Goal: Complete application form: Complete application form

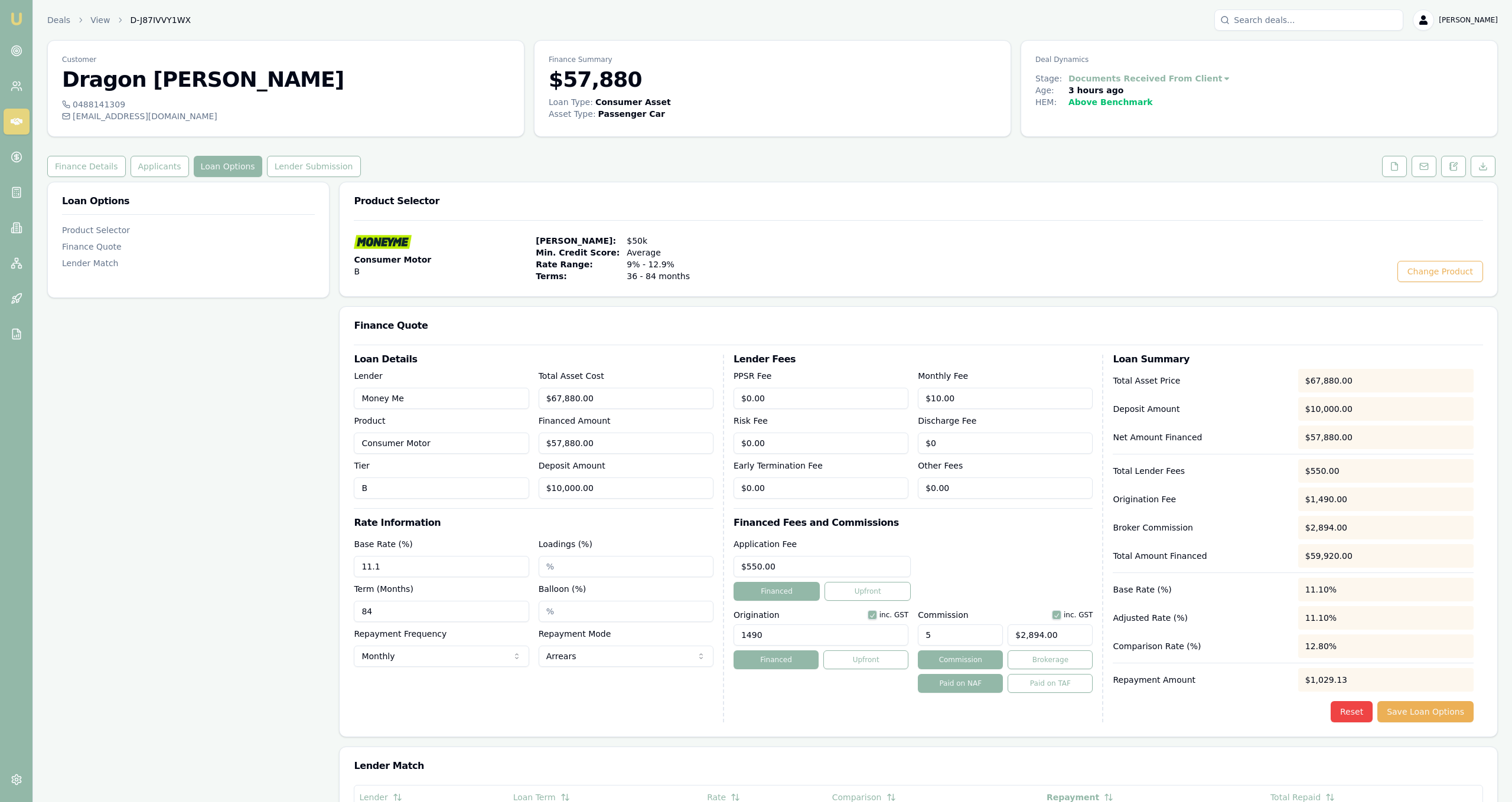
scroll to position [83, 0]
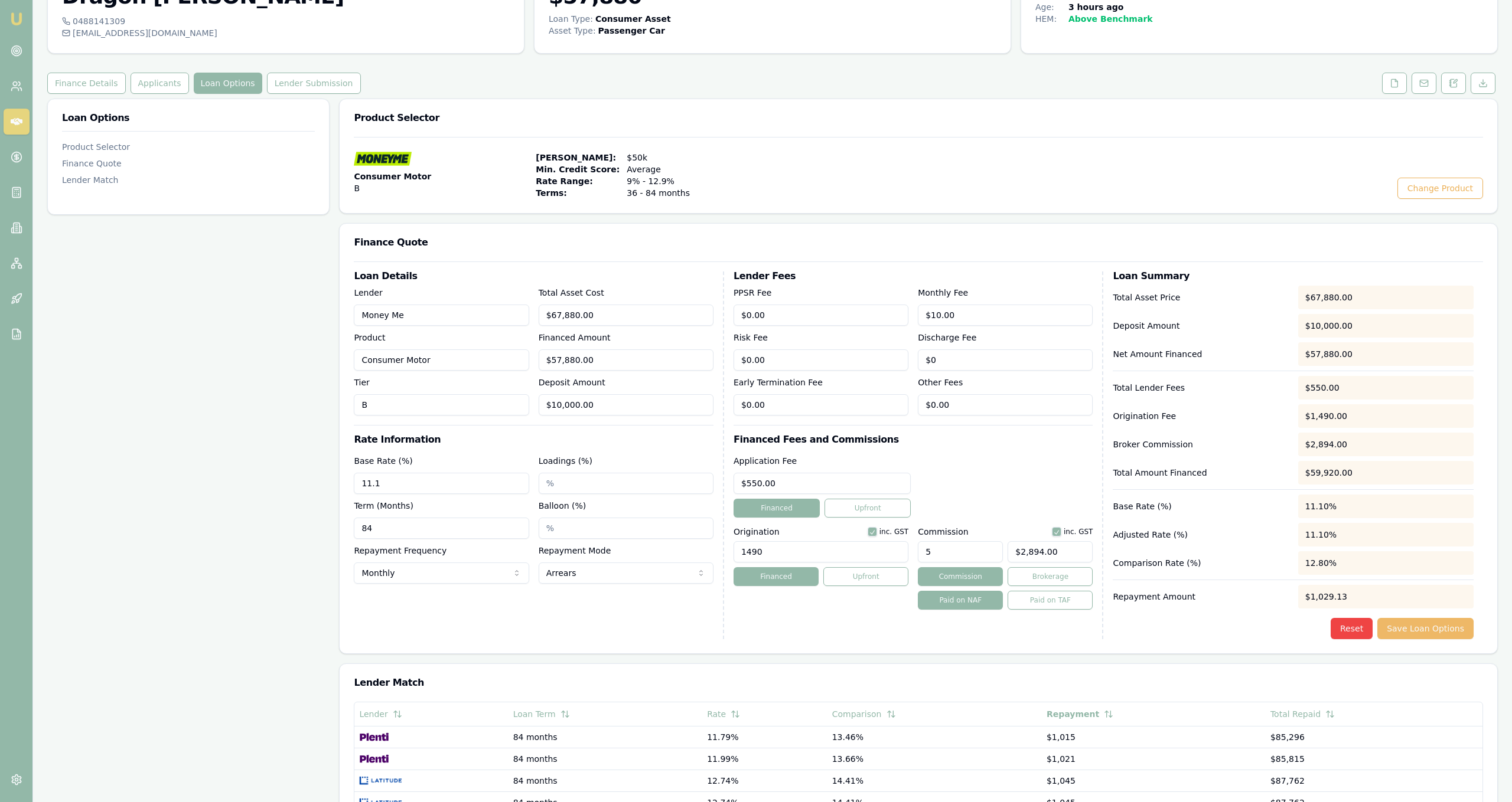
click at [1452, 633] on button "Save Loan Options" at bounding box center [1425, 629] width 96 height 21
click at [1061, 534] on button "button" at bounding box center [1056, 532] width 9 height 9
checkbox input "false"
click at [1423, 633] on button "Save Loan Options" at bounding box center [1425, 629] width 96 height 21
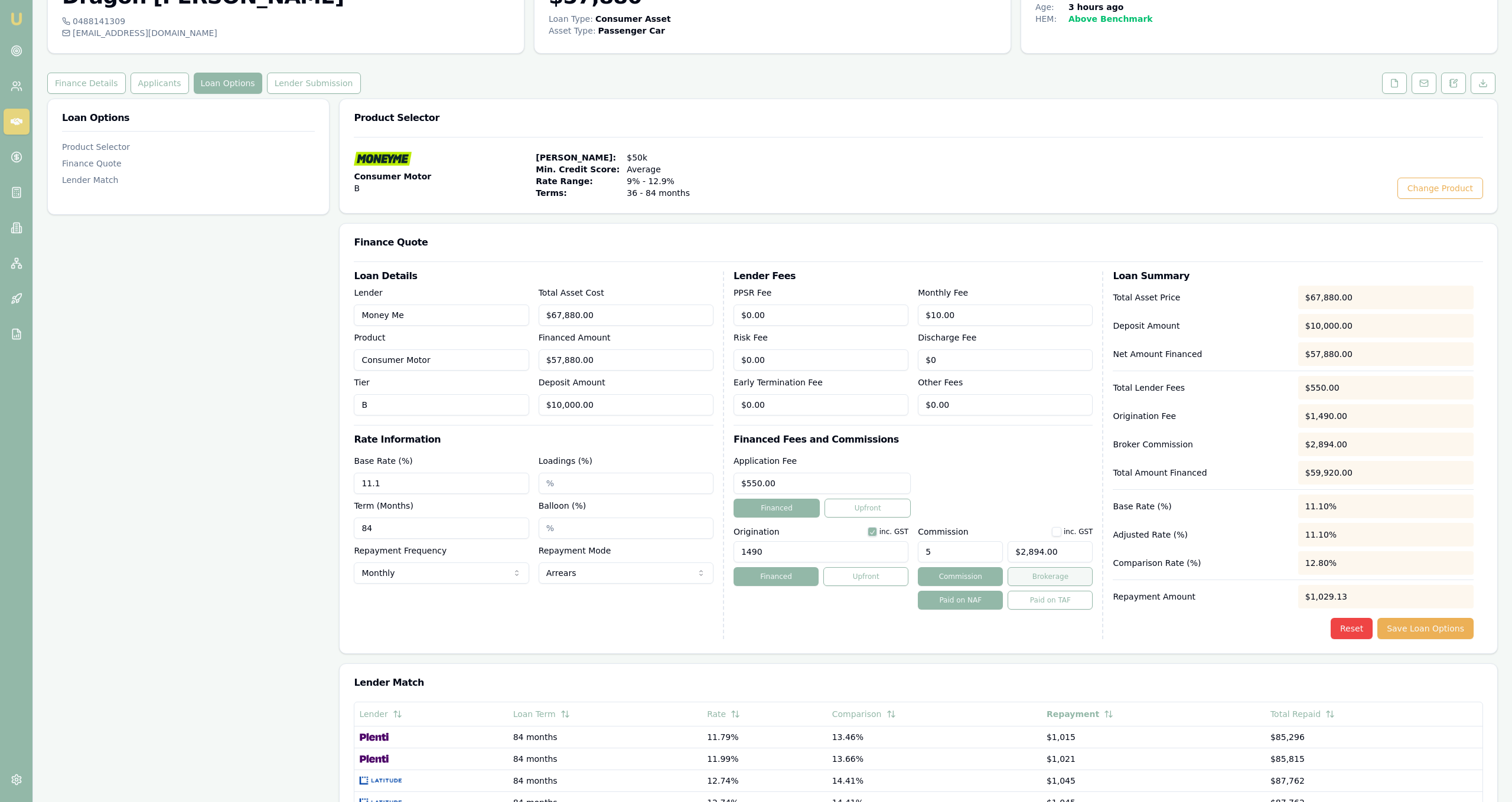
click at [1059, 579] on button "Brokerage" at bounding box center [1049, 576] width 85 height 19
click at [1060, 537] on div "$2,894.00" at bounding box center [1049, 552] width 85 height 31
click at [1055, 537] on div "$2,894.00" at bounding box center [1049, 552] width 85 height 31
click at [1059, 532] on button "button" at bounding box center [1056, 532] width 9 height 9
checkbox input "true"
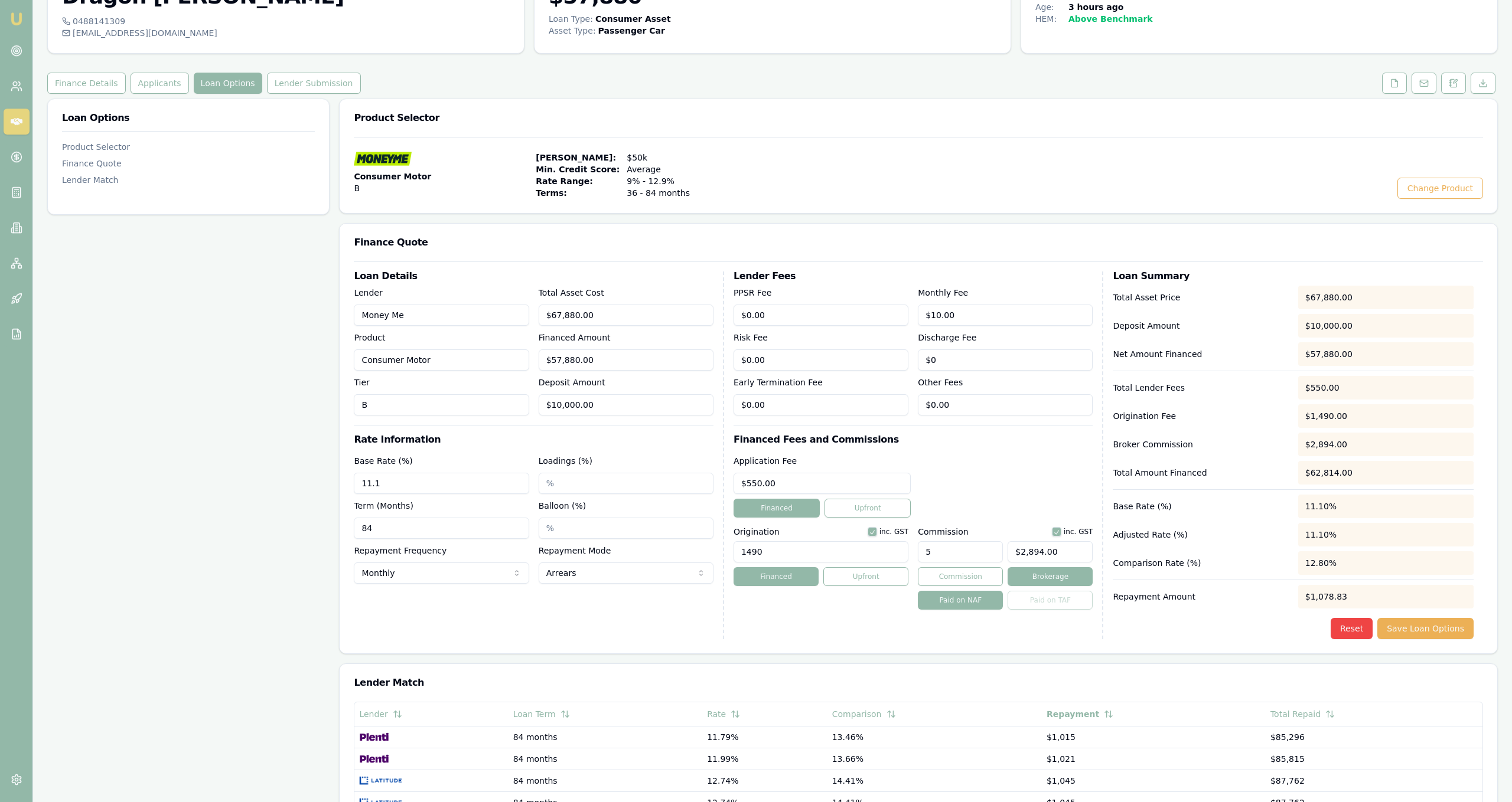
click at [1417, 640] on div "Loan Details Lender Money Me Product Consumer Motor Tier B Total Asset Cost $67…" at bounding box center [918, 458] width 1157 height 392
click at [1415, 627] on button "Save Loan Options" at bounding box center [1425, 629] width 96 height 21
click at [1040, 605] on div "Paid on NAF Paid on TAF" at bounding box center [1005, 600] width 175 height 19
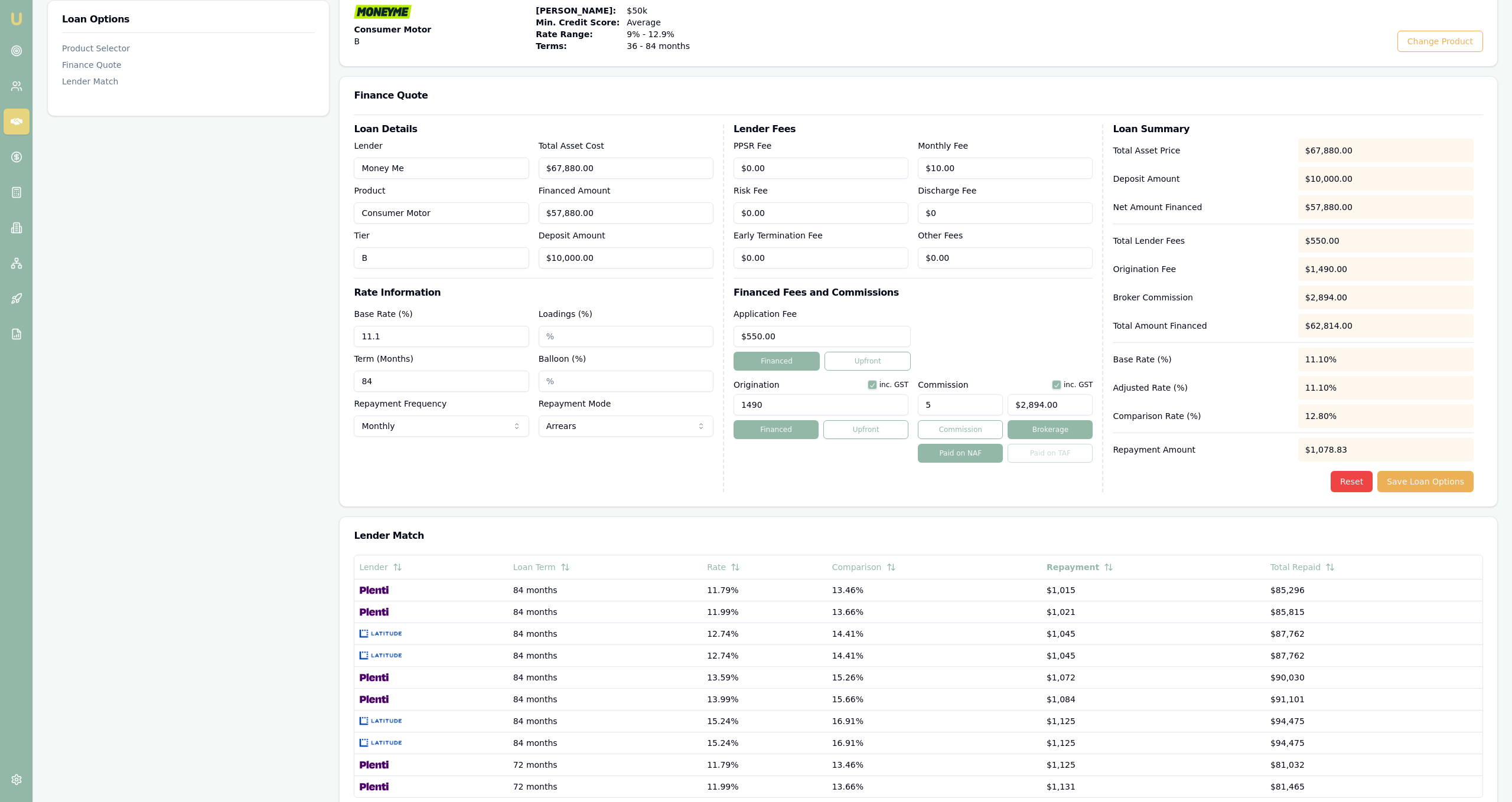
scroll to position [63, 0]
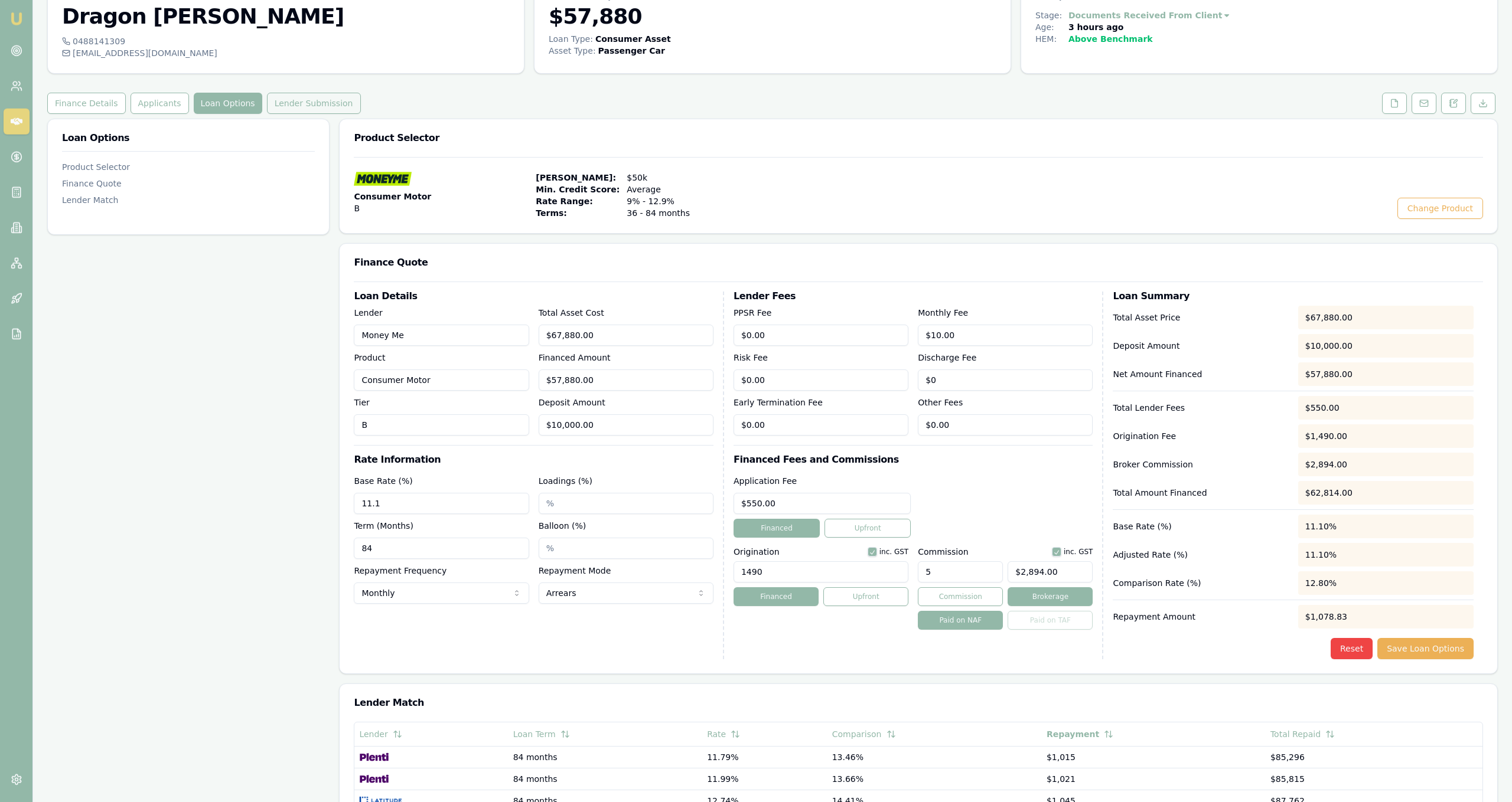
click at [293, 108] on button "Lender Submission" at bounding box center [314, 103] width 94 height 21
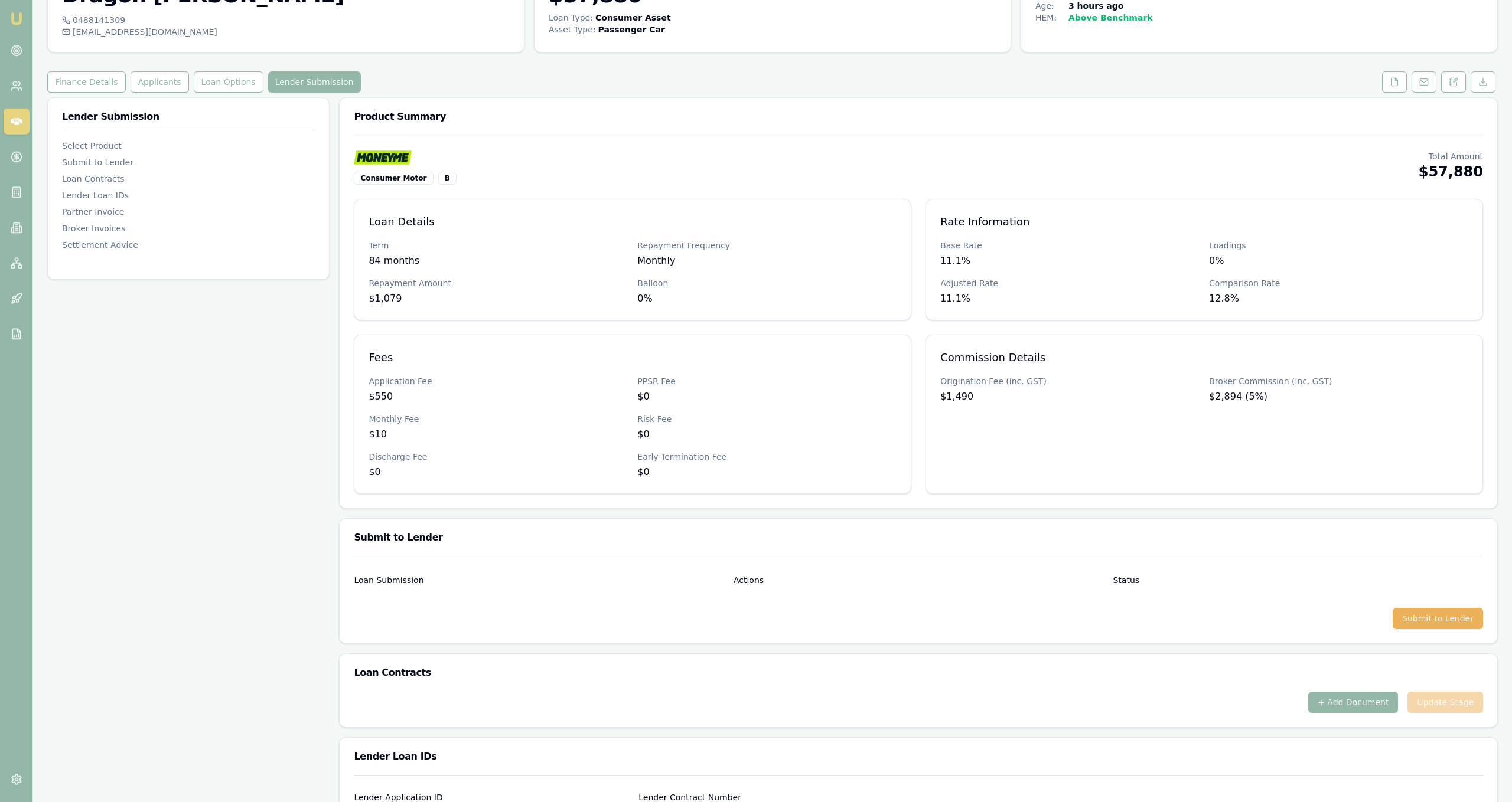
scroll to position [90, 0]
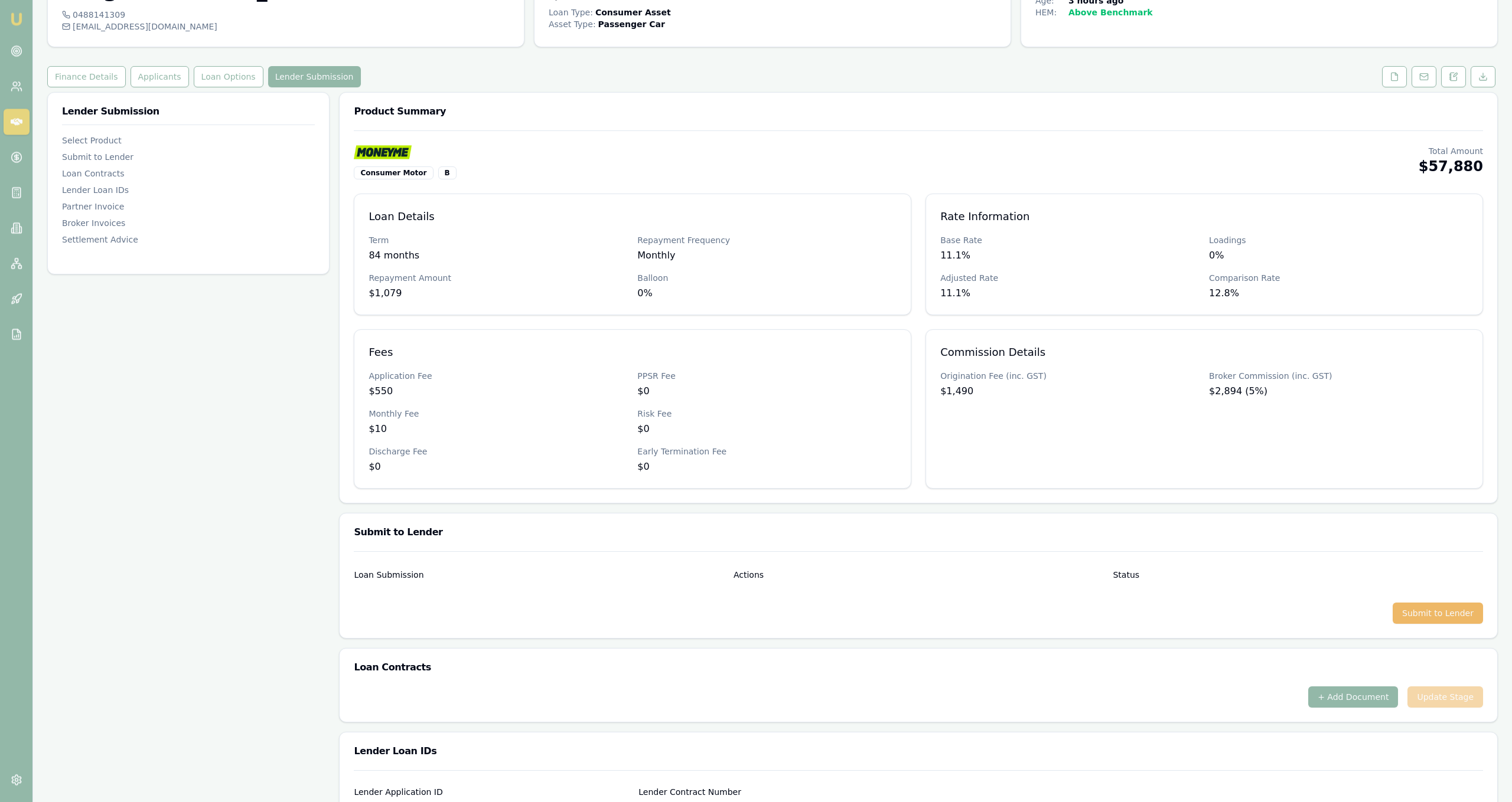
click at [1429, 613] on button "Submit to Lender" at bounding box center [1437, 613] width 90 height 21
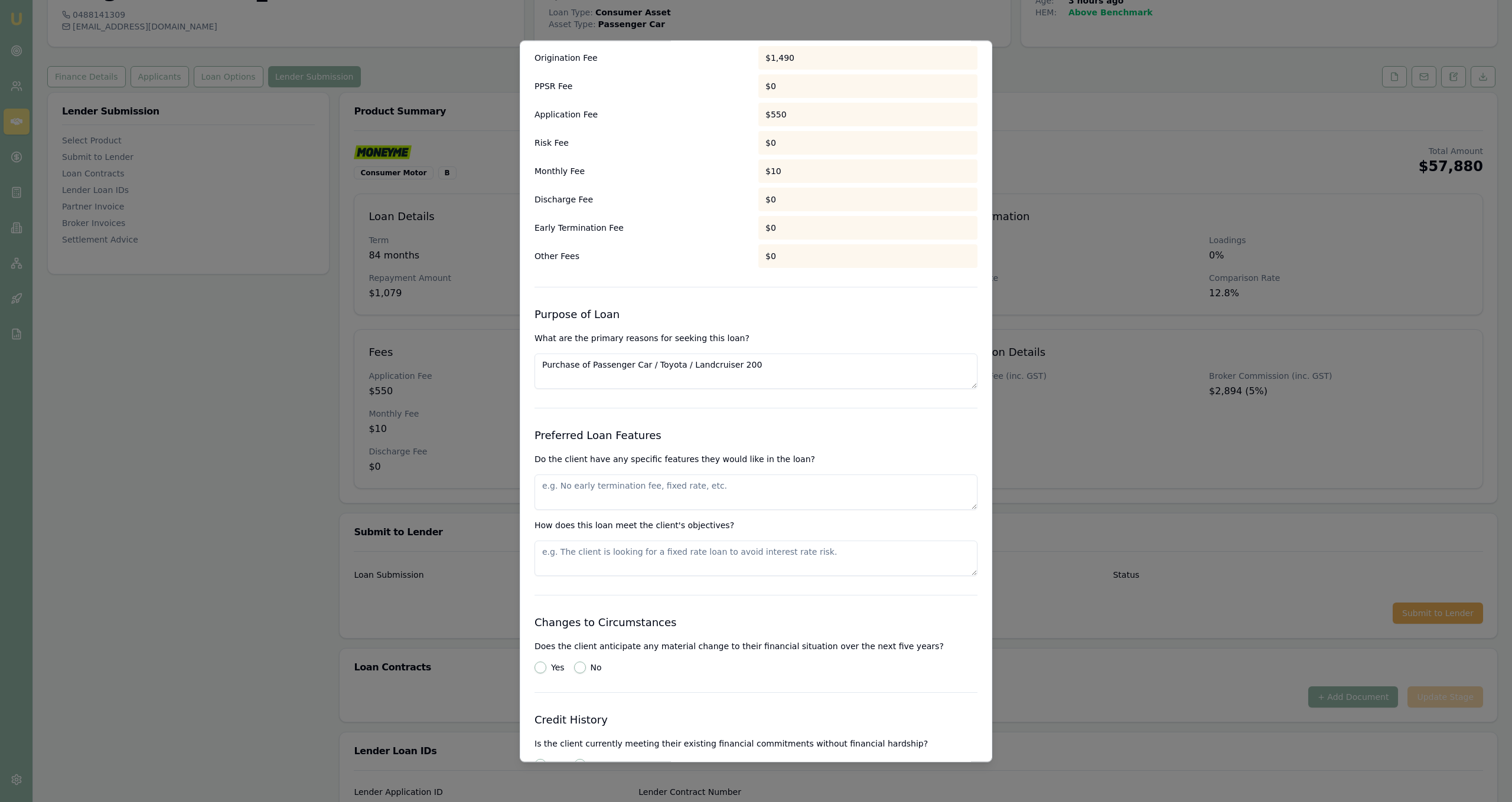
scroll to position [938, 0]
click at [792, 362] on textarea "Purchase of Passenger Car / Toyota / Landcruiser 200" at bounding box center [756, 371] width 443 height 36
click at [775, 501] on textarea at bounding box center [756, 492] width 443 height 36
click at [701, 488] on textarea "Ability to make additonal repayment fees and take a 7 year loan term" at bounding box center [756, 492] width 443 height 36
click at [714, 486] on textarea "Ability to make additonal repayment fees and take a 7 year loan term" at bounding box center [756, 492] width 443 height 36
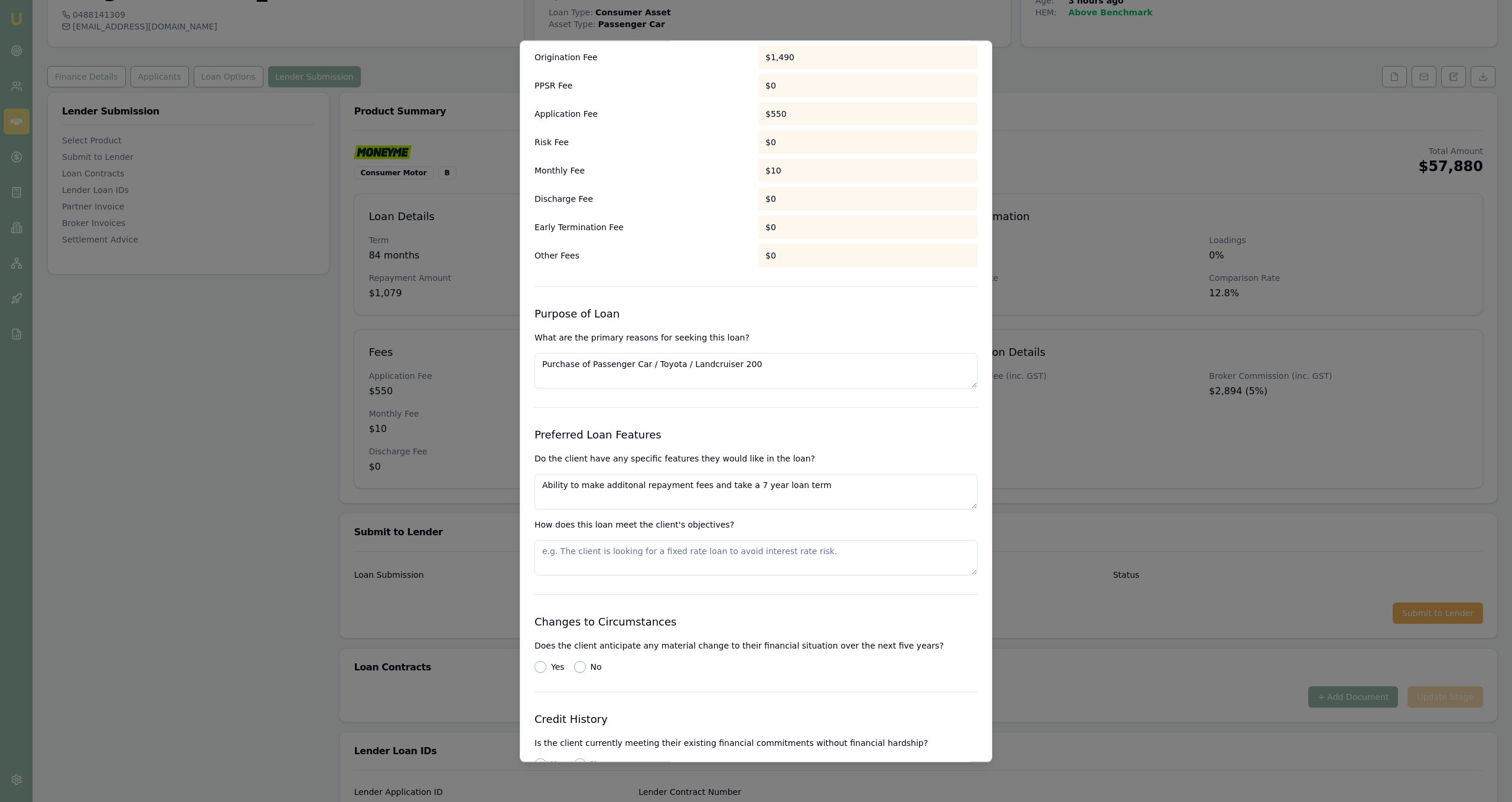
click at [714, 486] on textarea "Ability to make additonal repayment fees and take a 7 year loan term" at bounding box center [756, 492] width 443 height 36
click at [777, 490] on textarea "Ability to make additonal repayment fees and a 7 year loan term" at bounding box center [756, 492] width 443 height 36
type textarea "Ability to make additional repayment fees and a 7 year loan term"
click at [735, 564] on textarea at bounding box center [756, 558] width 443 height 36
paste textarea "Ability to make additional repayment fees and a 7 year loan term"
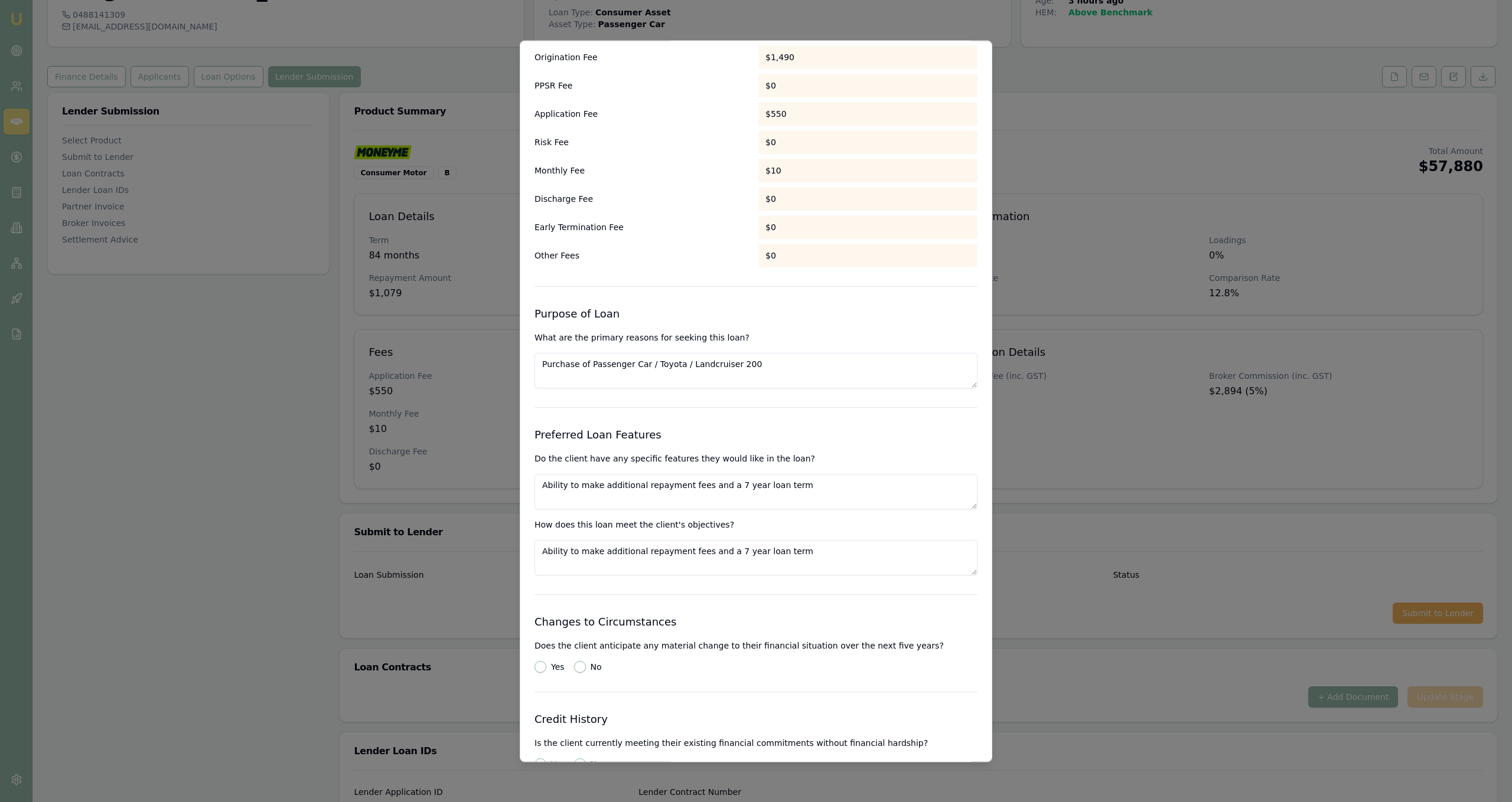
type textarea "Ability to make additional repayment fees and a 7 year loan term"
click at [747, 593] on form "Selected Product Lender Money me Loan Type Consumer Asset Product Consumer Moto…" at bounding box center [756, 363] width 443 height 2410
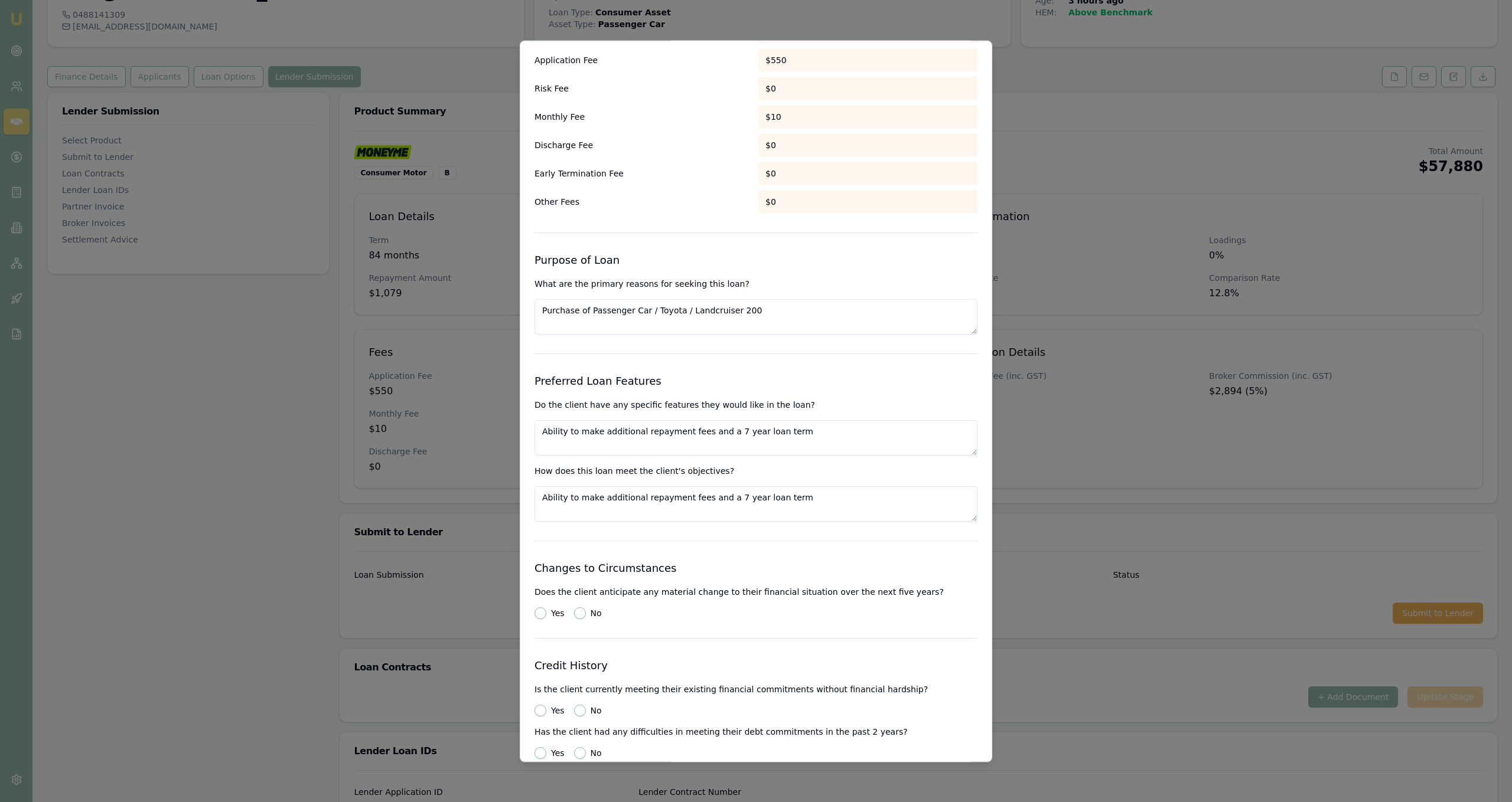
scroll to position [993, 0]
click at [584, 618] on form "Selected Product Lender Money me Loan Type Consumer Asset Product Consumer Moto…" at bounding box center [756, 309] width 443 height 2410
click at [579, 616] on button "No" at bounding box center [579, 613] width 12 height 12
radio input "true"
click at [542, 711] on button "Yes" at bounding box center [540, 710] width 12 height 12
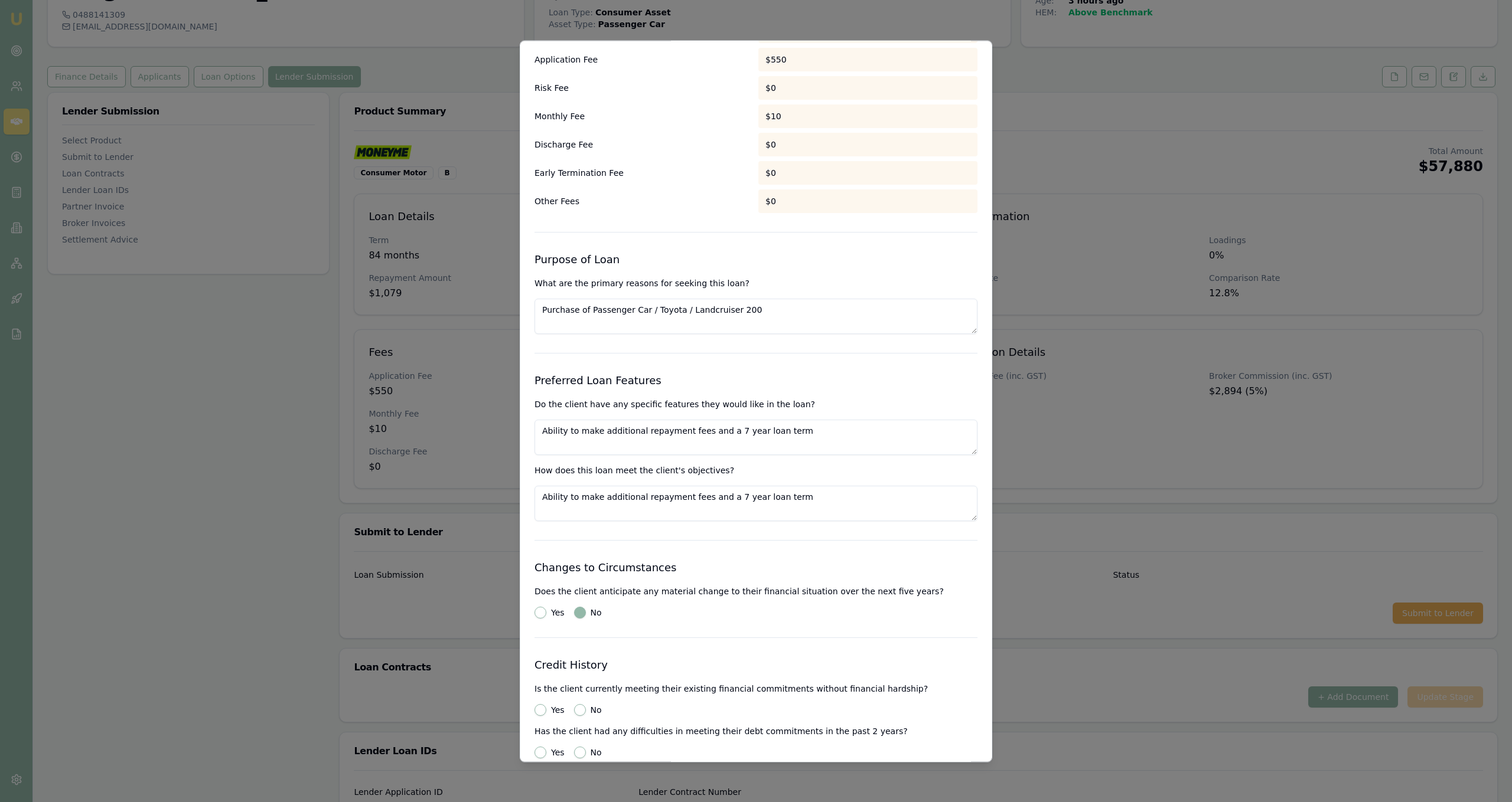
radio input "true"
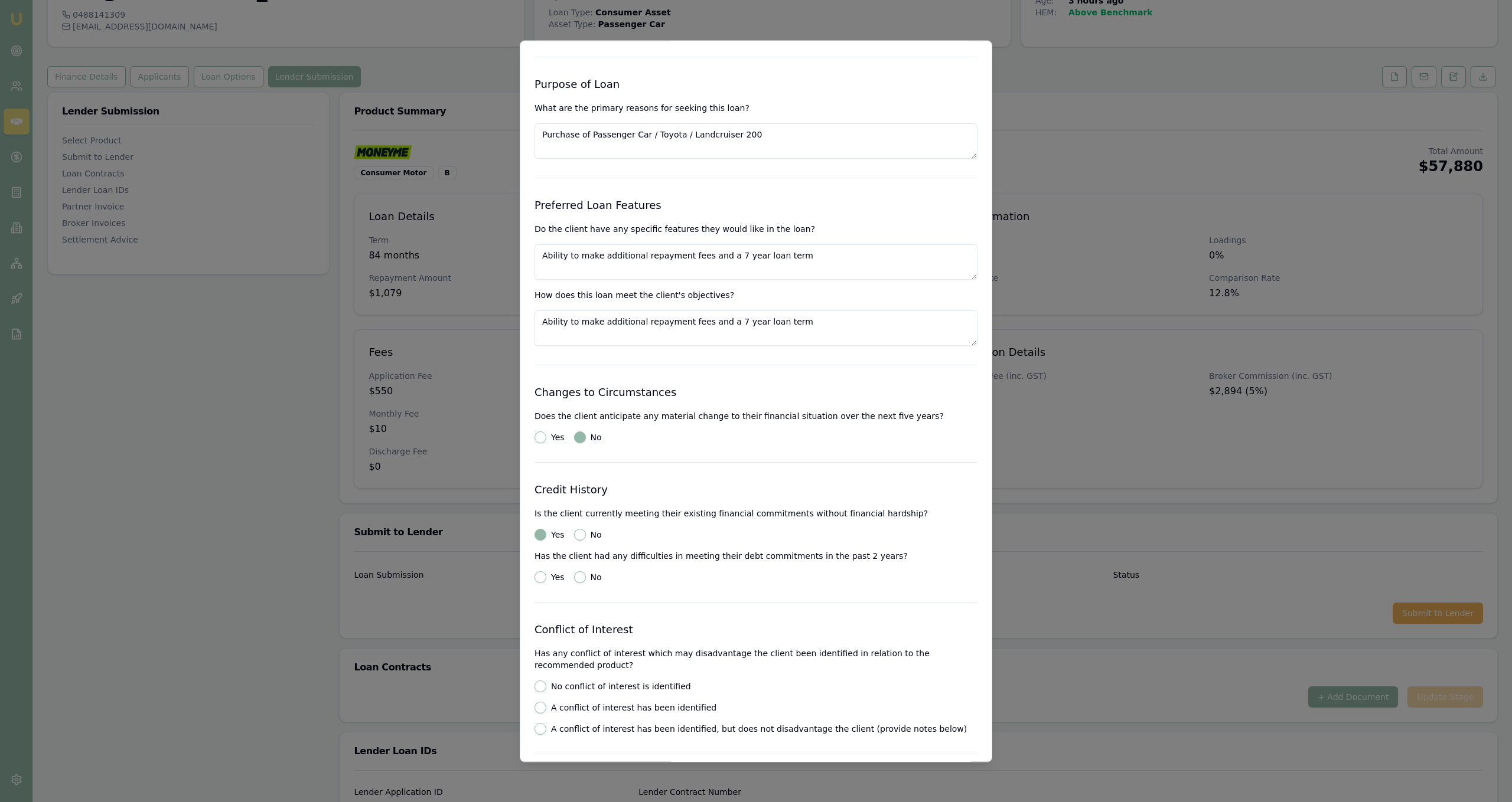
scroll to position [1168, 0]
click at [579, 578] on button "No" at bounding box center [579, 576] width 12 height 12
radio input "true"
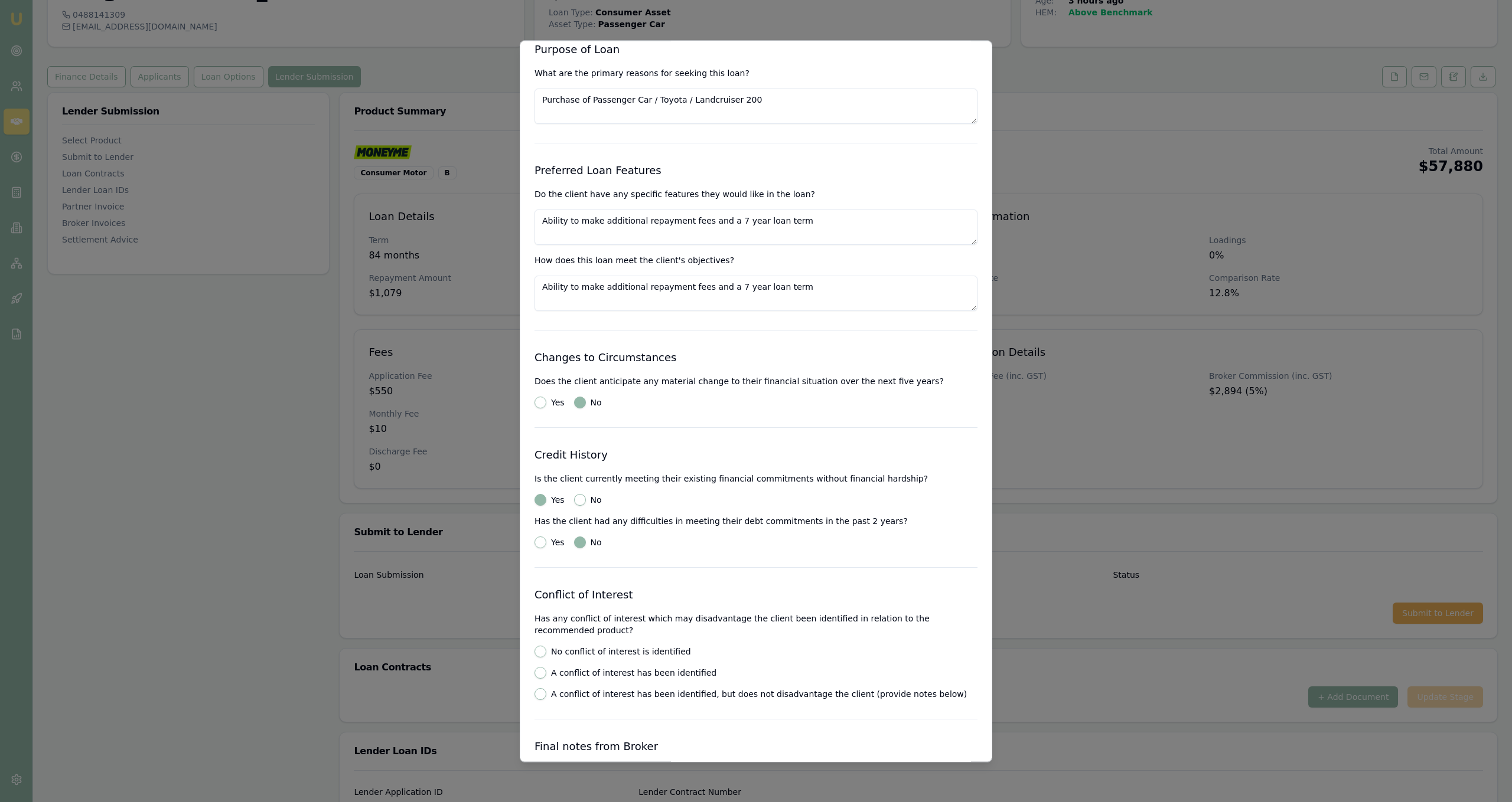
click at [640, 646] on div "No conflict of interest is identified A conflict of interest has been identifie…" at bounding box center [756, 673] width 443 height 54
click at [647, 648] on label "No conflict of interest is identified" at bounding box center [621, 652] width 140 height 9
click at [546, 646] on button "No conflict of interest is identified" at bounding box center [540, 652] width 12 height 12
radio input "true"
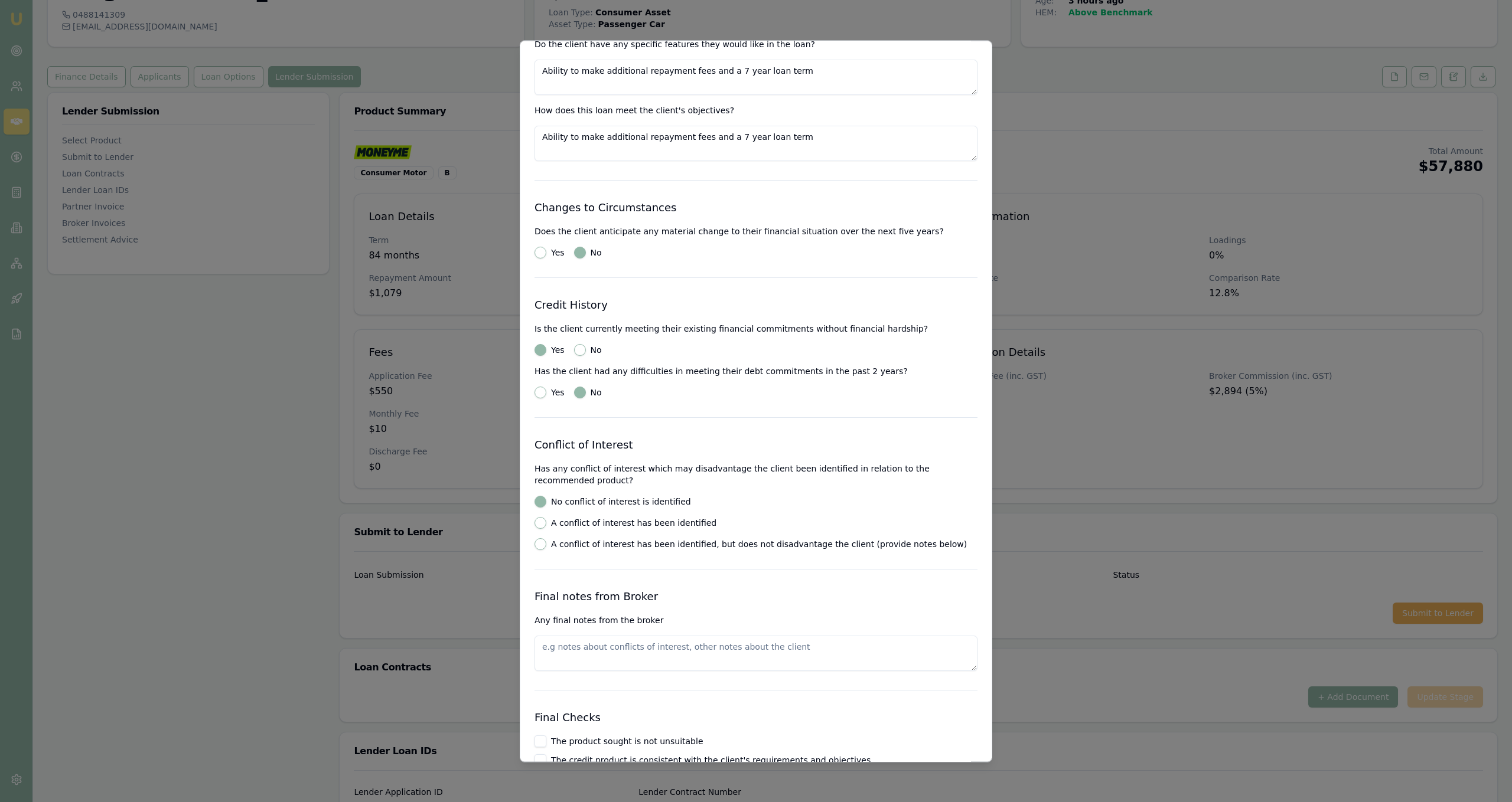
scroll to position [1353, 0]
click at [779, 599] on div "Final notes from Broker Any final notes from the broker" at bounding box center [756, 629] width 443 height 83
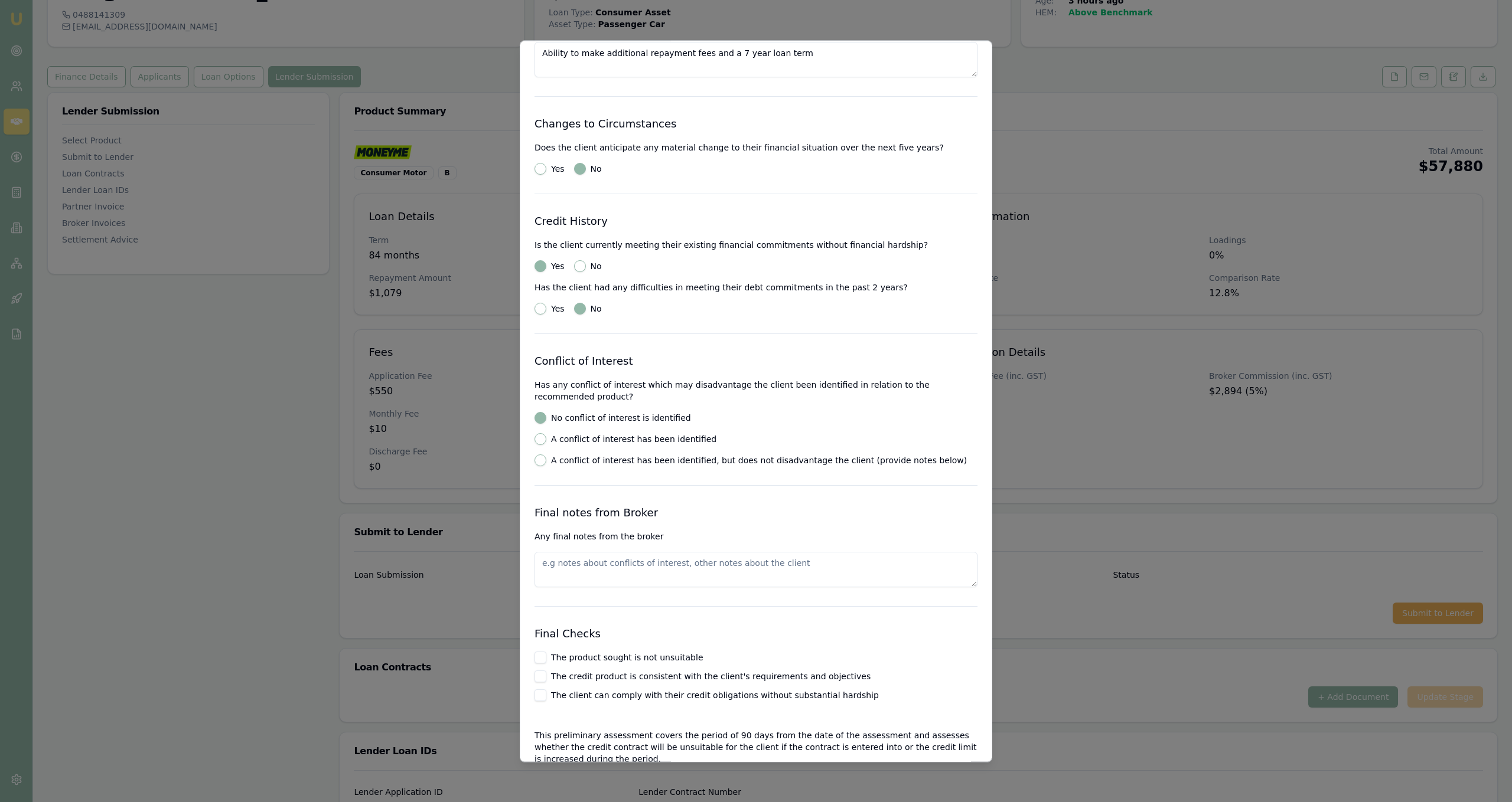
scroll to position [1435, 0]
click at [667, 655] on label "The product sought is not unsuitable" at bounding box center [627, 659] width 152 height 9
click at [546, 653] on button "The product sought is not unsuitable" at bounding box center [540, 659] width 12 height 12
checkbox input "true"
click at [661, 674] on label "The credit product is consistent with the client's requirements and objectives" at bounding box center [710, 678] width 320 height 9
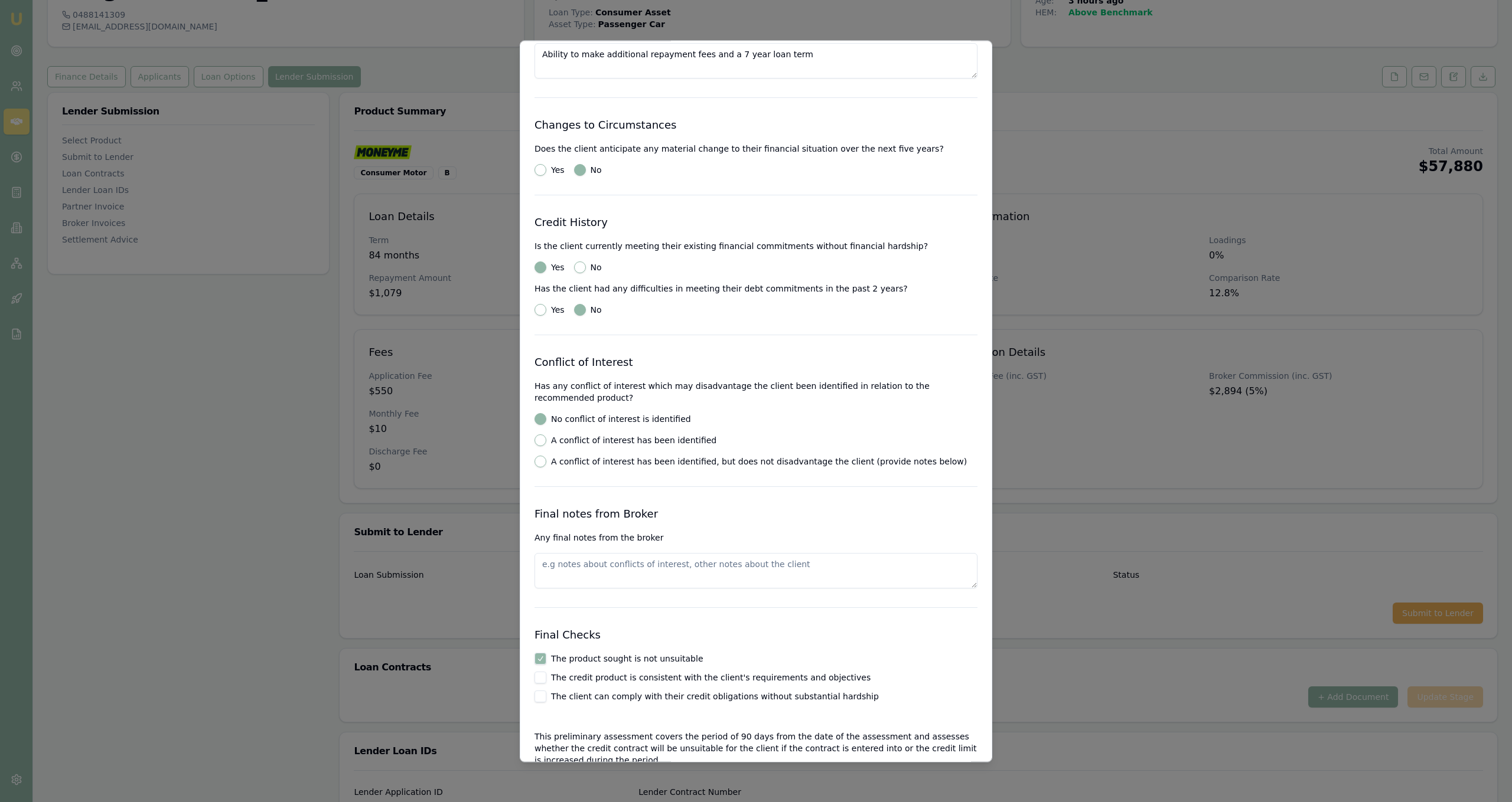
click at [546, 672] on button "The credit product is consistent with the client's requirements and objectives" at bounding box center [540, 677] width 12 height 12
checkbox input "true"
click at [649, 692] on label "The client can comply with their credit obligations without substantial hardship" at bounding box center [715, 697] width 327 height 9
click at [546, 691] on button "The client can comply with their credit obligations without substantial hardship" at bounding box center [540, 697] width 12 height 12
checkbox input "true"
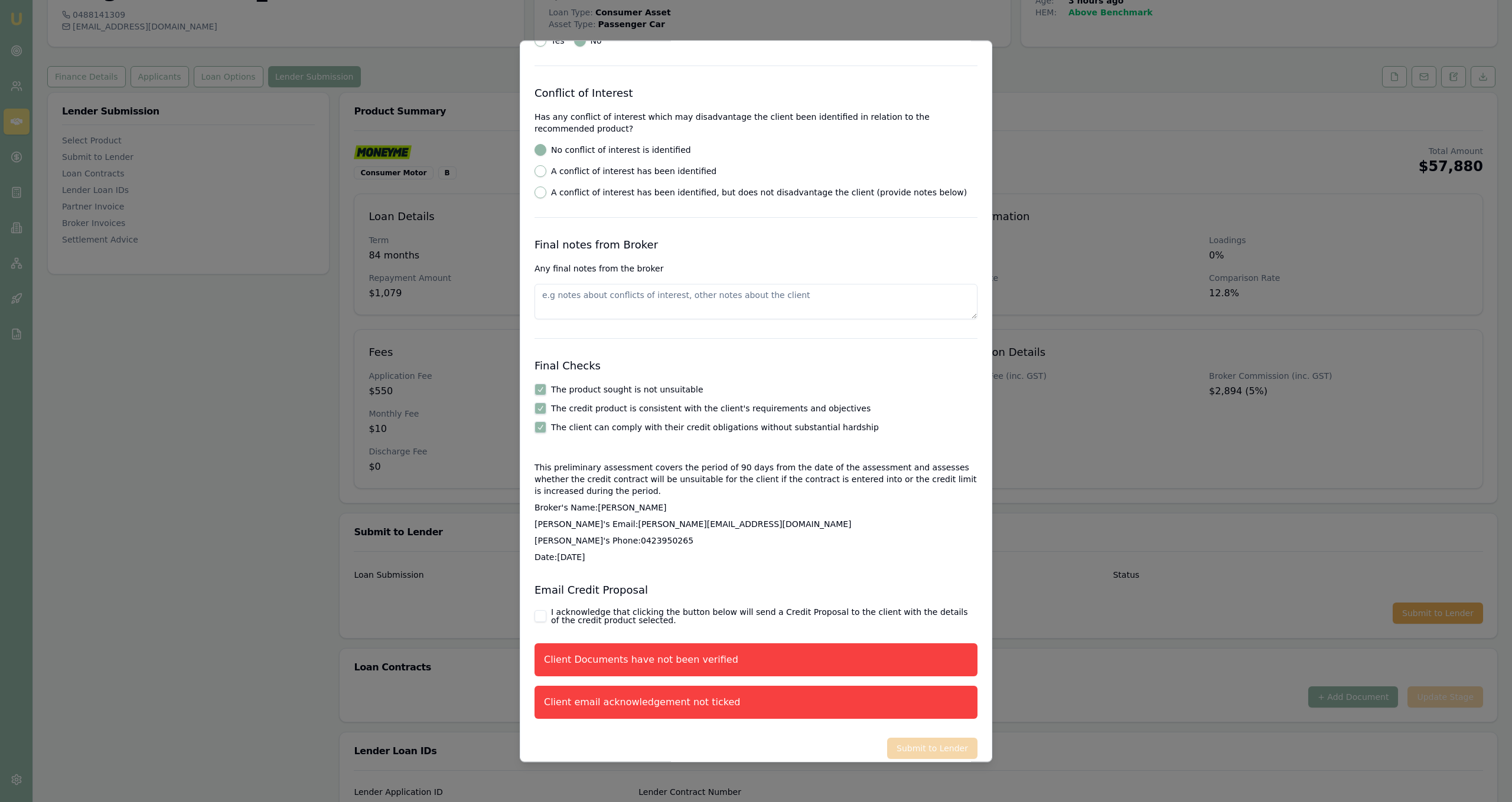
click at [641, 612] on label "I acknowledge that clicking the button below will send a Credit Proposal to the…" at bounding box center [764, 616] width 426 height 16
click at [546, 612] on button "I acknowledge that clicking the button below will send a Credit Proposal to the…" at bounding box center [540, 616] width 12 height 12
checkbox input "true"
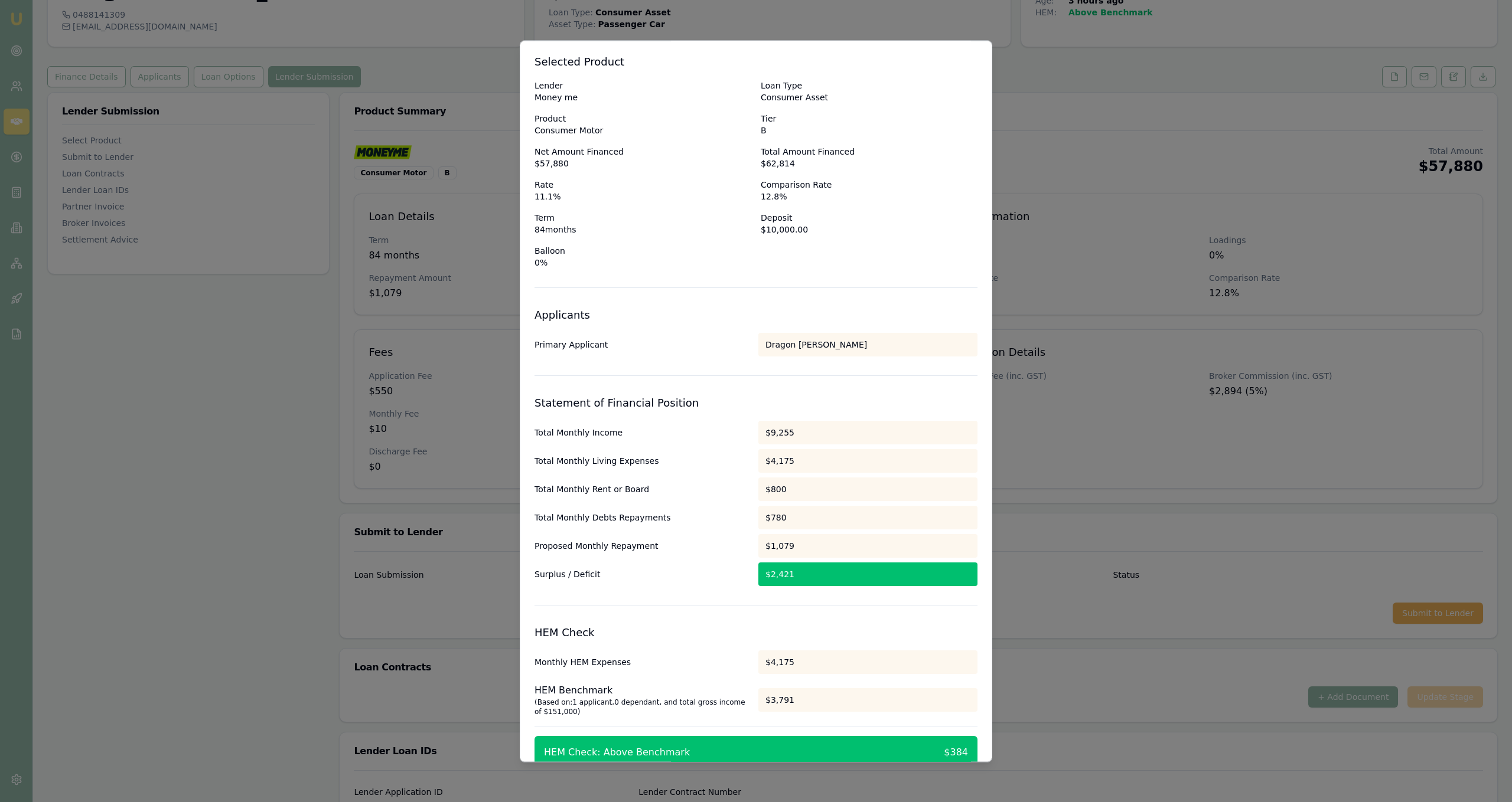
scroll to position [0, 0]
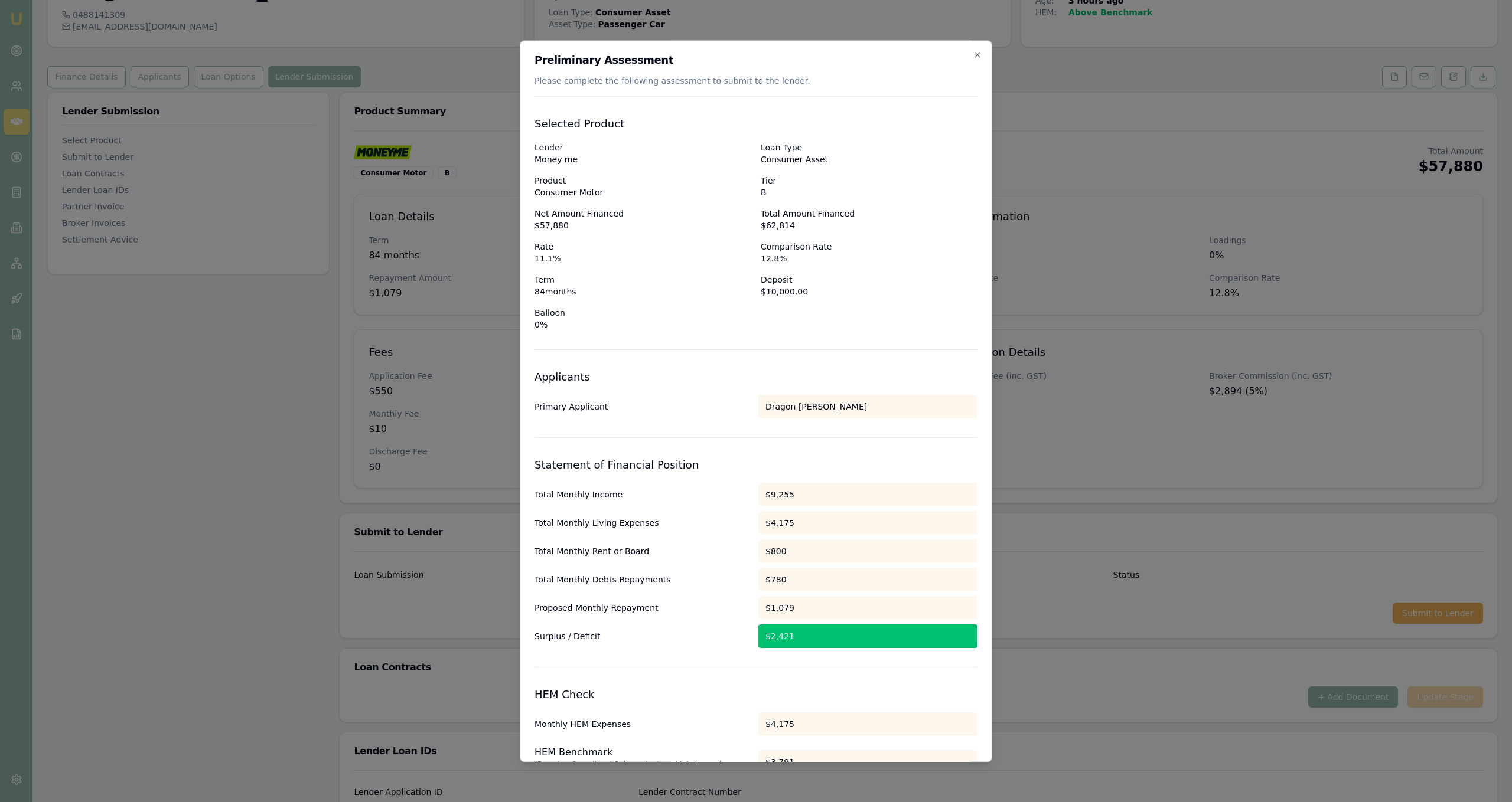
click at [966, 52] on div "Preliminary Assessment Please complete the following assessment to submit to th…" at bounding box center [756, 401] width 473 height 722
click at [974, 52] on icon "button" at bounding box center [977, 55] width 9 height 9
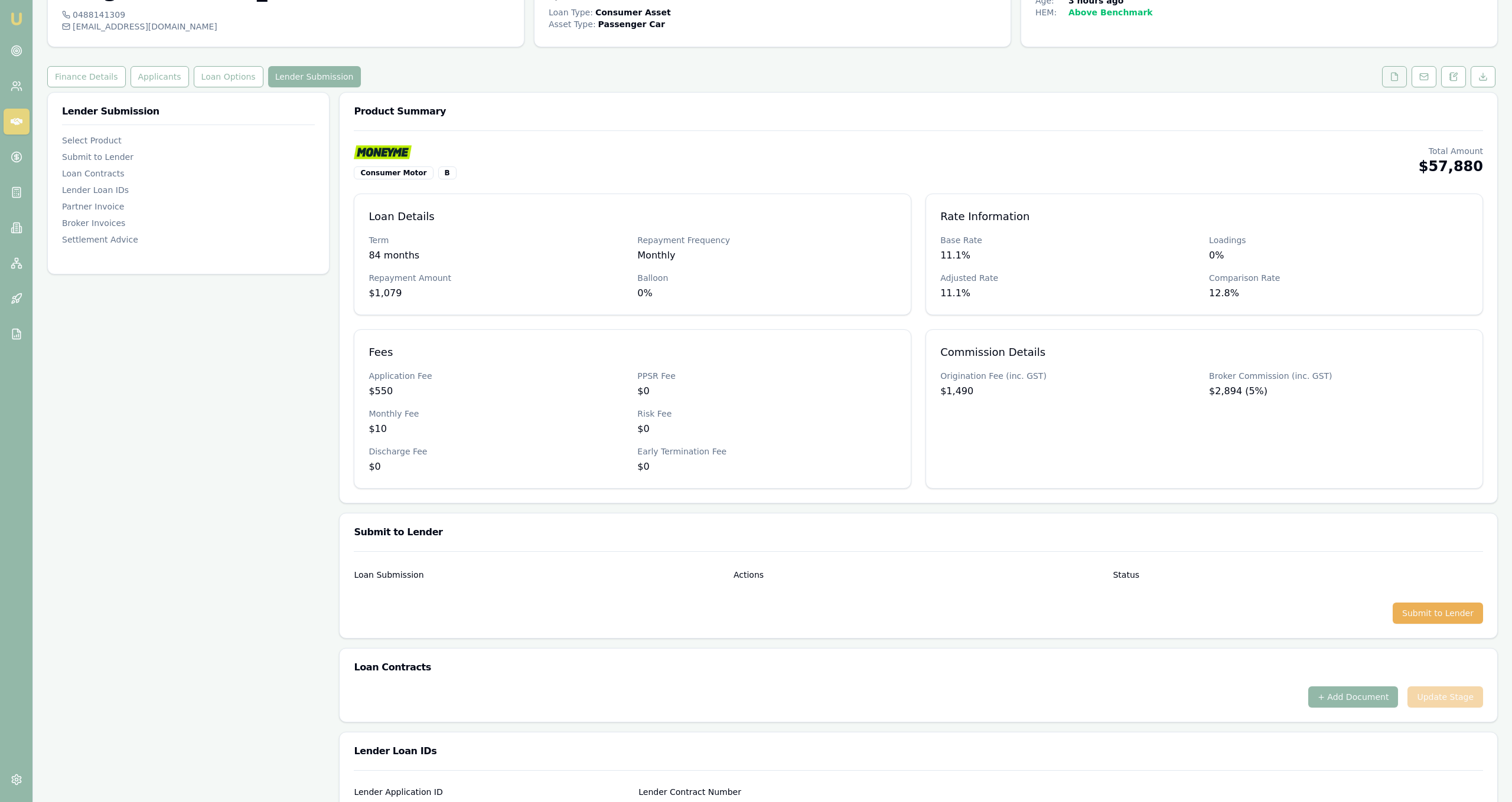
click at [1397, 73] on icon at bounding box center [1394, 76] width 9 height 9
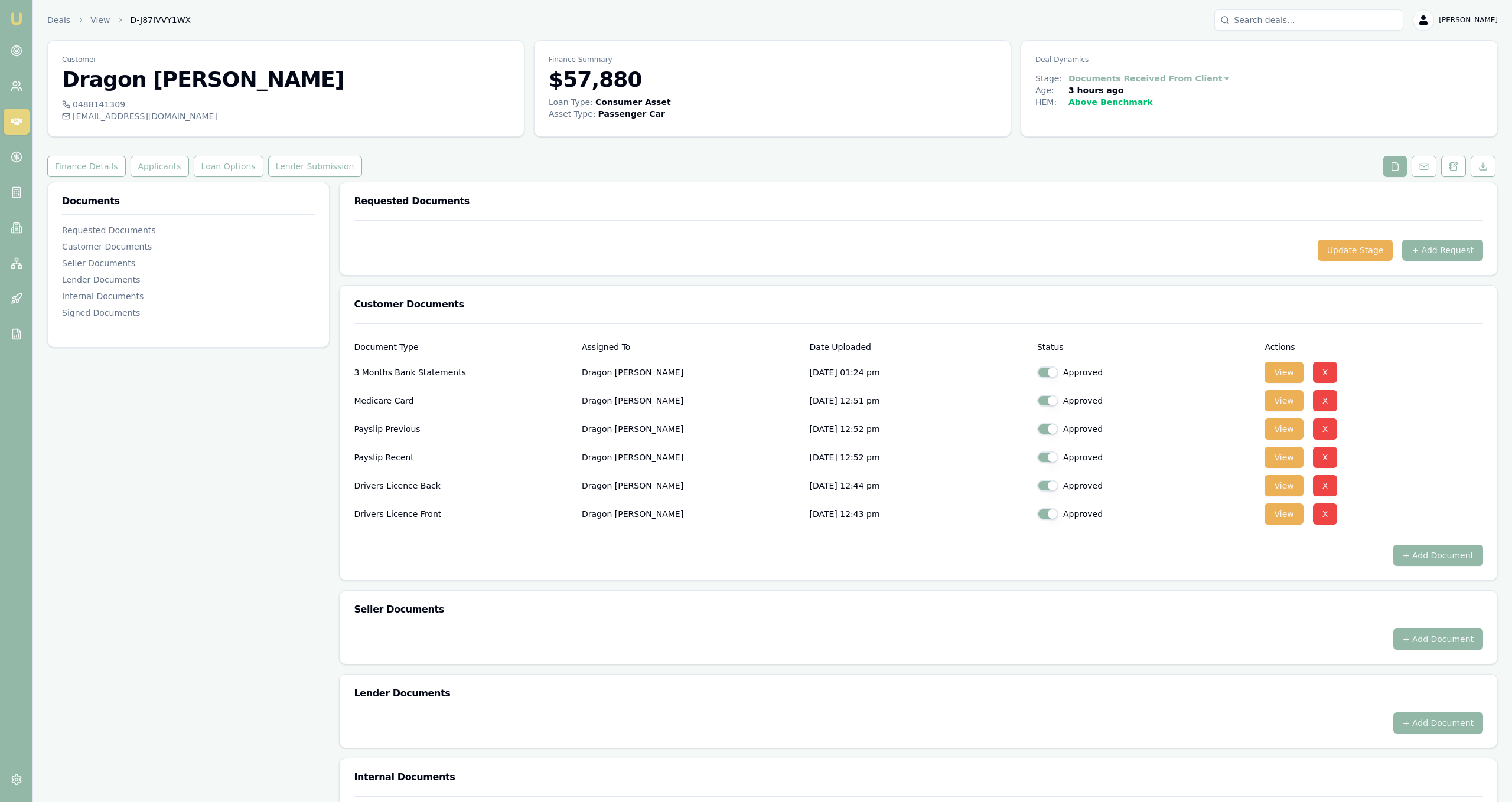
scroll to position [339, 0]
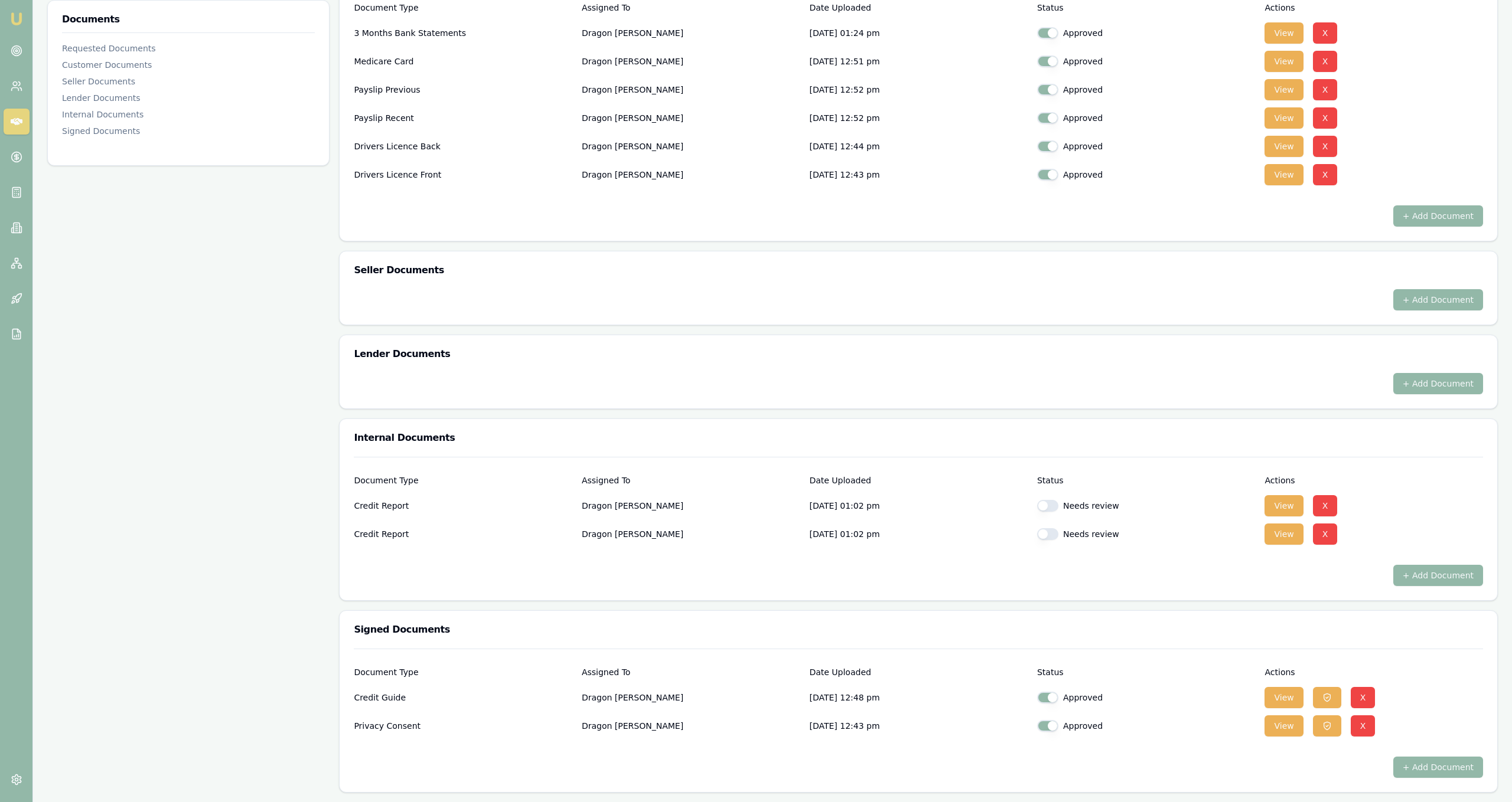
click at [1052, 505] on button "button" at bounding box center [1048, 506] width 21 height 12
checkbox input "true"
click at [1046, 538] on button "button" at bounding box center [1048, 534] width 21 height 12
checkbox input "true"
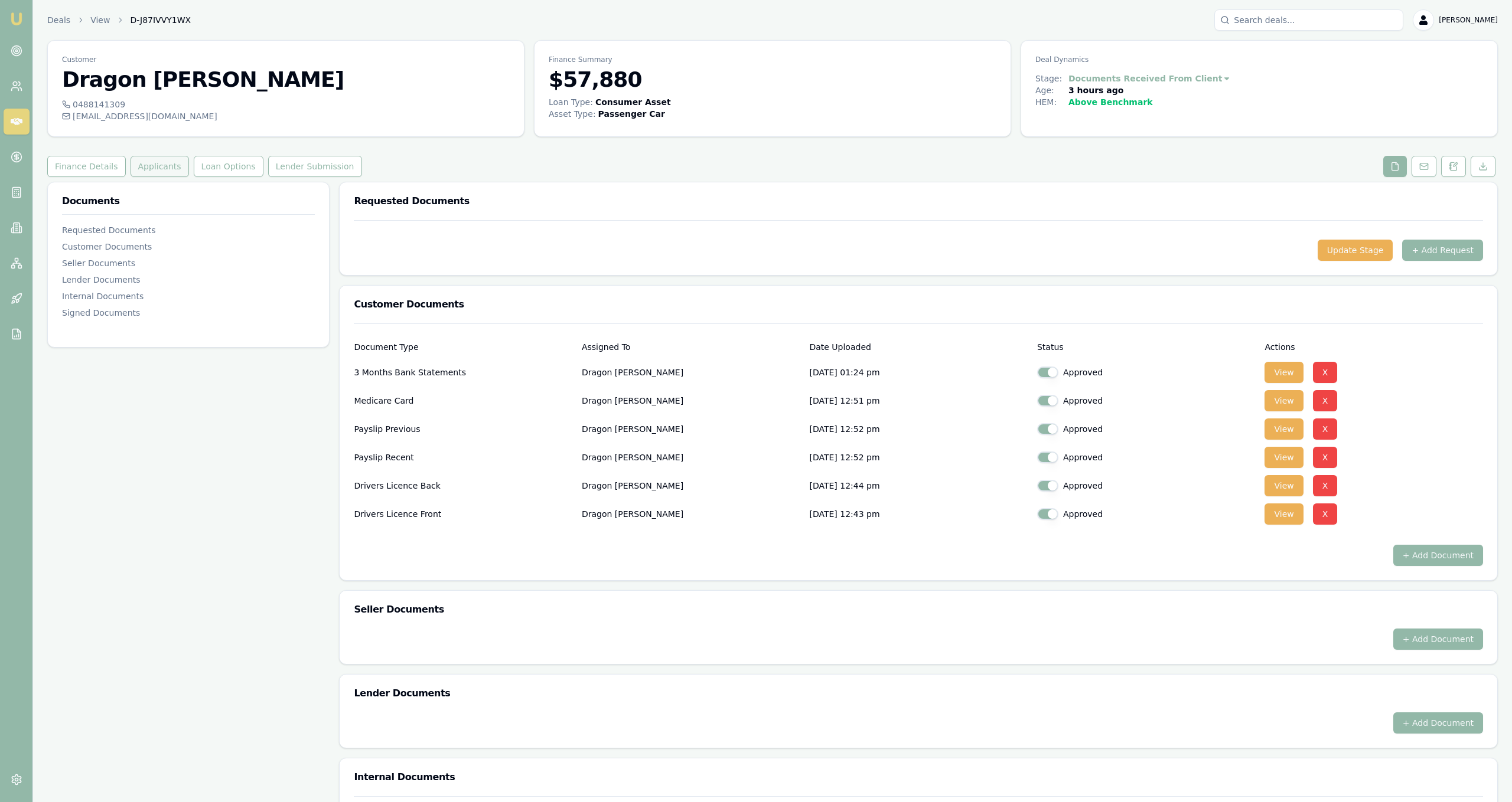
click at [131, 167] on button "Applicants" at bounding box center [159, 167] width 58 height 21
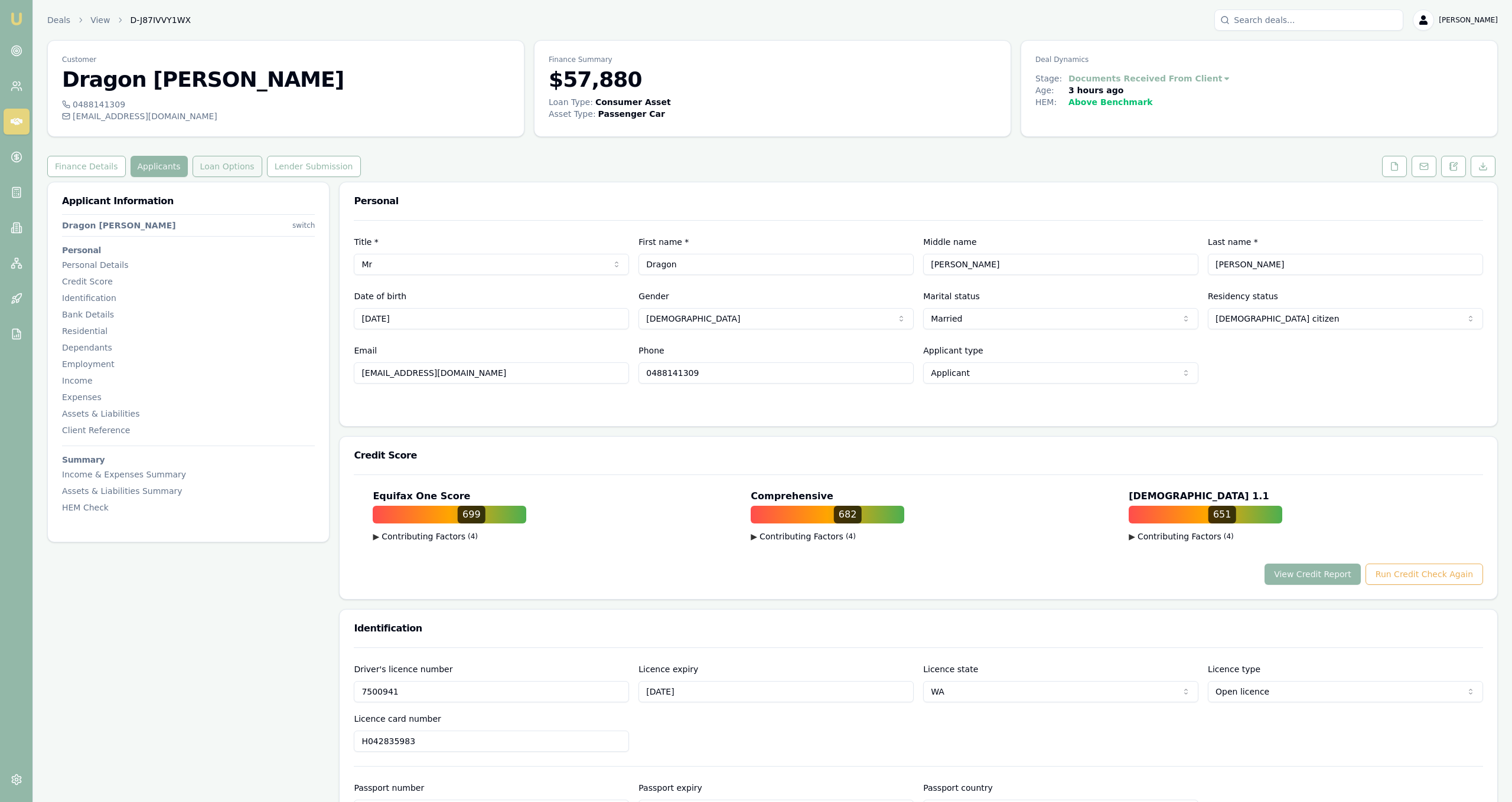
click at [208, 171] on button "Loan Options" at bounding box center [227, 167] width 70 height 21
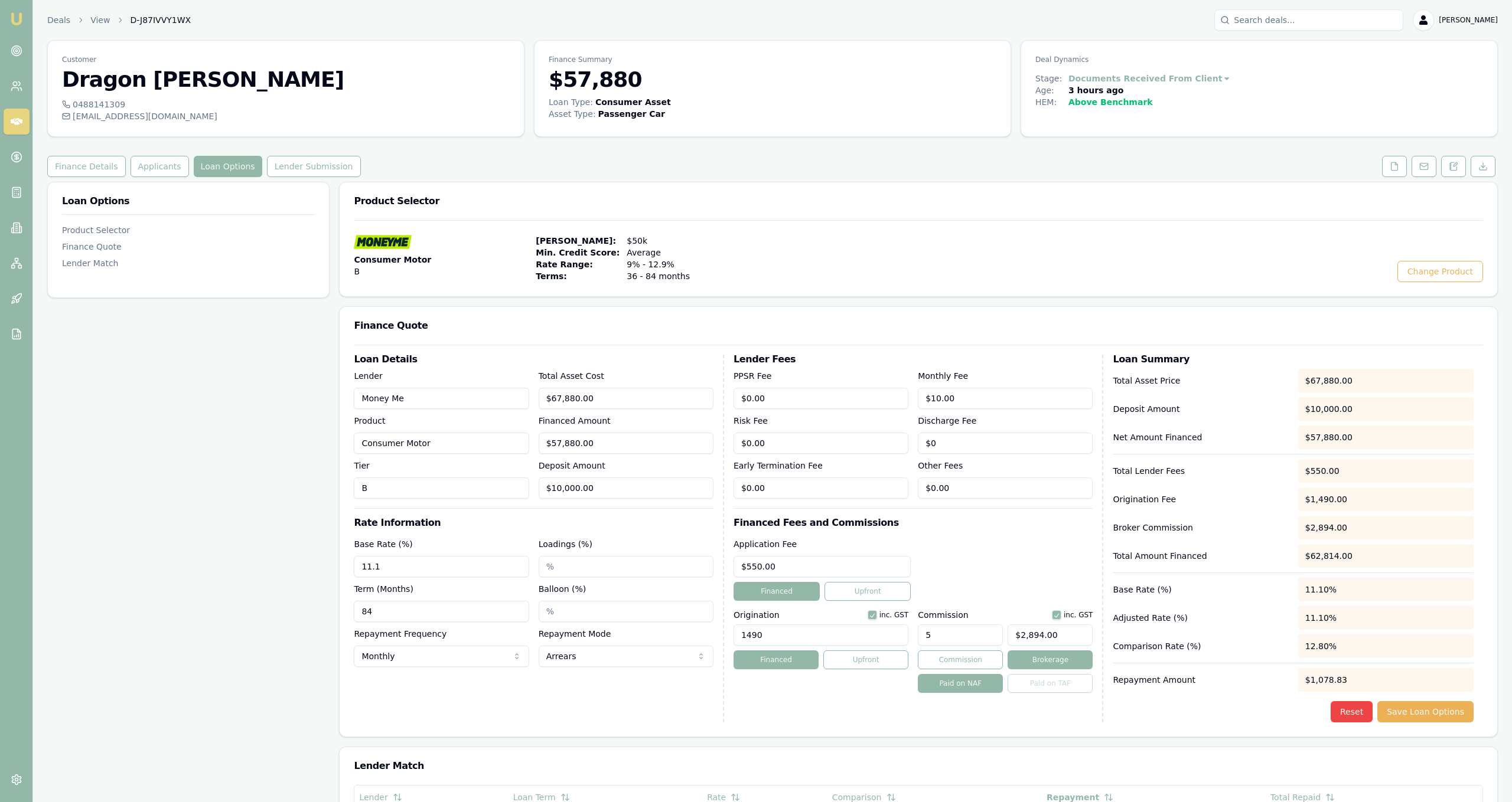
click at [265, 171] on link "Lender Submission" at bounding box center [314, 167] width 99 height 21
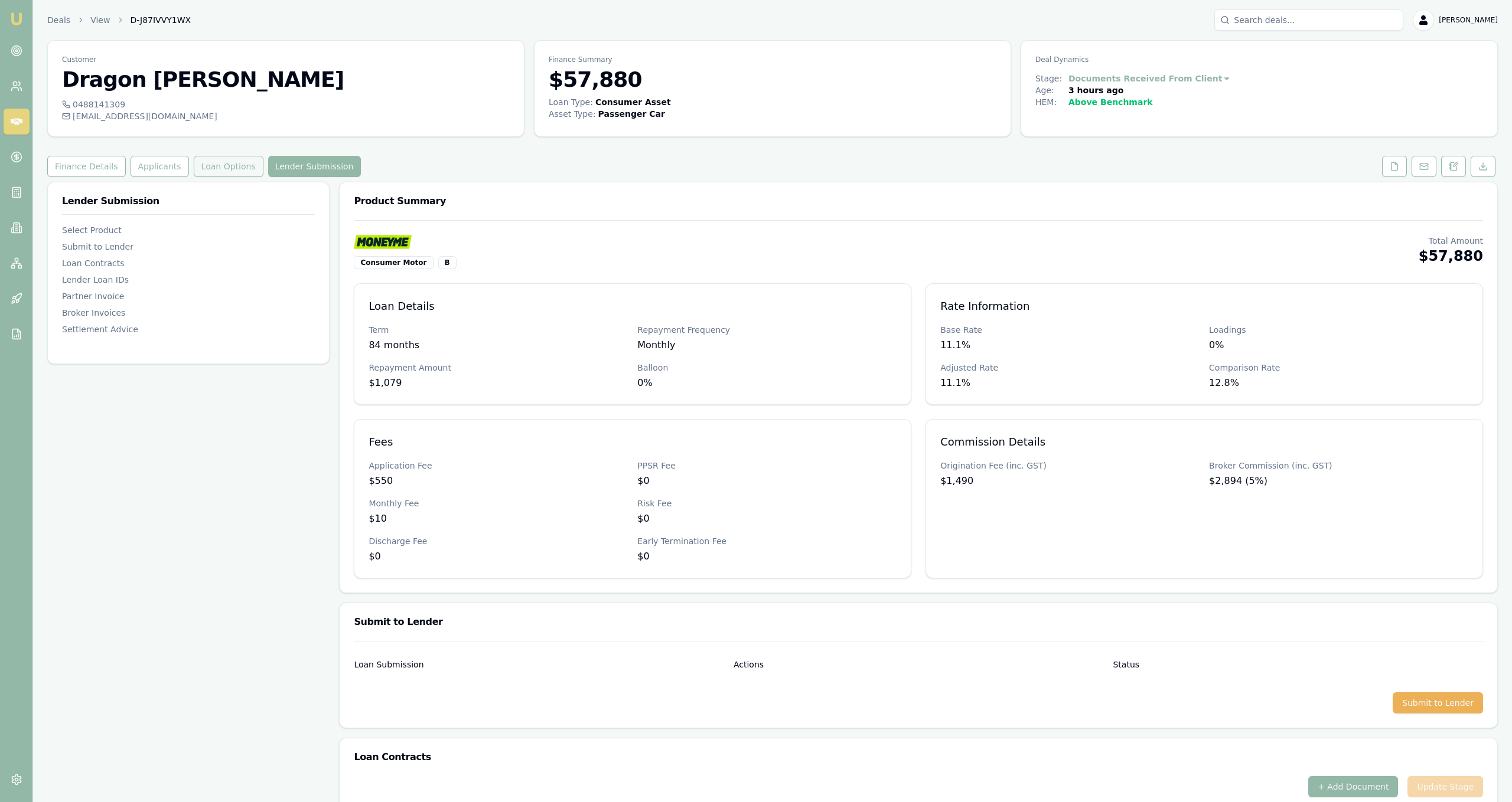
click at [223, 167] on button "Loan Options" at bounding box center [229, 167] width 70 height 21
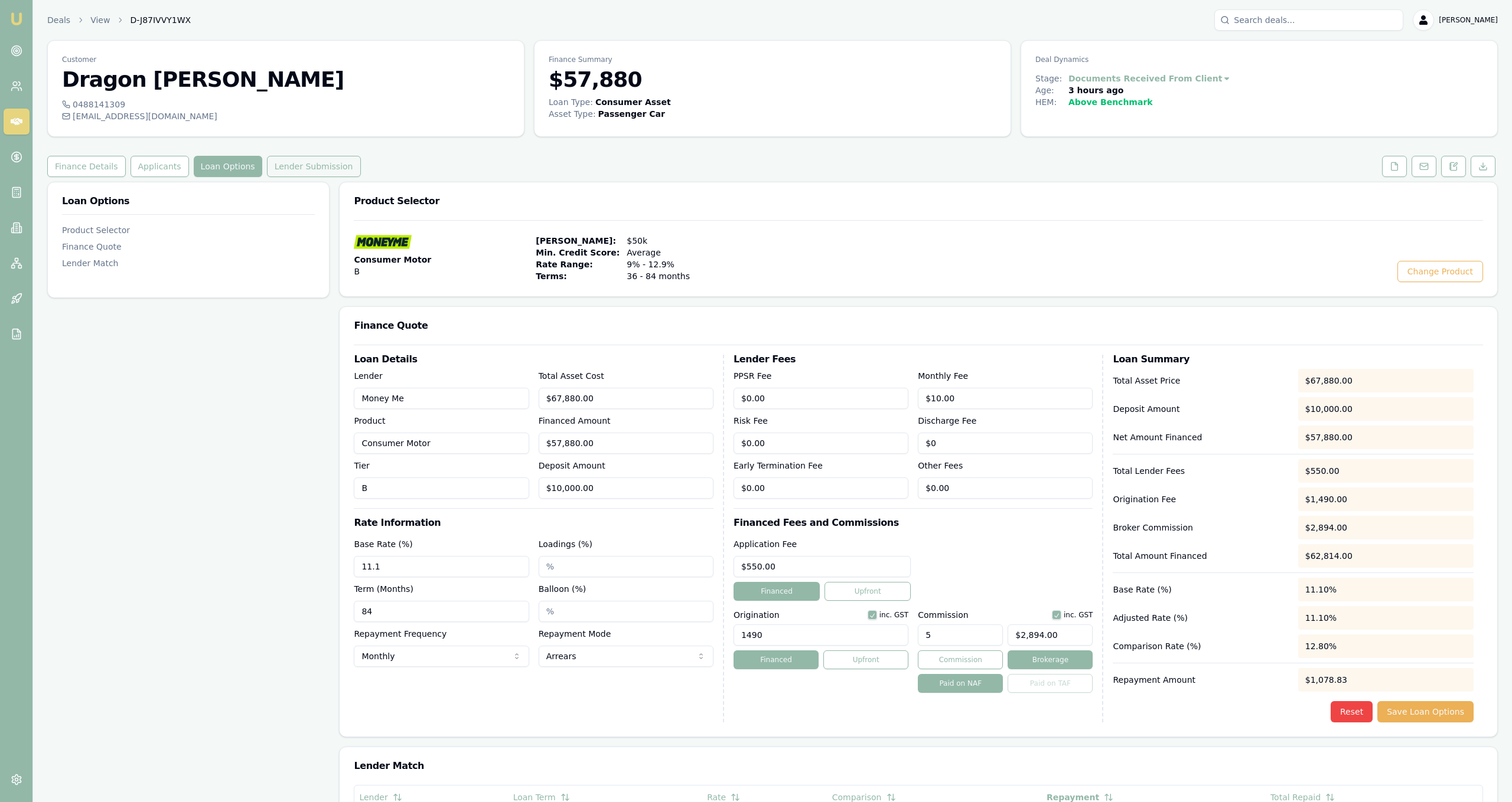
click at [287, 168] on button "Lender Submission" at bounding box center [314, 167] width 94 height 21
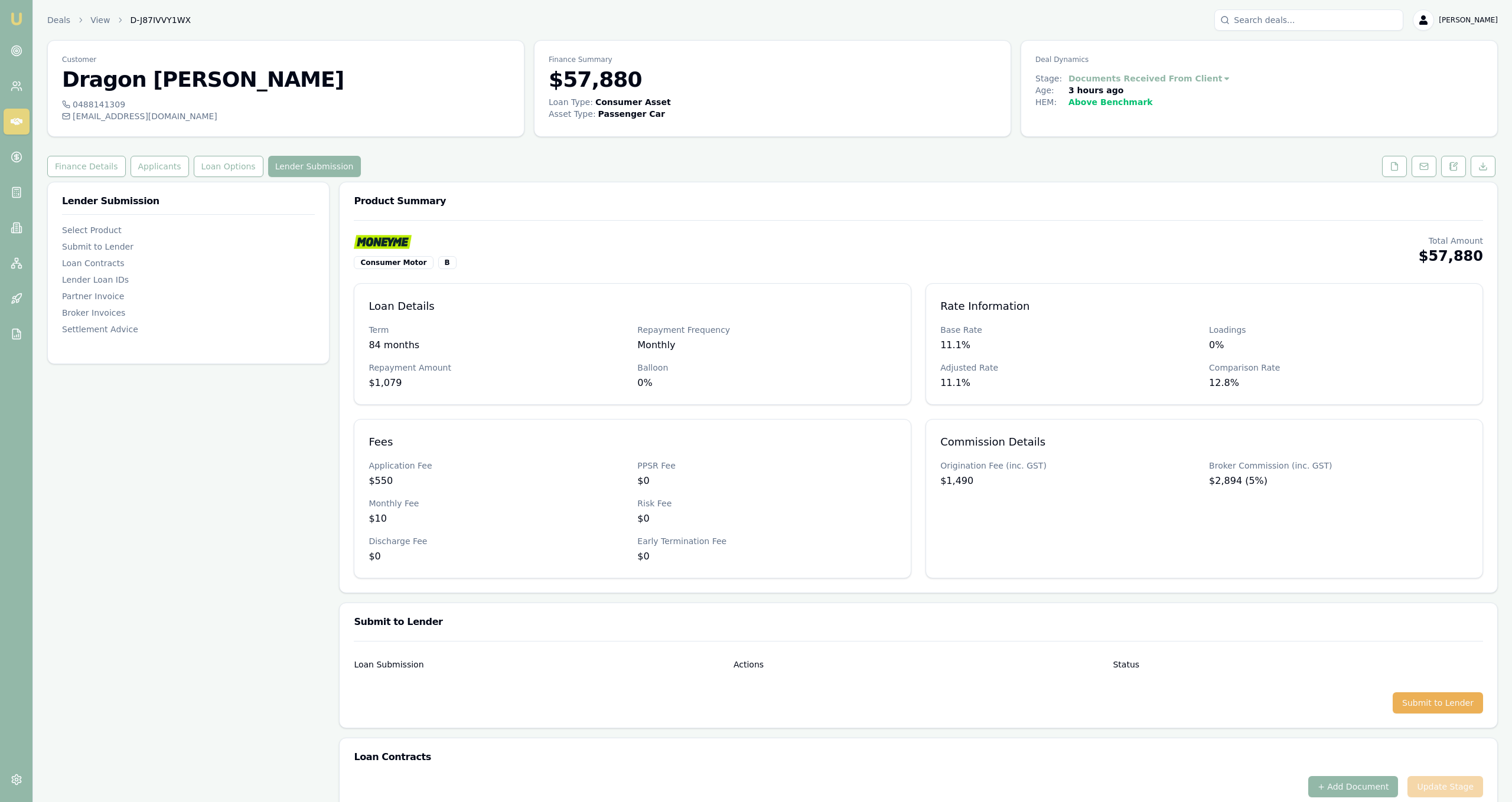
scroll to position [299, 0]
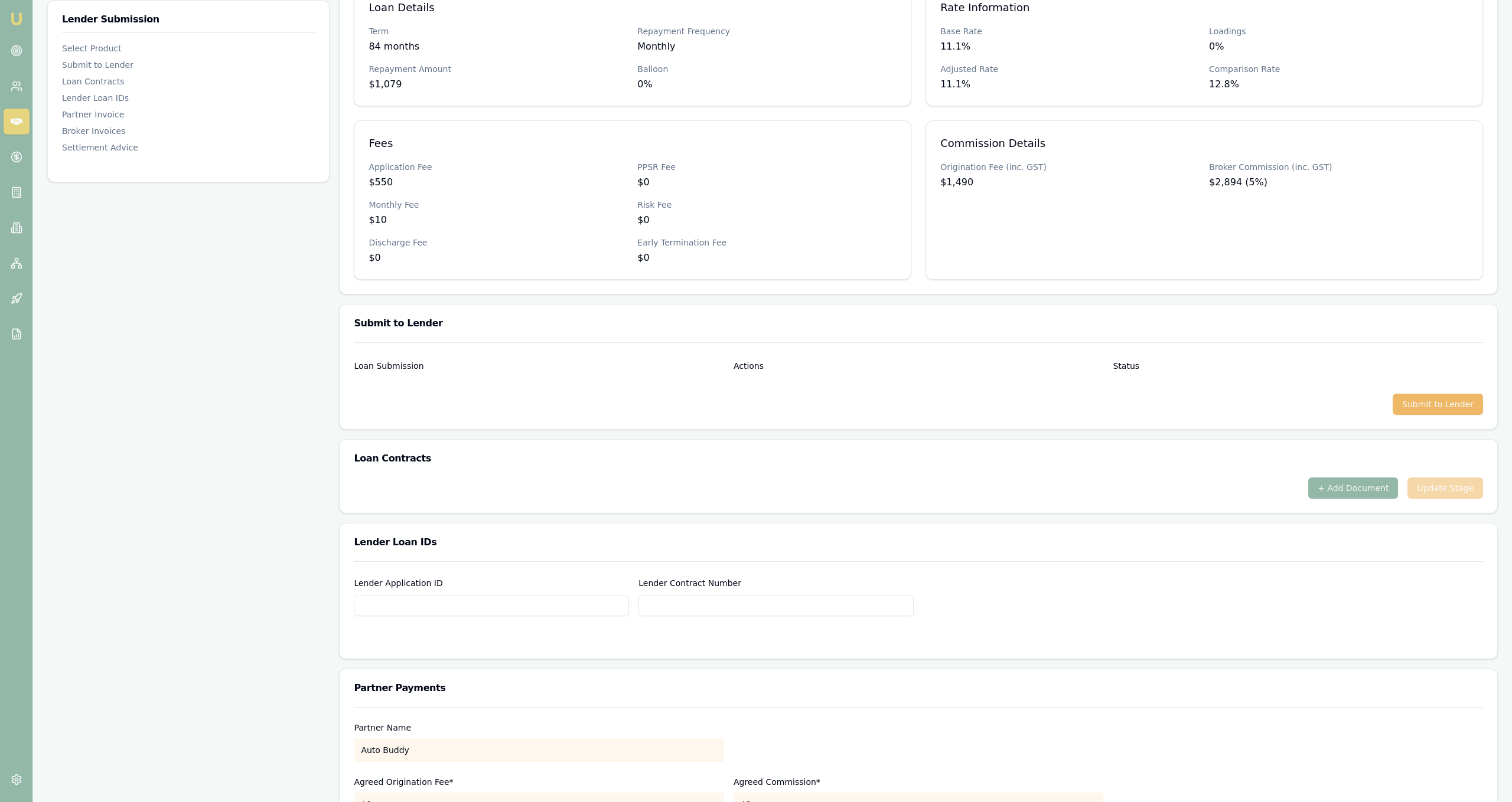
click at [1424, 397] on button "Submit to Lender" at bounding box center [1437, 404] width 90 height 21
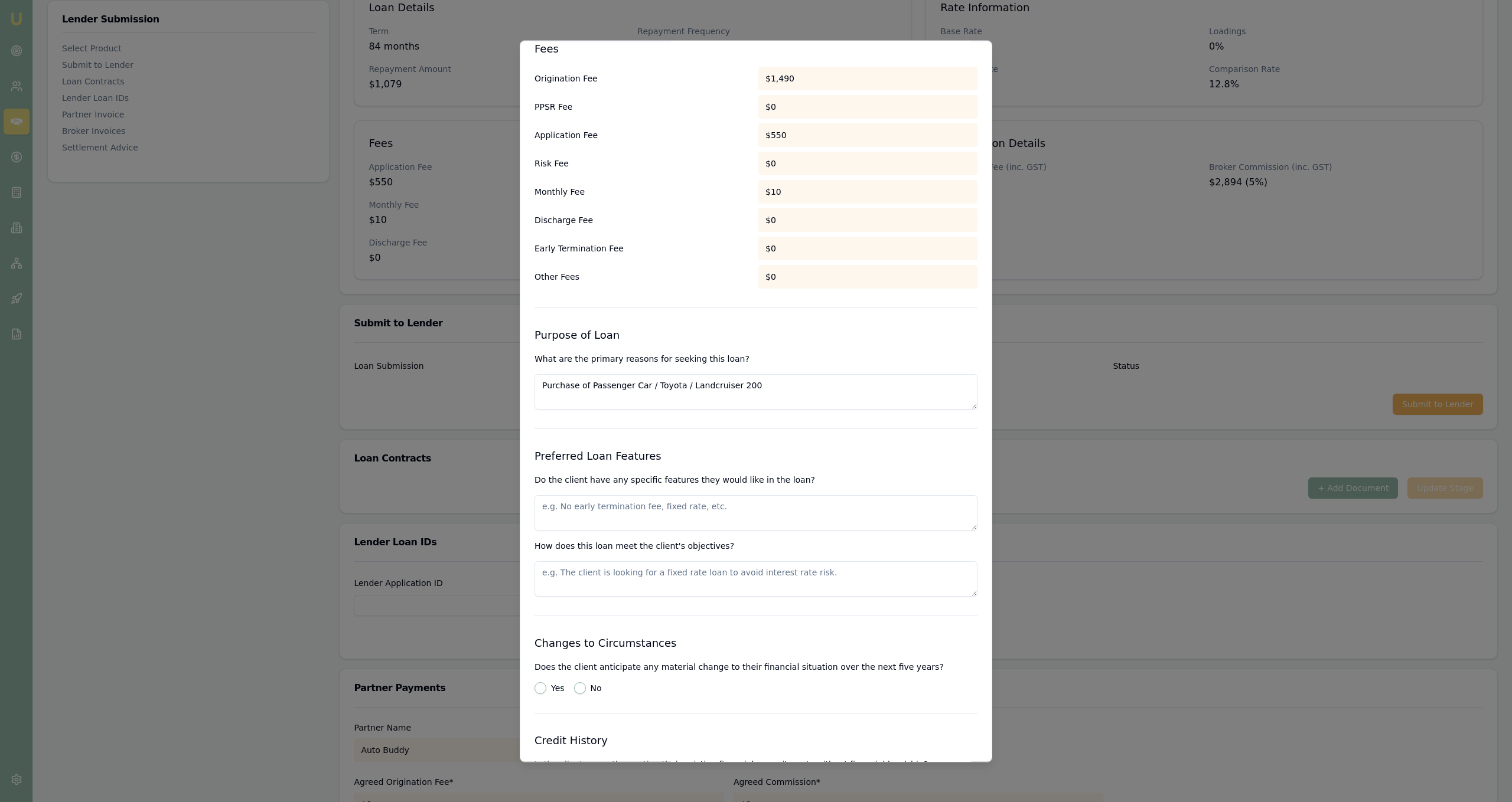
scroll to position [968, 0]
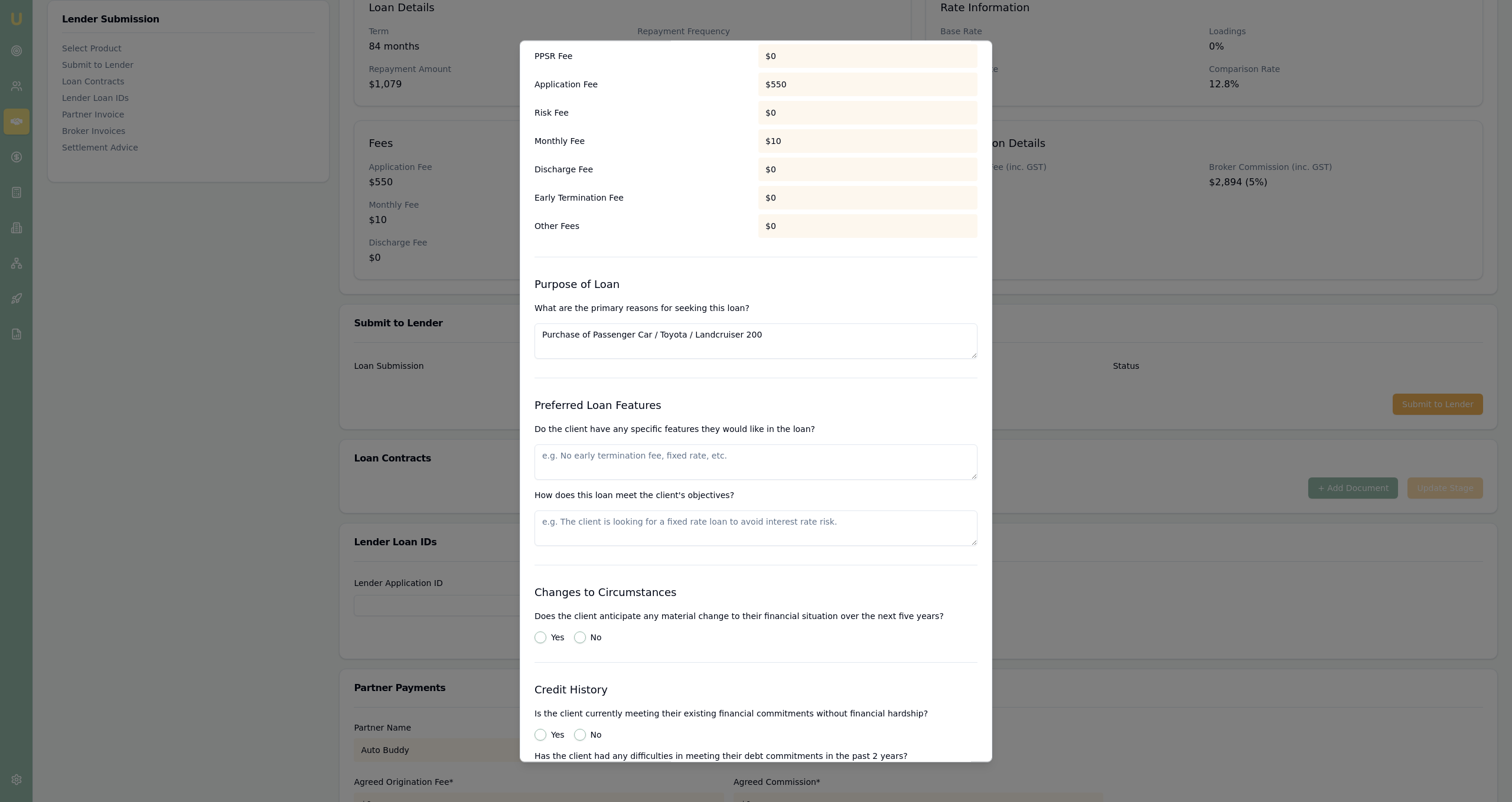
click at [786, 459] on textarea at bounding box center [756, 463] width 443 height 36
paste textarea "Ability to make additional repayment fees and a 7 year loan term"
type textarea "Ability to make additional repayment fees and a 7 year loan term"
click at [739, 526] on textarea at bounding box center [756, 529] width 443 height 36
paste textarea "Ability to make additional repayment fees and a 7 year loan term"
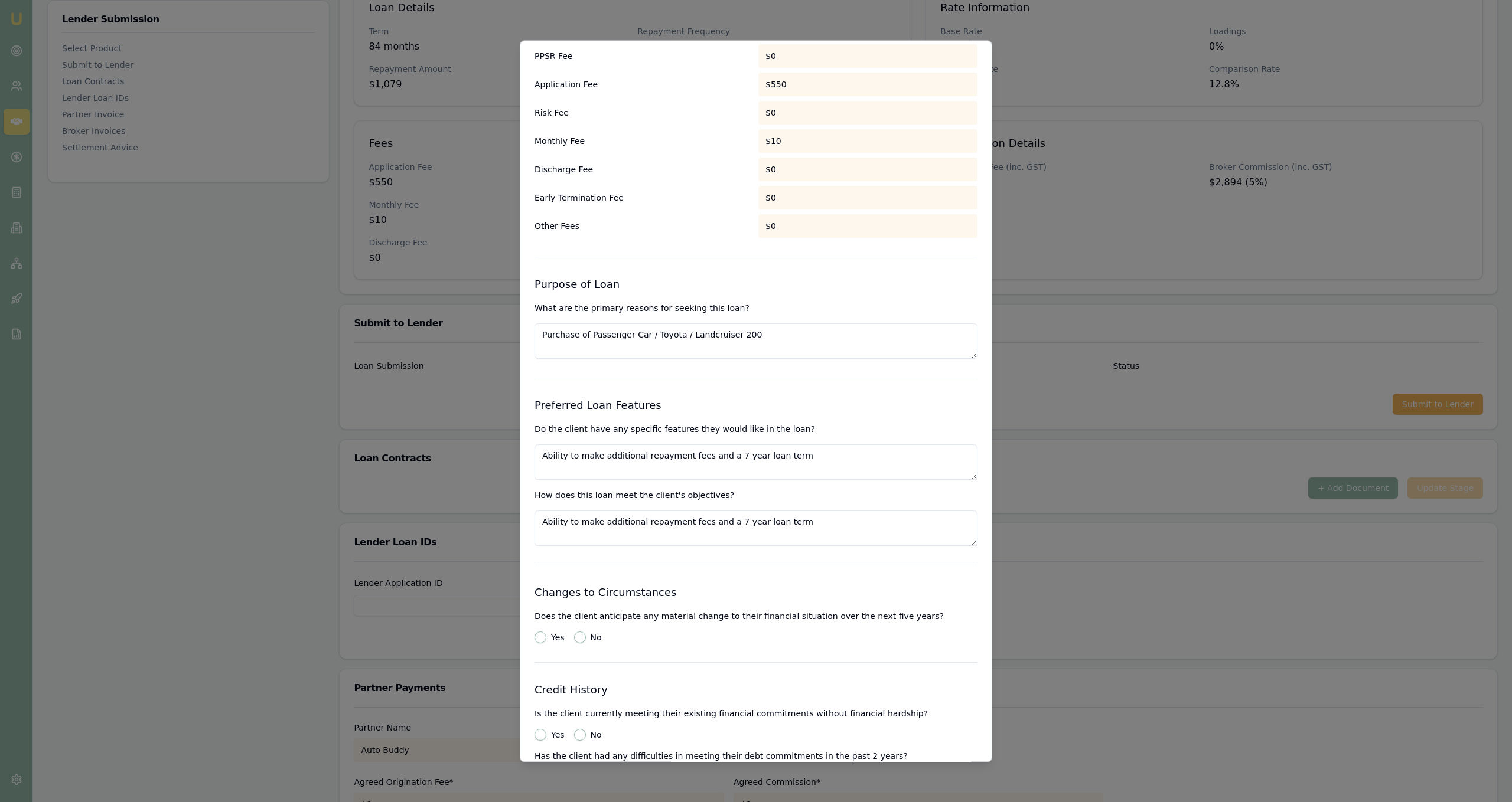
type textarea "Ability to make additional repayment fees and a 7 year loan term"
click at [580, 633] on button "No" at bounding box center [579, 638] width 12 height 12
radio input "true"
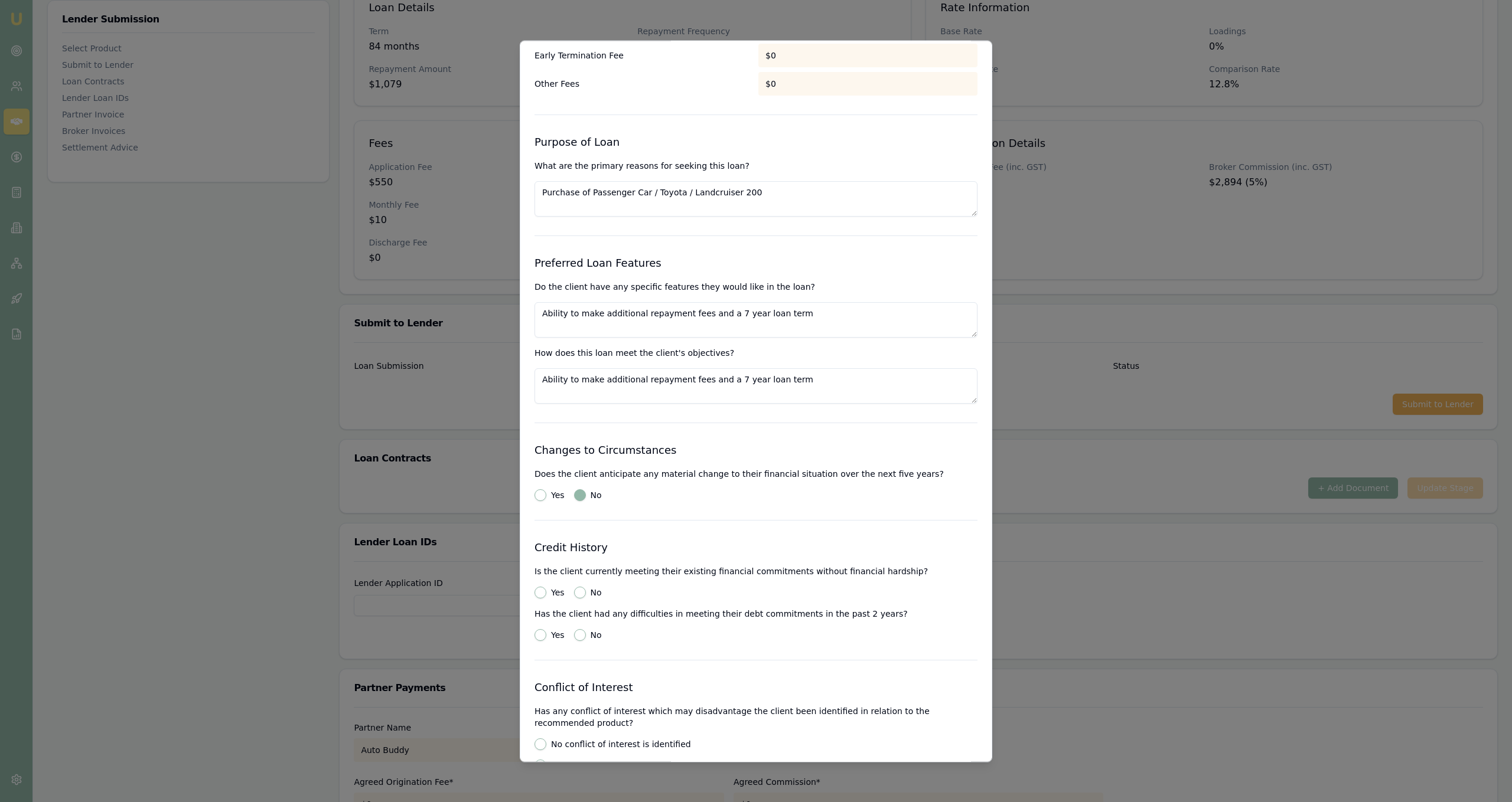
scroll to position [1112, 0]
click at [537, 592] on button "Yes" at bounding box center [540, 590] width 12 height 12
radio input "true"
click at [572, 628] on div "Yes No" at bounding box center [756, 633] width 443 height 12
click at [574, 629] on div "No" at bounding box center [587, 633] width 28 height 12
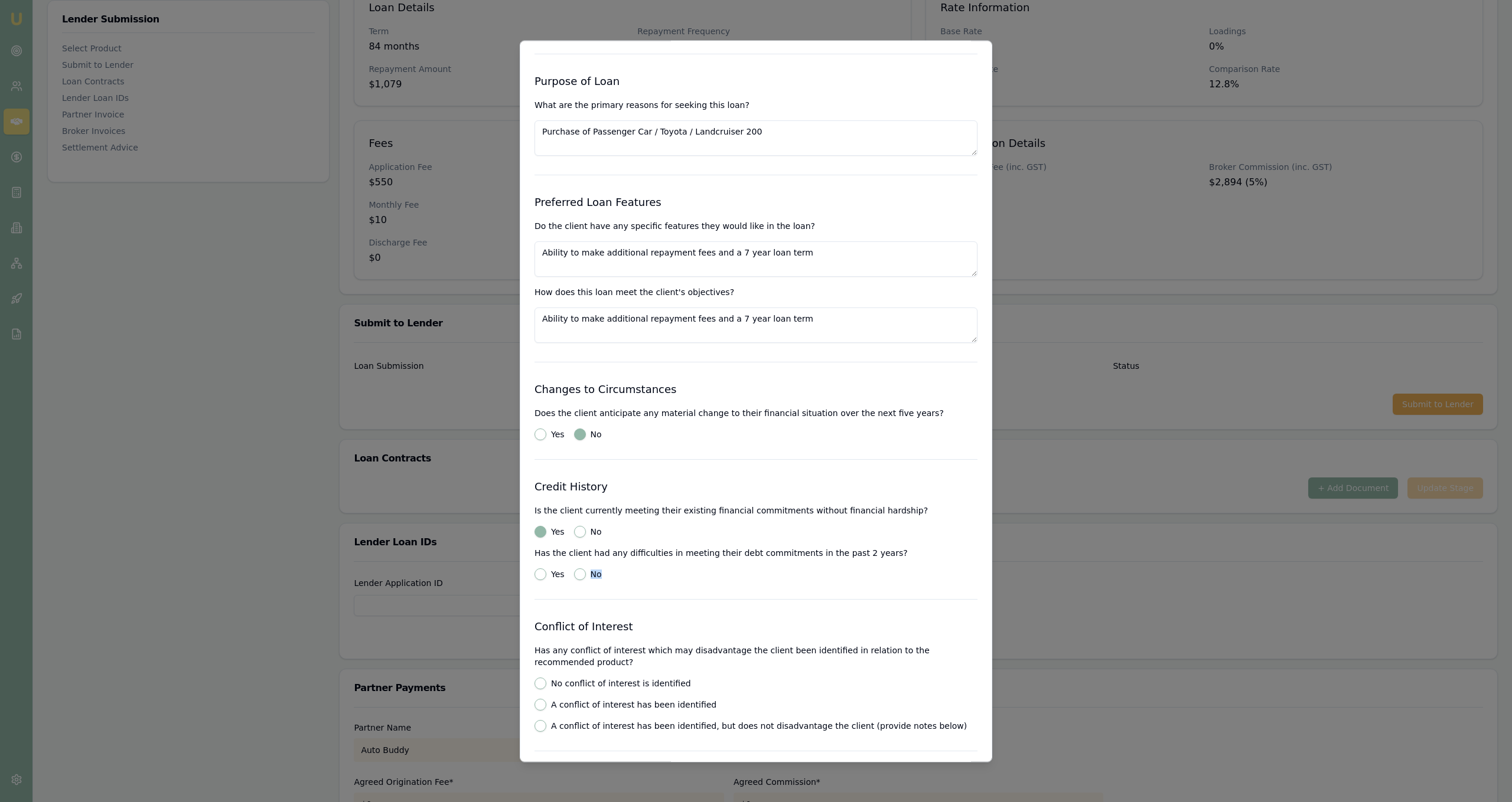
scroll to position [1172, 0]
click at [582, 576] on button "No" at bounding box center [579, 573] width 12 height 12
radio input "true"
click at [559, 678] on label "No conflict of interest is identified" at bounding box center [621, 682] width 140 height 9
click at [546, 677] on button "No conflict of interest is identified" at bounding box center [540, 682] width 12 height 12
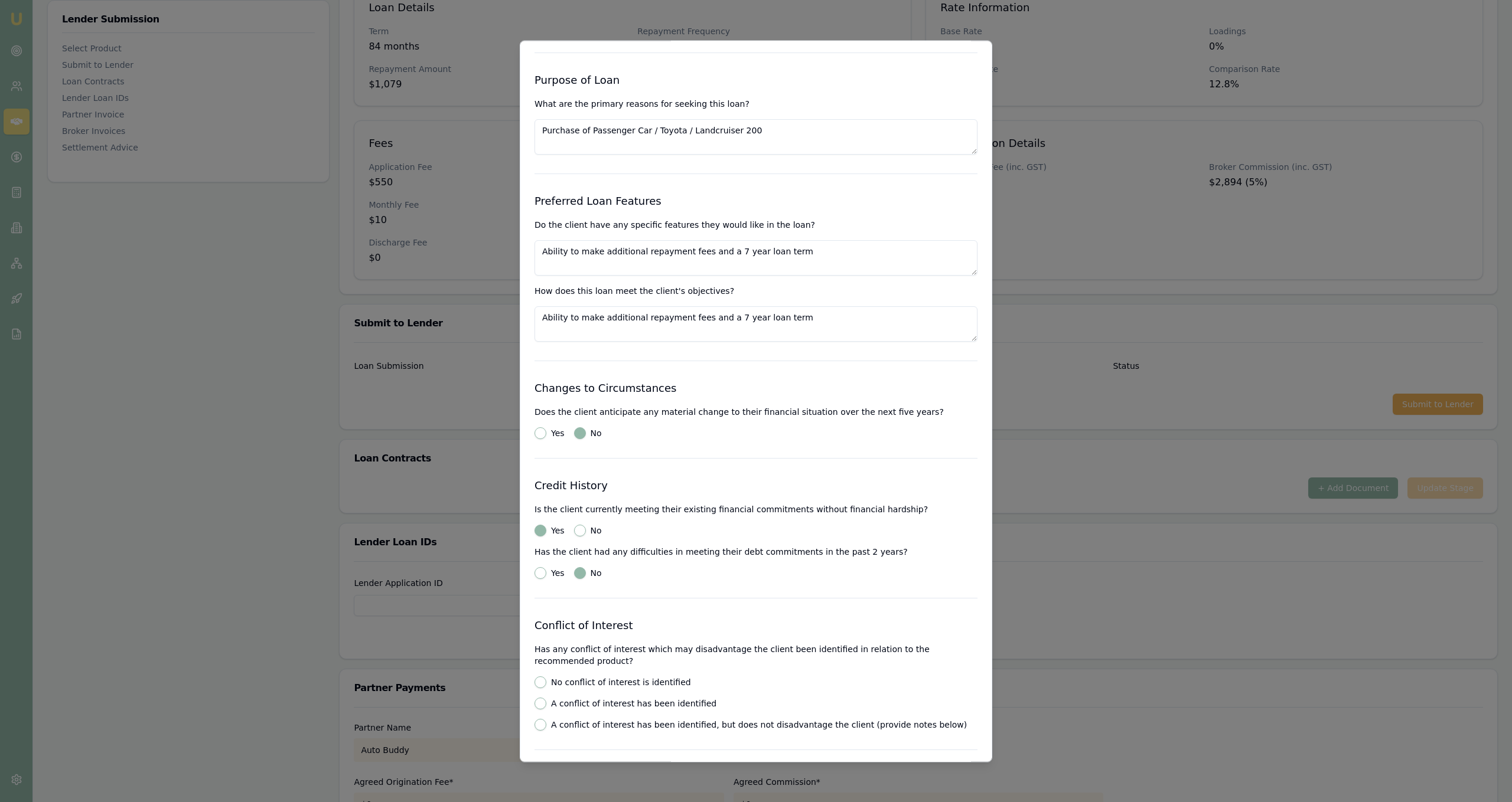
radio input "true"
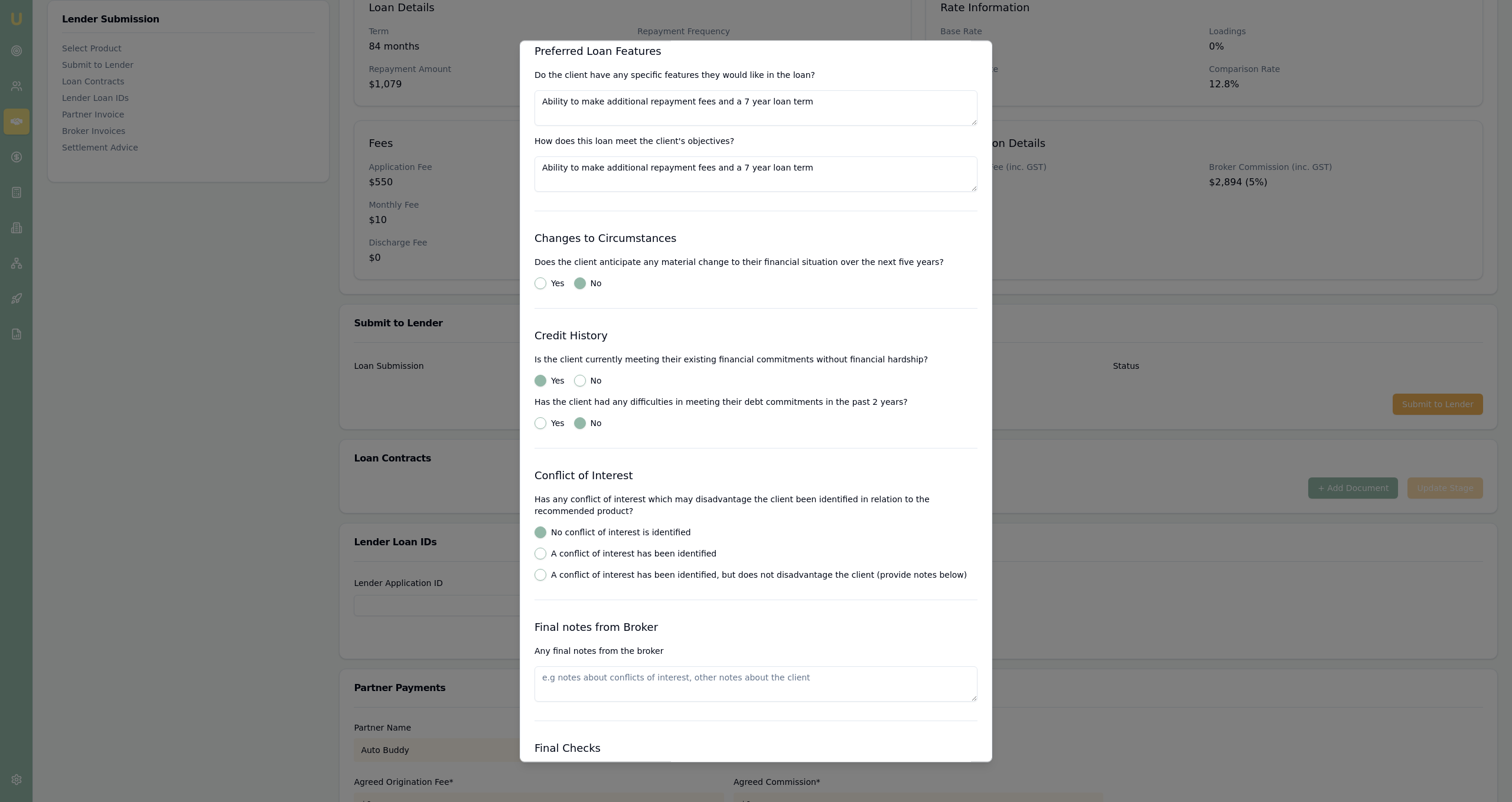
scroll to position [1363, 0]
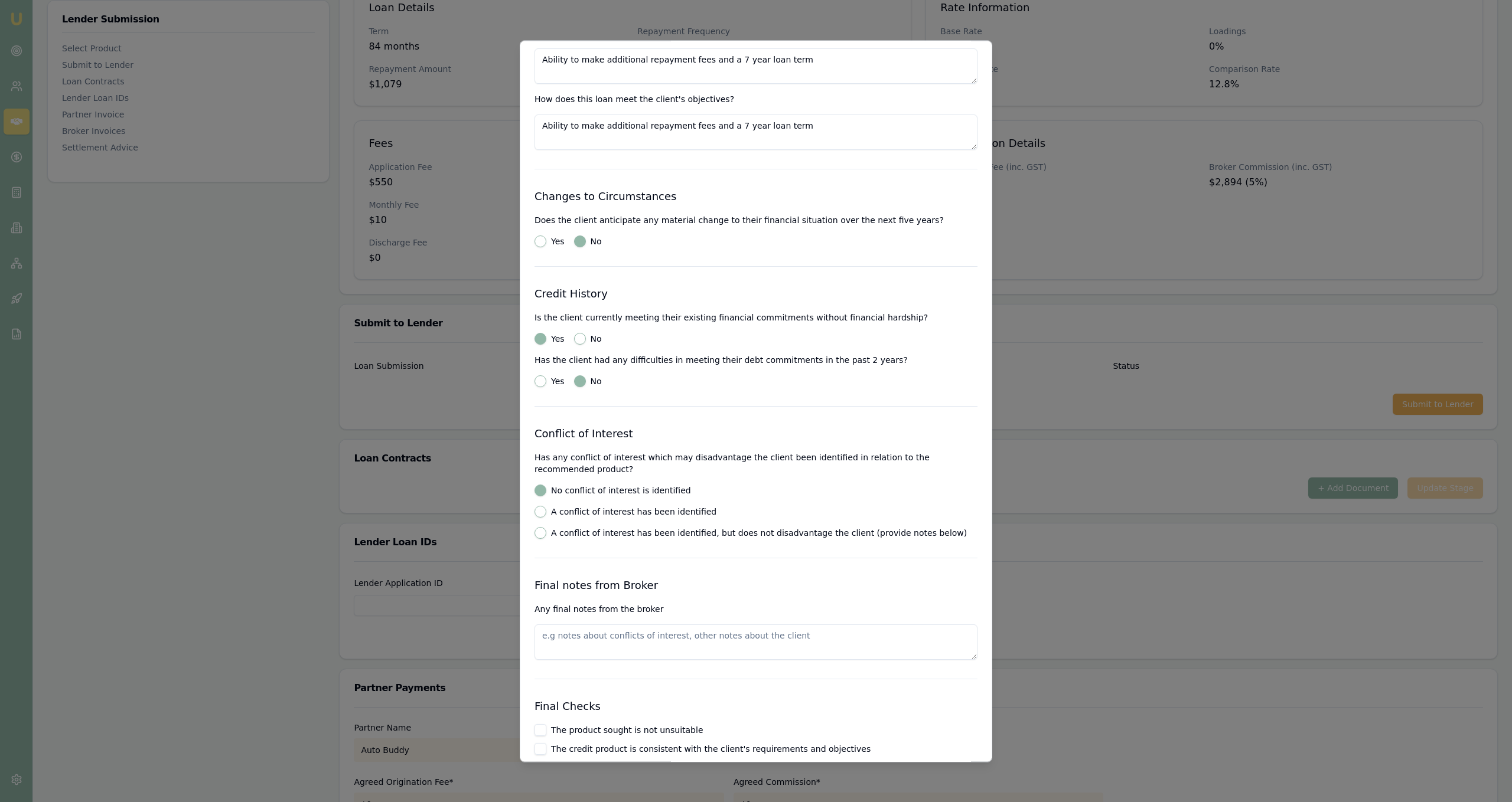
click at [600, 726] on label "The product sought is not unsuitable" at bounding box center [627, 730] width 152 height 9
click at [546, 724] on button "The product sought is not unsuitable" at bounding box center [540, 730] width 12 height 12
checkbox input "true"
click at [584, 745] on label "The credit product is consistent with the client's requirements and objectives" at bounding box center [710, 749] width 320 height 9
click at [546, 743] on button "The credit product is consistent with the client's requirements and objectives" at bounding box center [540, 749] width 12 height 12
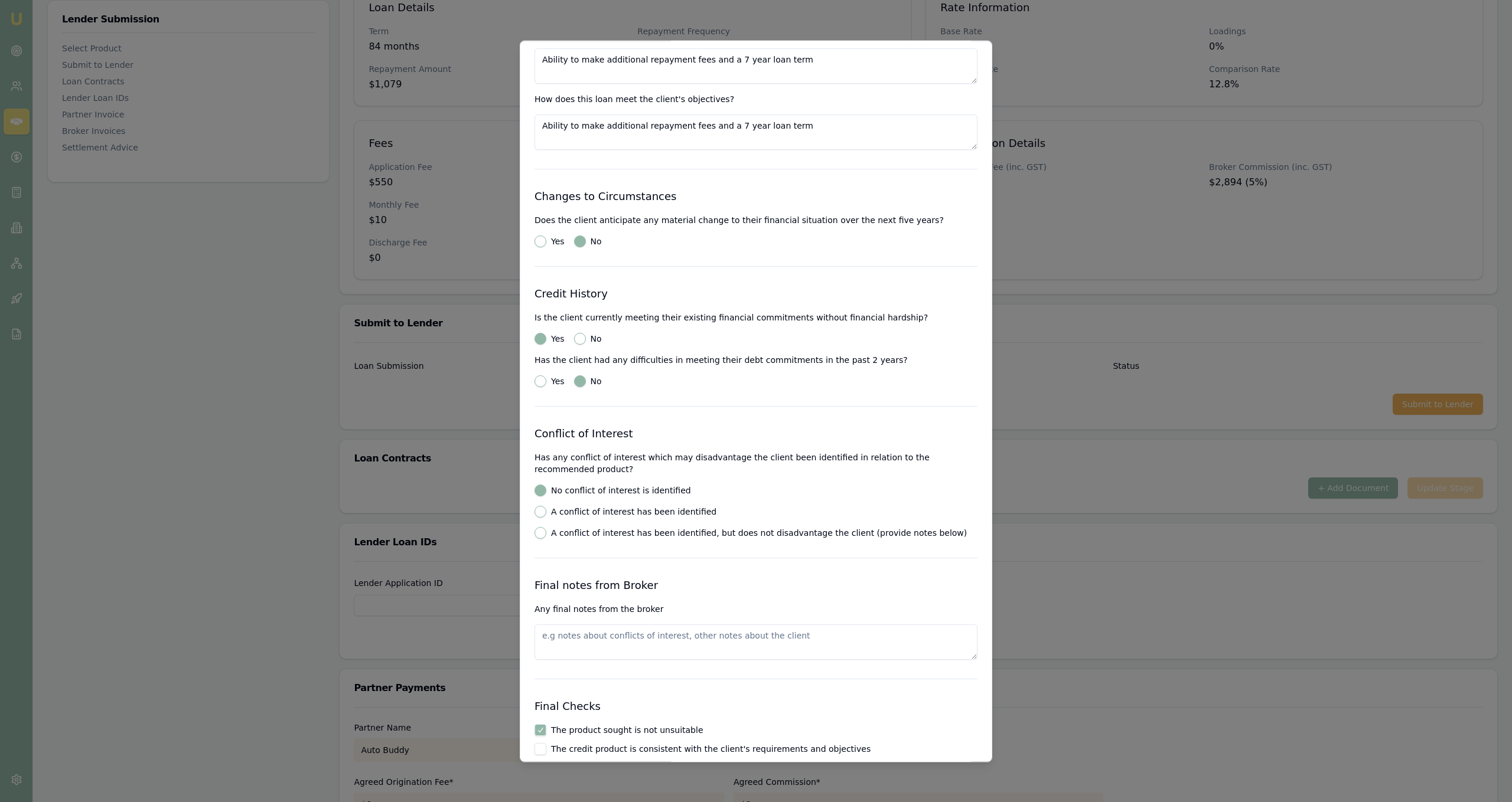
checkbox input "true"
click at [567, 764] on label "The client can comply with their credit obligations without substantial hardship" at bounding box center [715, 769] width 327 height 9
click at [546, 762] on button "The client can comply with their credit obligations without substantial hardship" at bounding box center [540, 768] width 12 height 12
checkbox input "true"
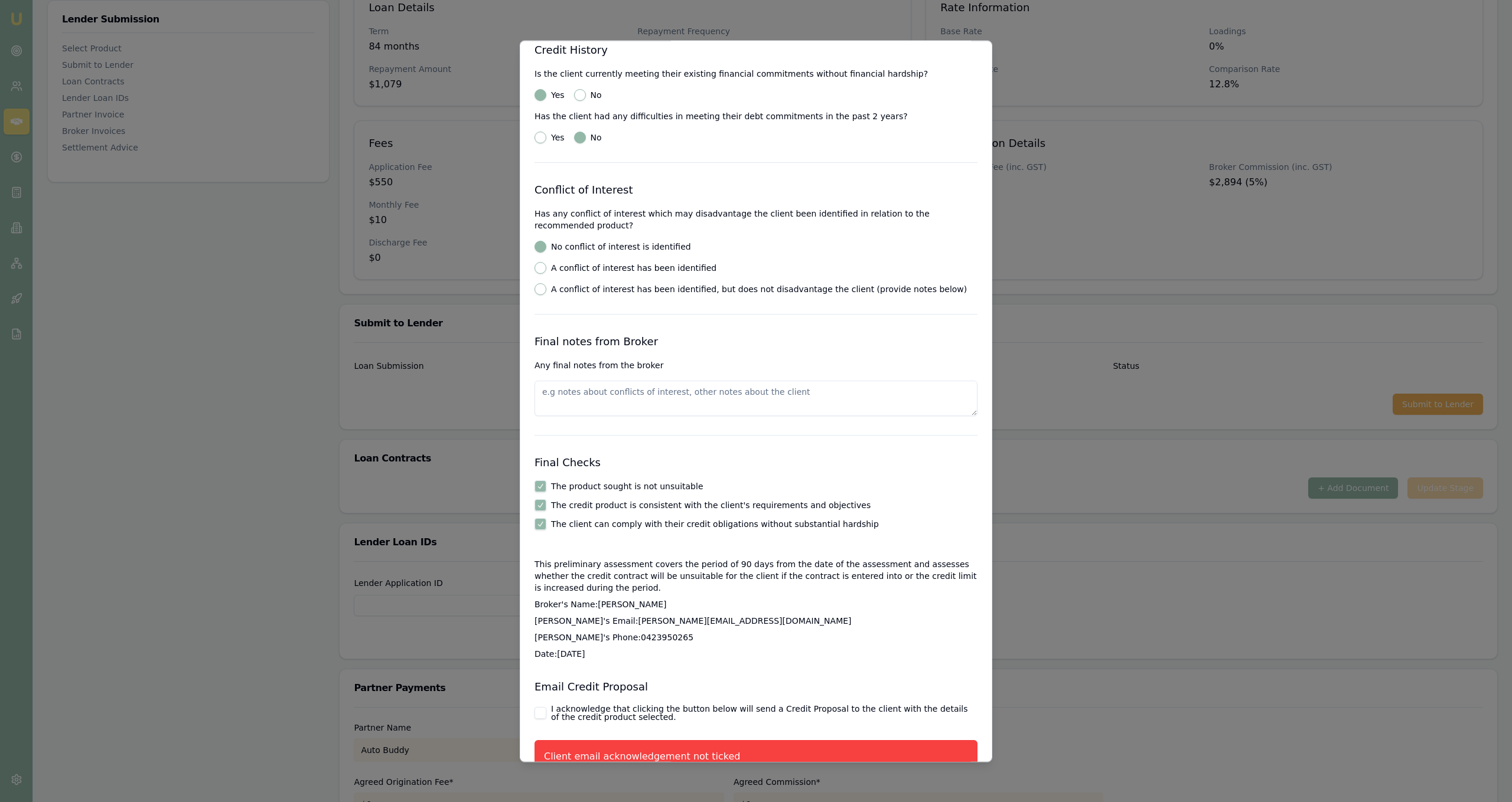
scroll to position [1615, 0]
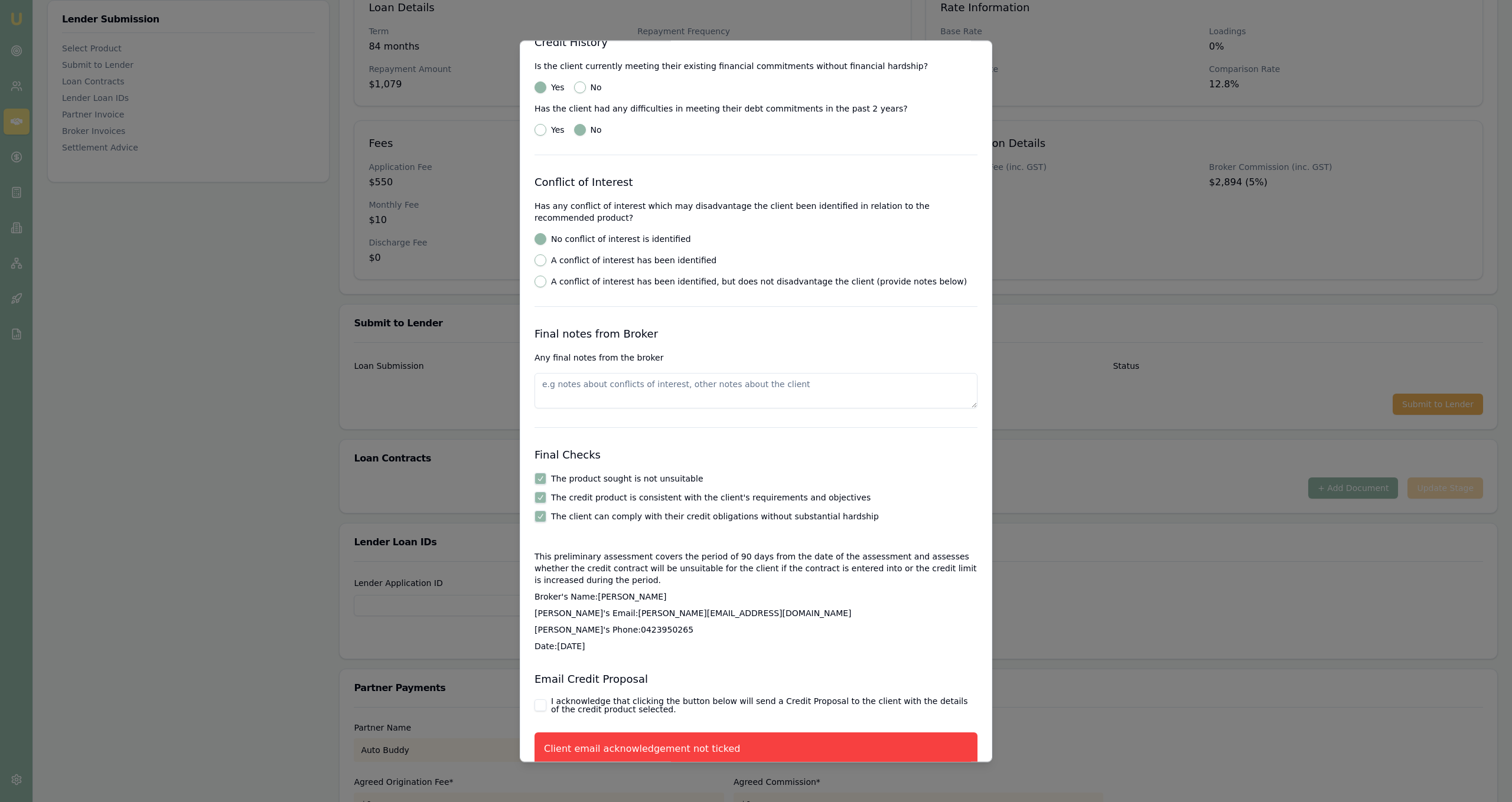
click at [597, 697] on label "I acknowledge that clicking the button below will send a Credit Proposal to the…" at bounding box center [764, 705] width 426 height 16
click at [546, 700] on button "I acknowledge that clicking the button below will send a Credit Proposal to the…" at bounding box center [540, 705] width 12 height 12
checkbox input "true"
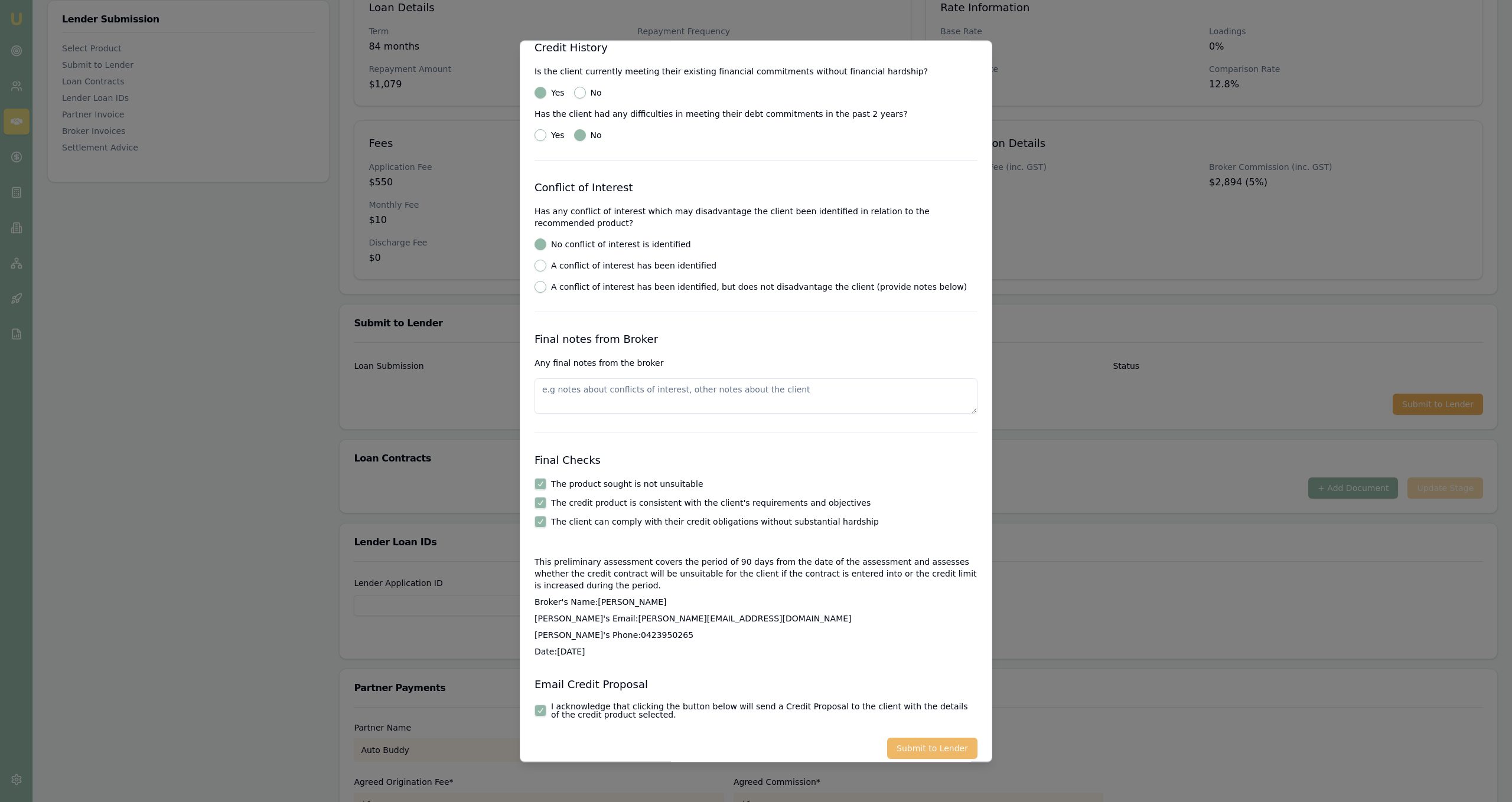
click at [921, 738] on button "Submit to Lender" at bounding box center [932, 749] width 90 height 21
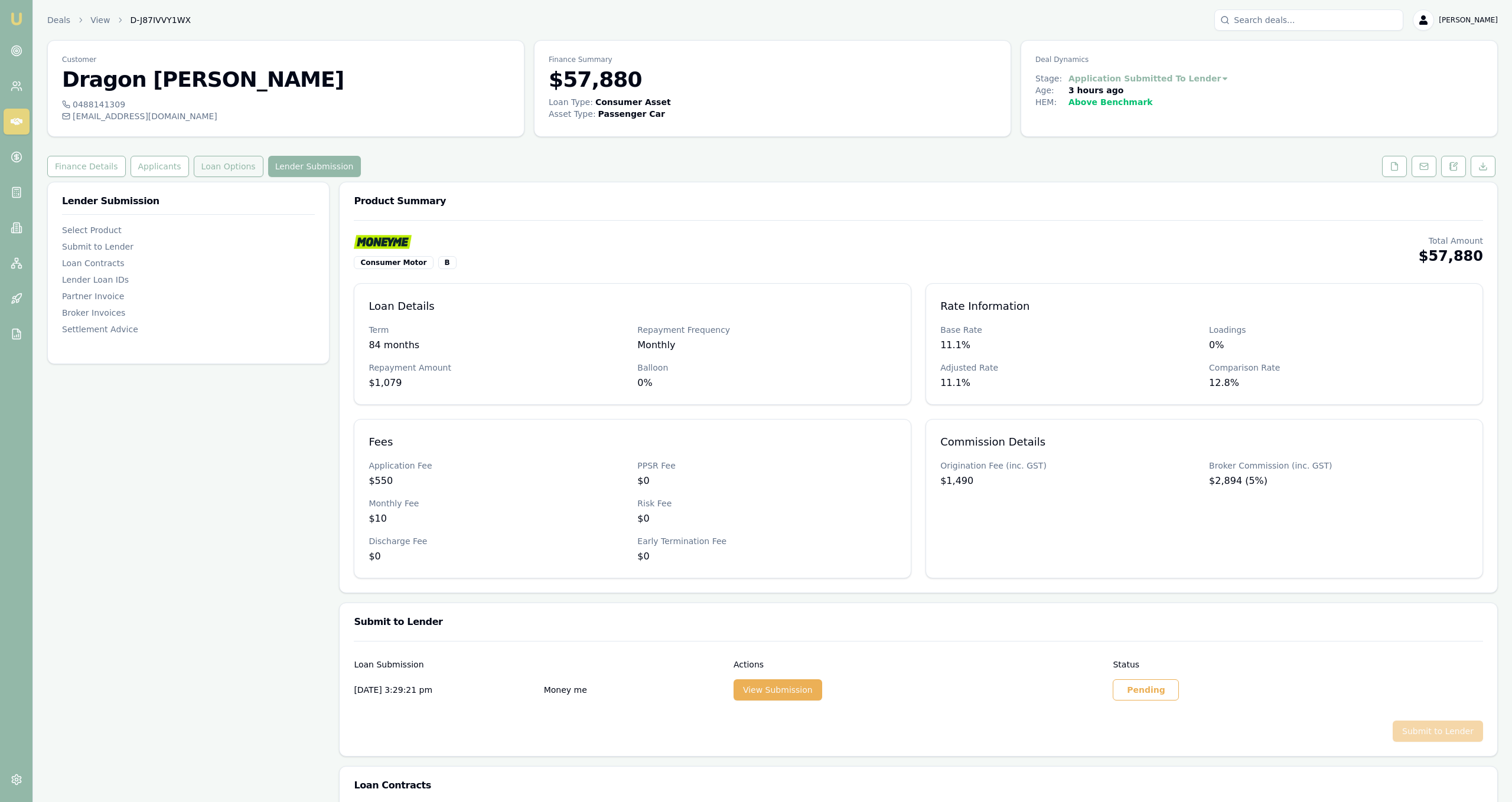
click at [196, 164] on button "Loan Options" at bounding box center [229, 167] width 70 height 21
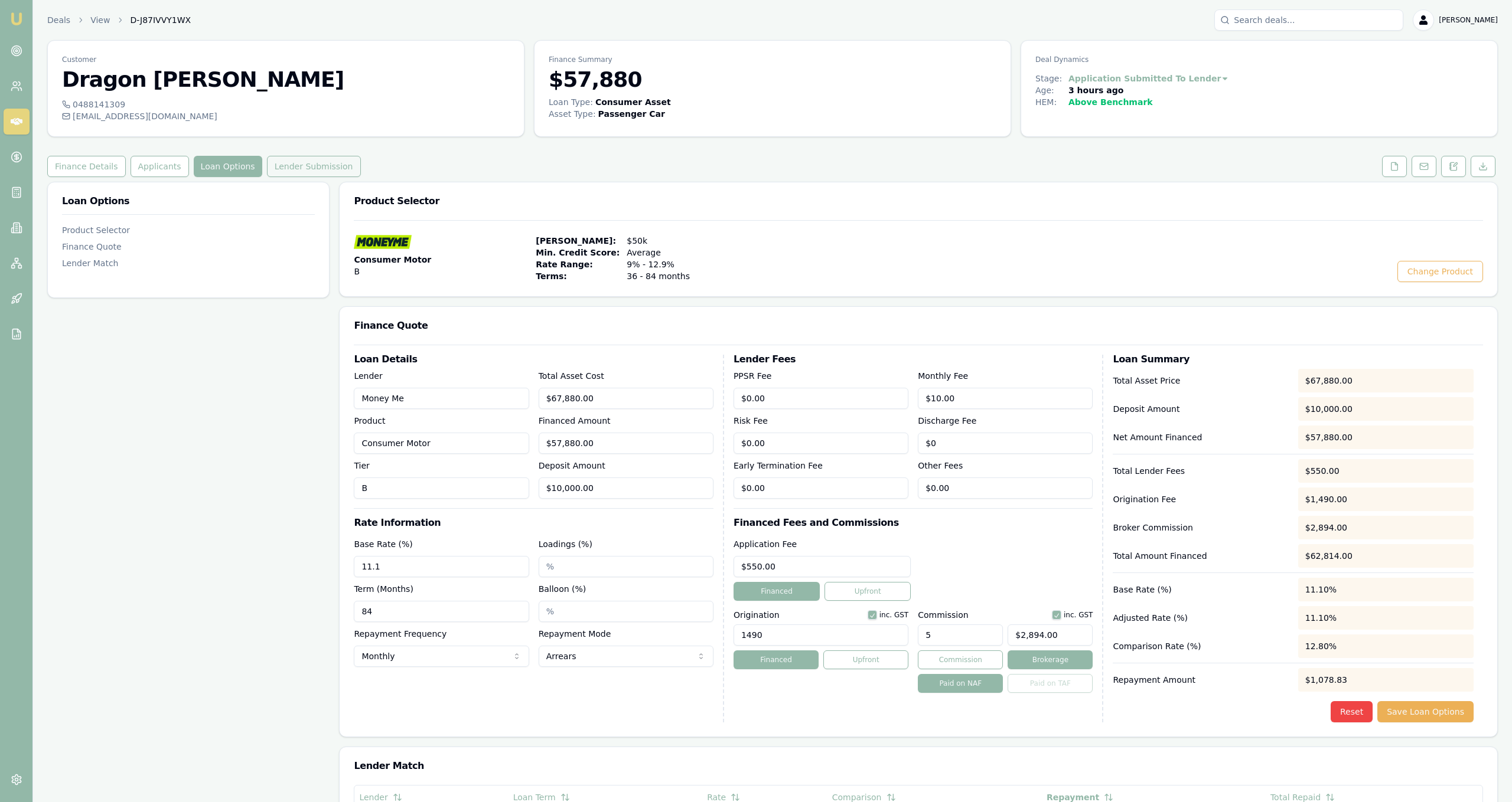
click at [267, 168] on button "Lender Submission" at bounding box center [314, 167] width 94 height 21
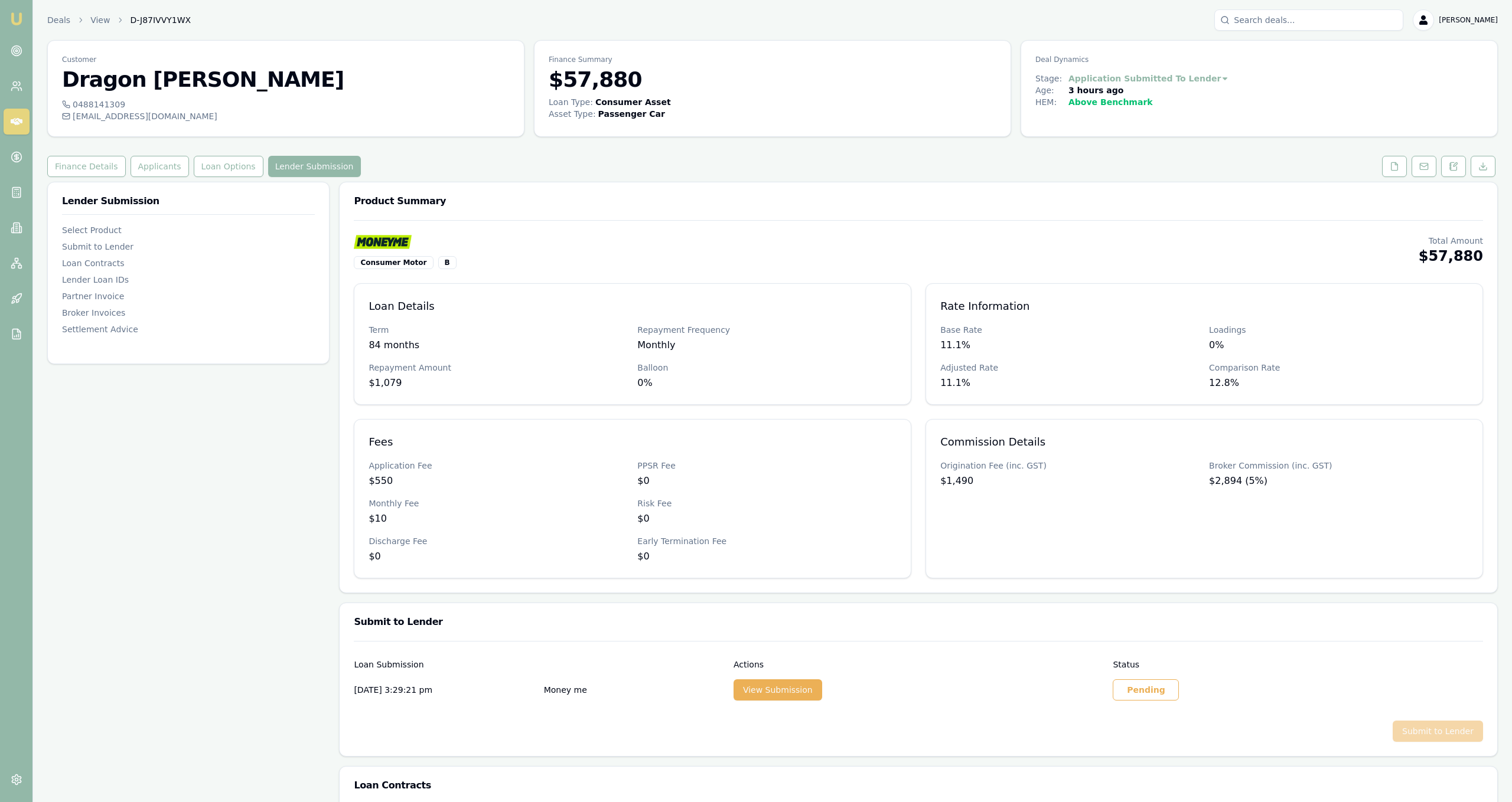
click at [1428, 179] on div "Customer Dragon Barski 0488141309 dragon_sampson@icloud.com Finance Summary $57…" at bounding box center [772, 812] width 1451 height 1545
click at [1428, 172] on button at bounding box center [1424, 167] width 25 height 21
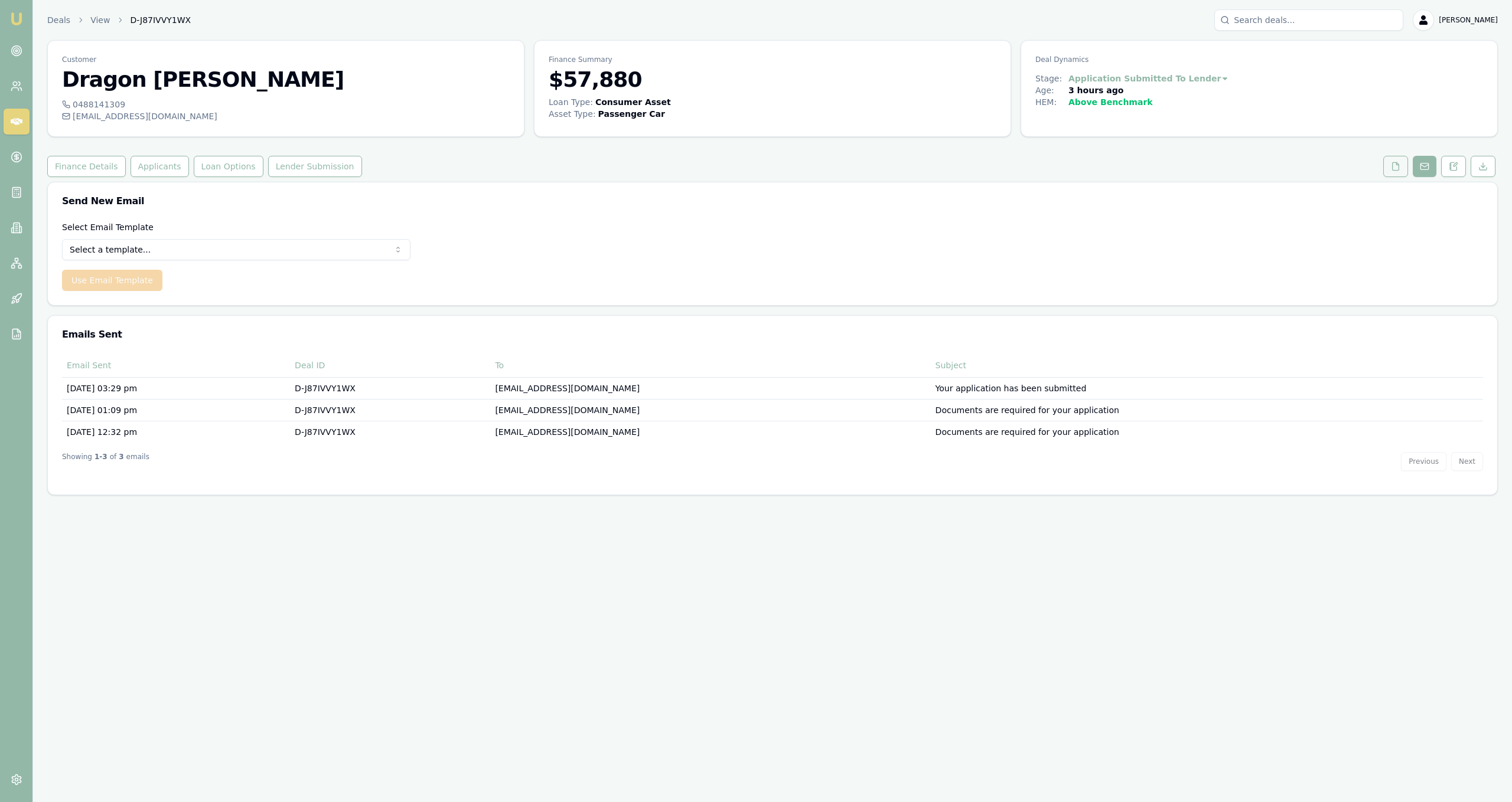
click at [1396, 165] on icon at bounding box center [1395, 166] width 9 height 9
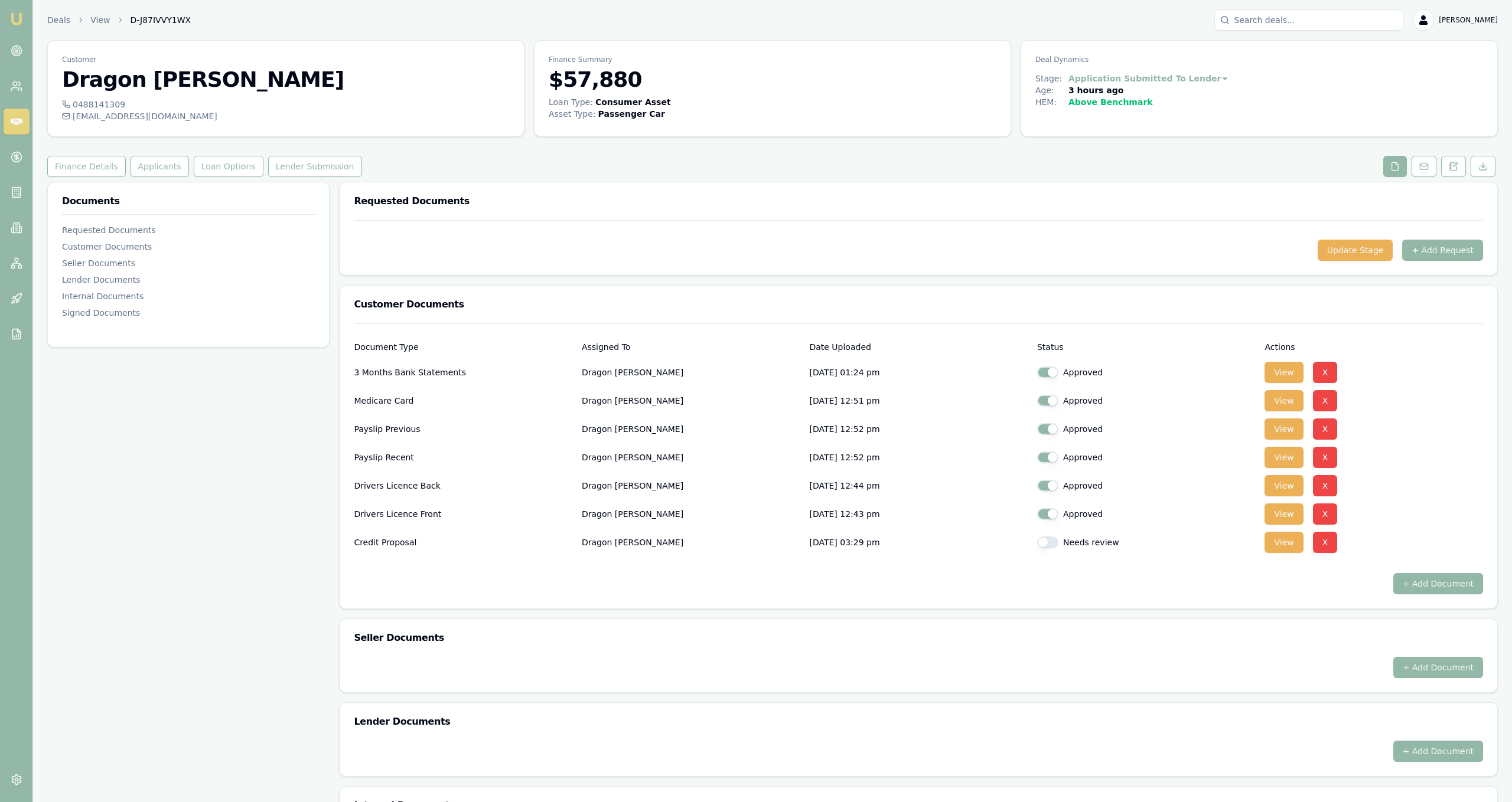
click at [1047, 554] on div at bounding box center [918, 564] width 1129 height 19
click at [1047, 552] on div "Needs review" at bounding box center [1146, 542] width 219 height 23
click at [1047, 549] on div "Needs review" at bounding box center [1146, 542] width 219 height 23
click at [1051, 542] on button "button" at bounding box center [1048, 542] width 21 height 12
checkbox input "true"
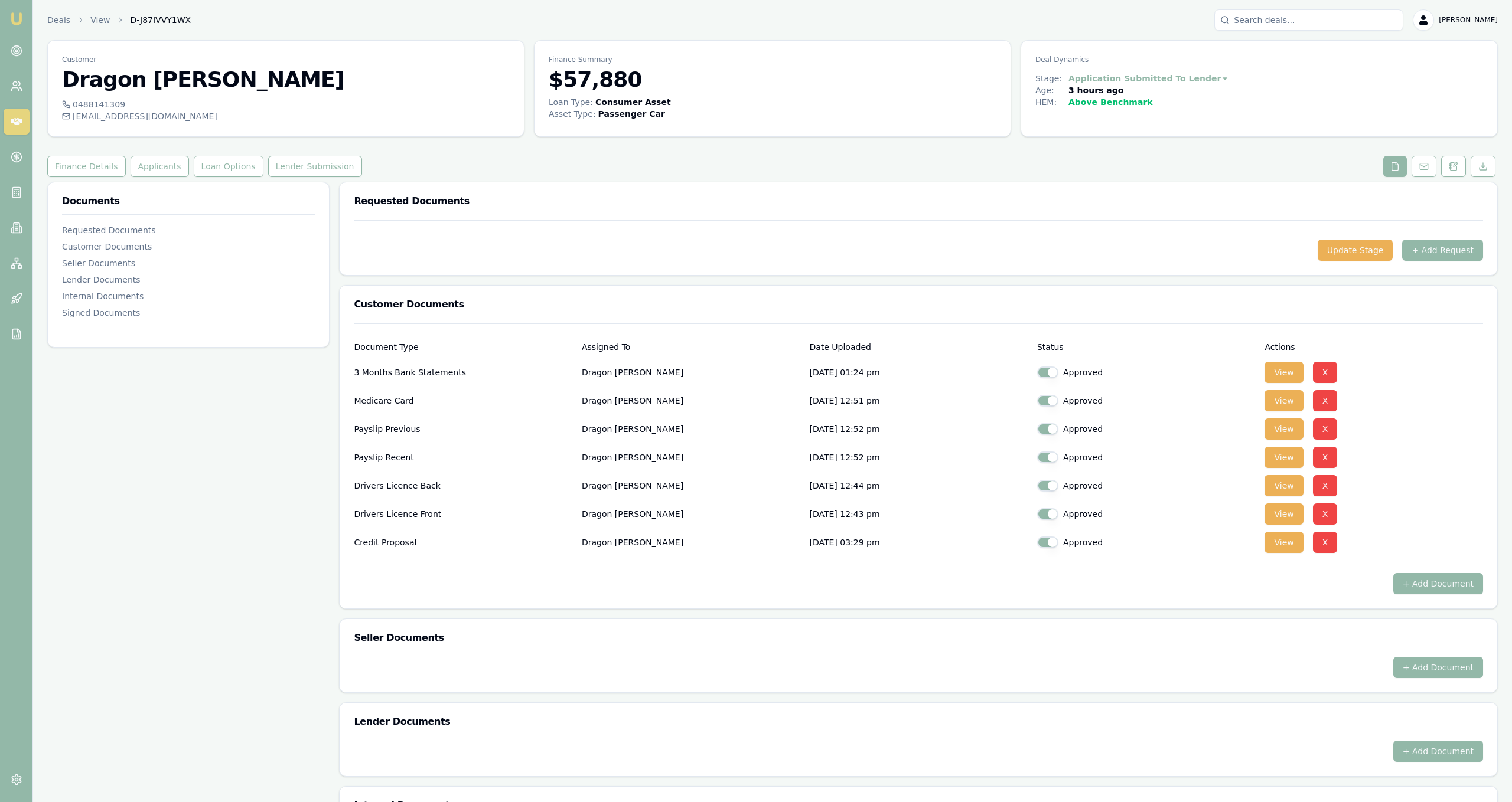
click at [1415, 179] on div "Customer Dragon Barski 0488141309 dragon_sampson@icloud.com Finance Summary $57…" at bounding box center [772, 614] width 1451 height 1149
click at [1416, 177] on div "Customer Dragon Barski 0488141309 dragon_sampson@icloud.com Finance Summary $57…" at bounding box center [772, 614] width 1451 height 1149
click at [1427, 173] on button at bounding box center [1424, 167] width 25 height 21
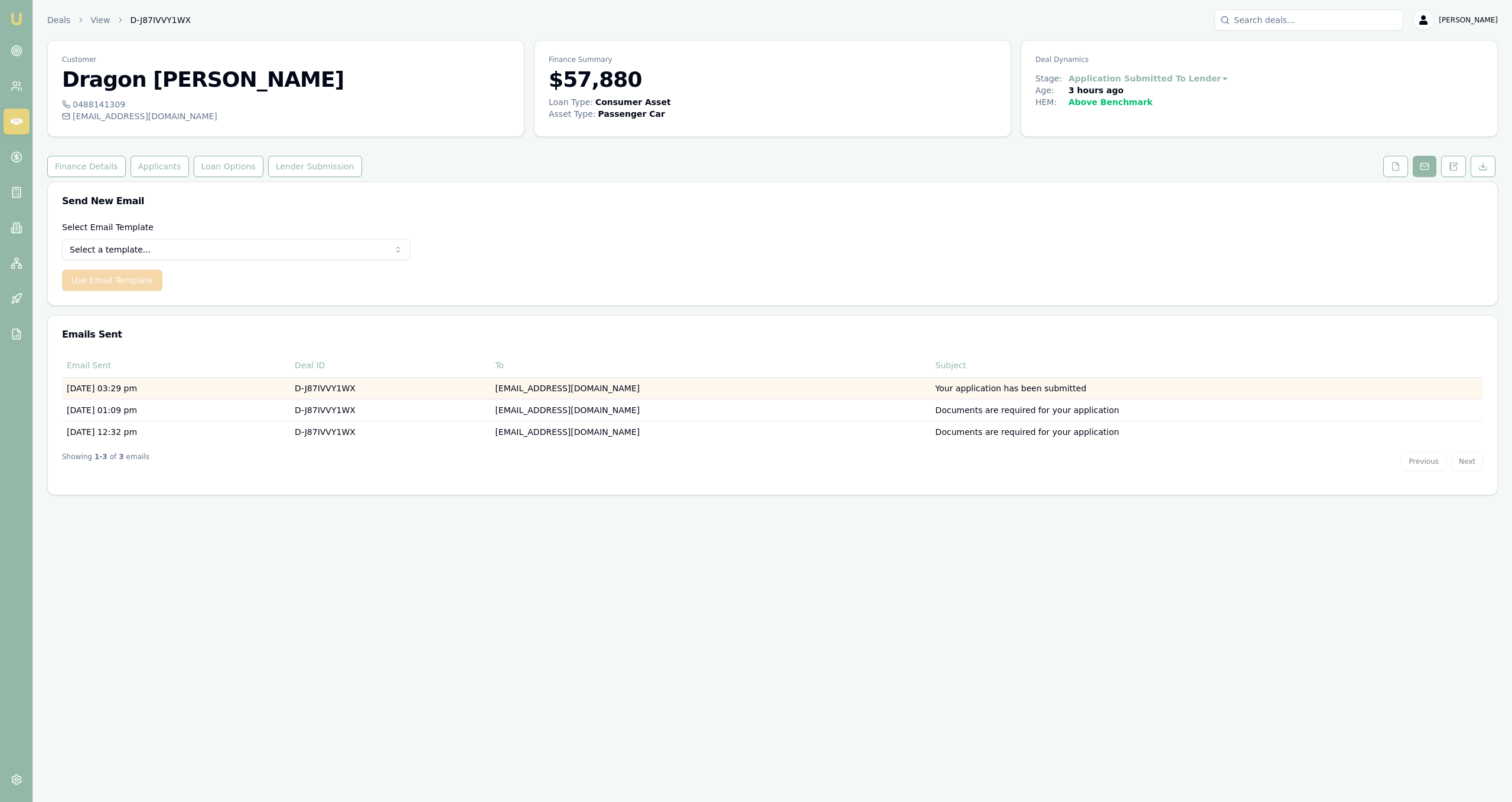
click at [992, 394] on td "Your application has been submitted" at bounding box center [1207, 388] width 552 height 22
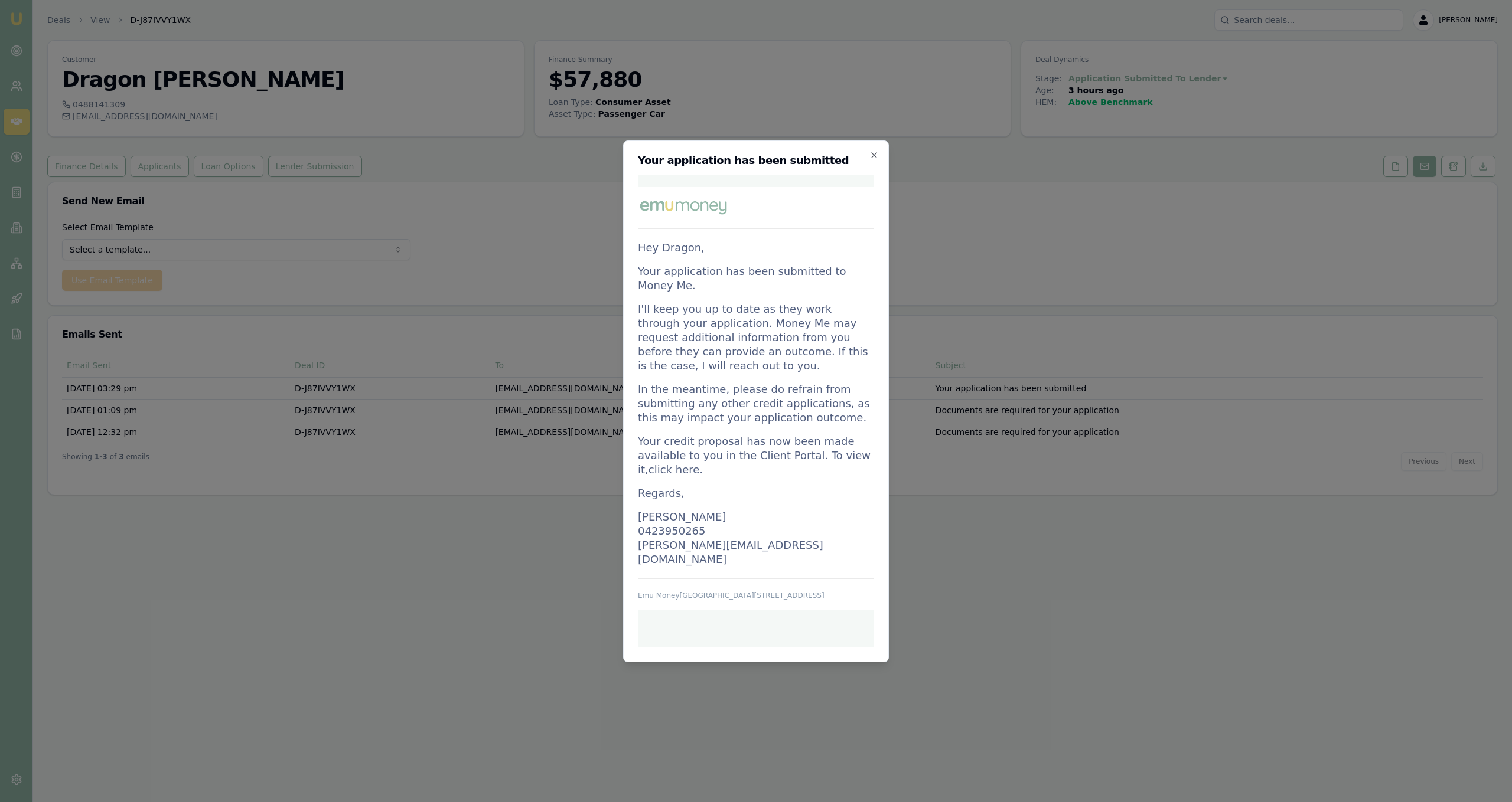
click at [544, 386] on body "Emu Broker Deals View D-J87IVVY1WX Jackson Fanfulla Toggle Menu Customer Dragon…" at bounding box center [756, 401] width 1512 height 802
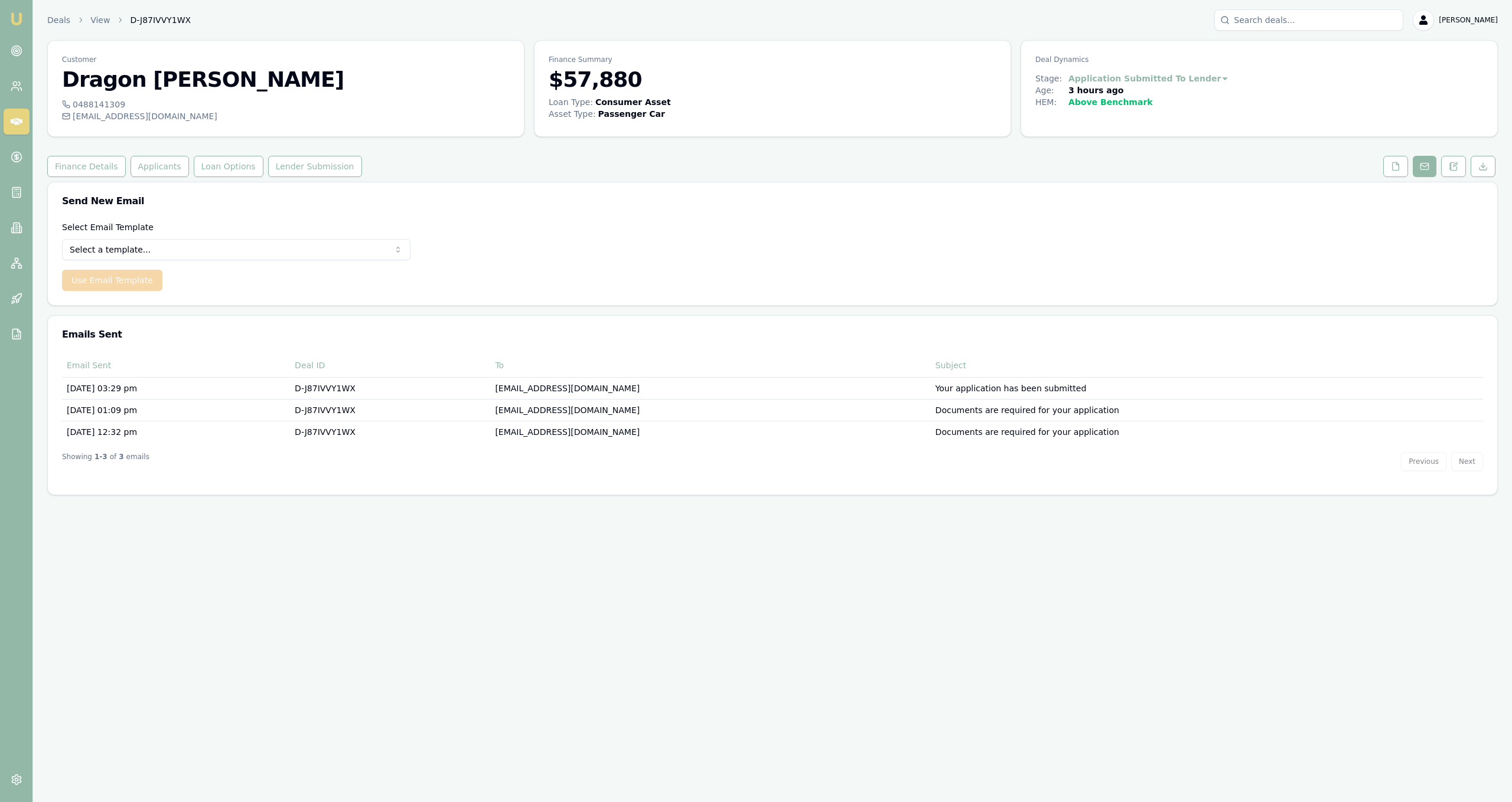
click at [544, 386] on td "dragon_sampson@icloud.com" at bounding box center [710, 388] width 440 height 22
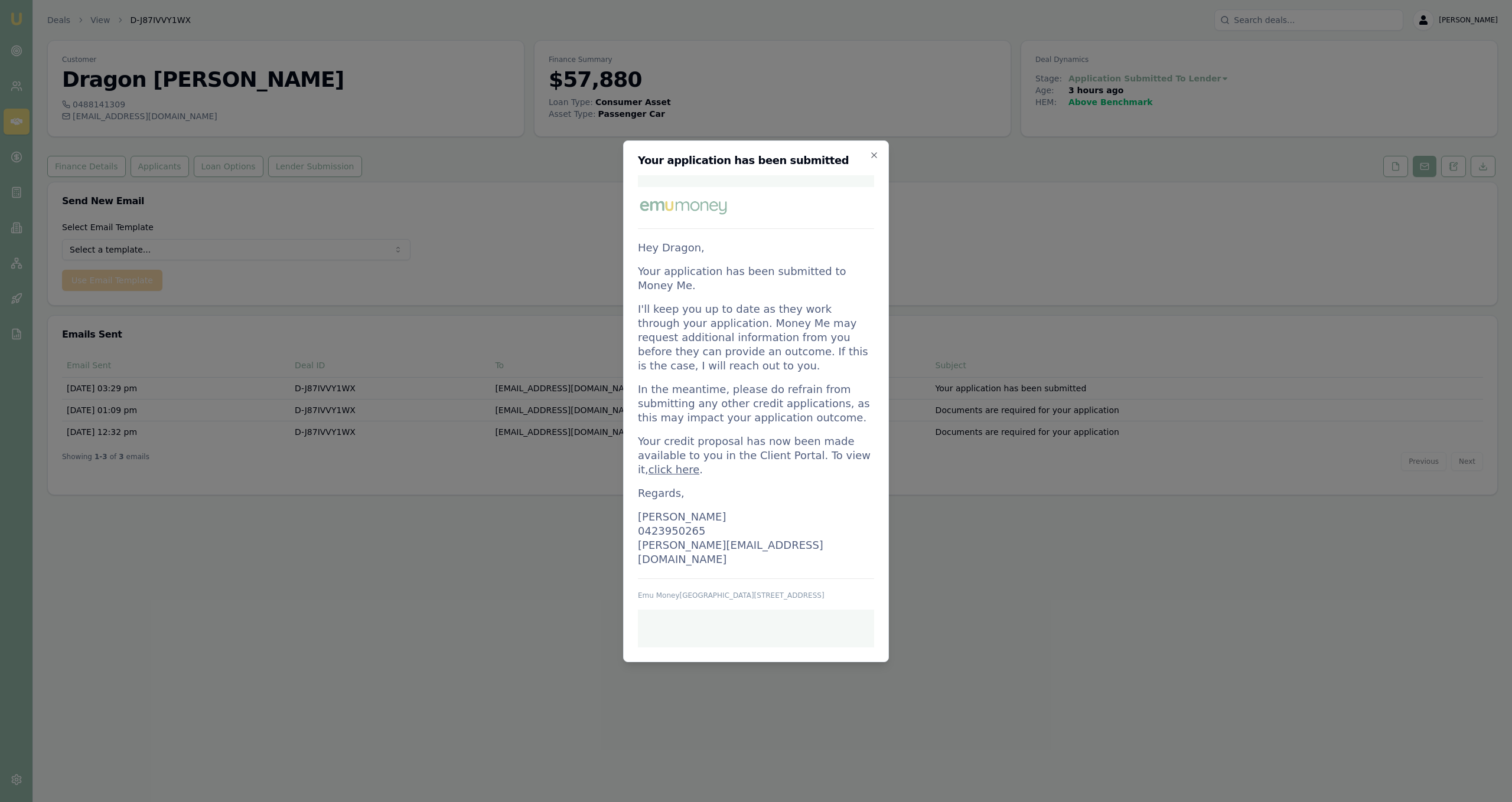
click at [712, 117] on body "Emu Broker Deals View D-J87IVVY1WX Jackson Fanfulla Toggle Menu Customer Dragon…" at bounding box center [756, 401] width 1512 height 802
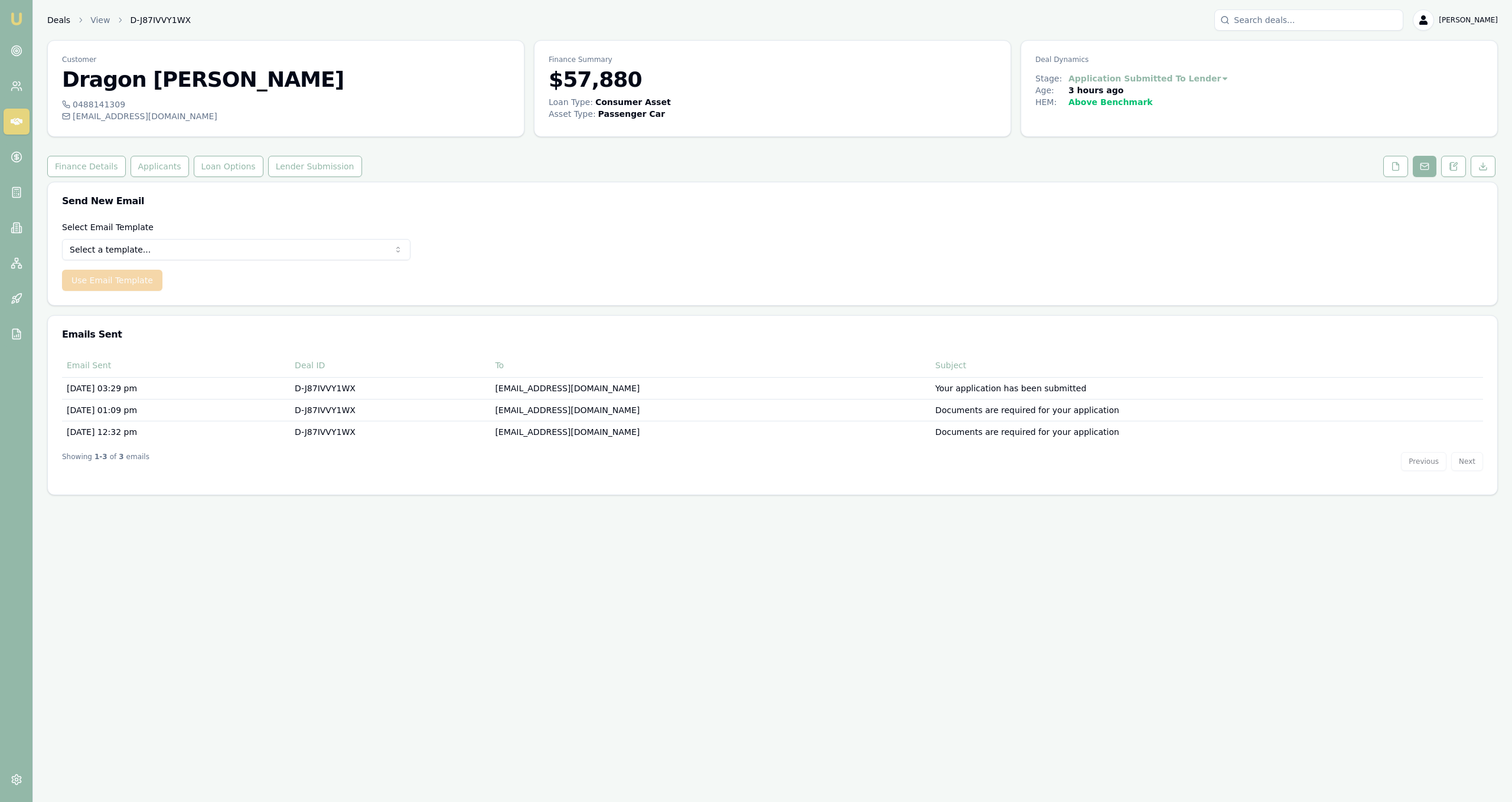
click at [64, 24] on link "Deals" at bounding box center [58, 20] width 23 height 12
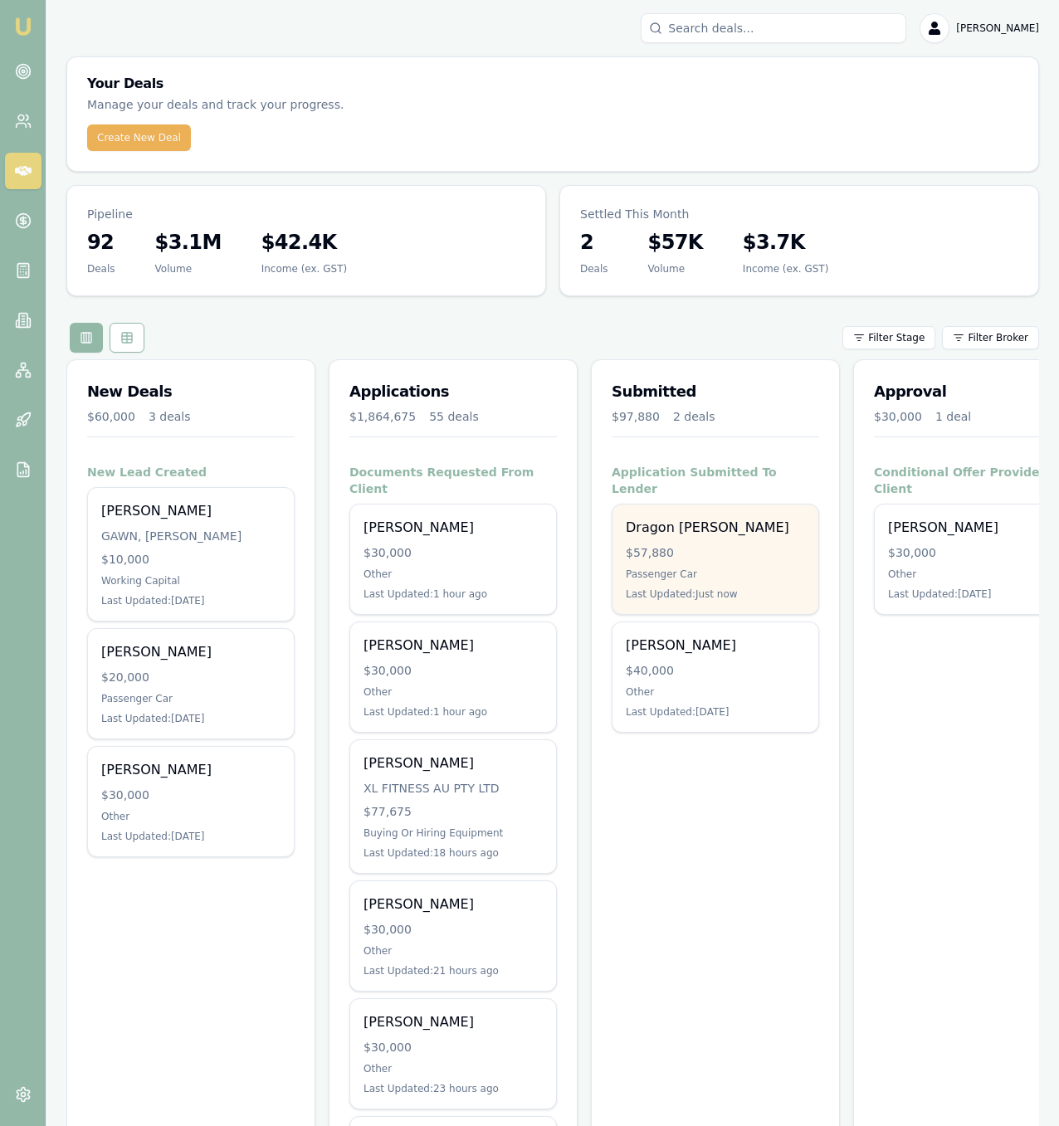
click at [749, 567] on div "Passenger Car" at bounding box center [715, 573] width 179 height 13
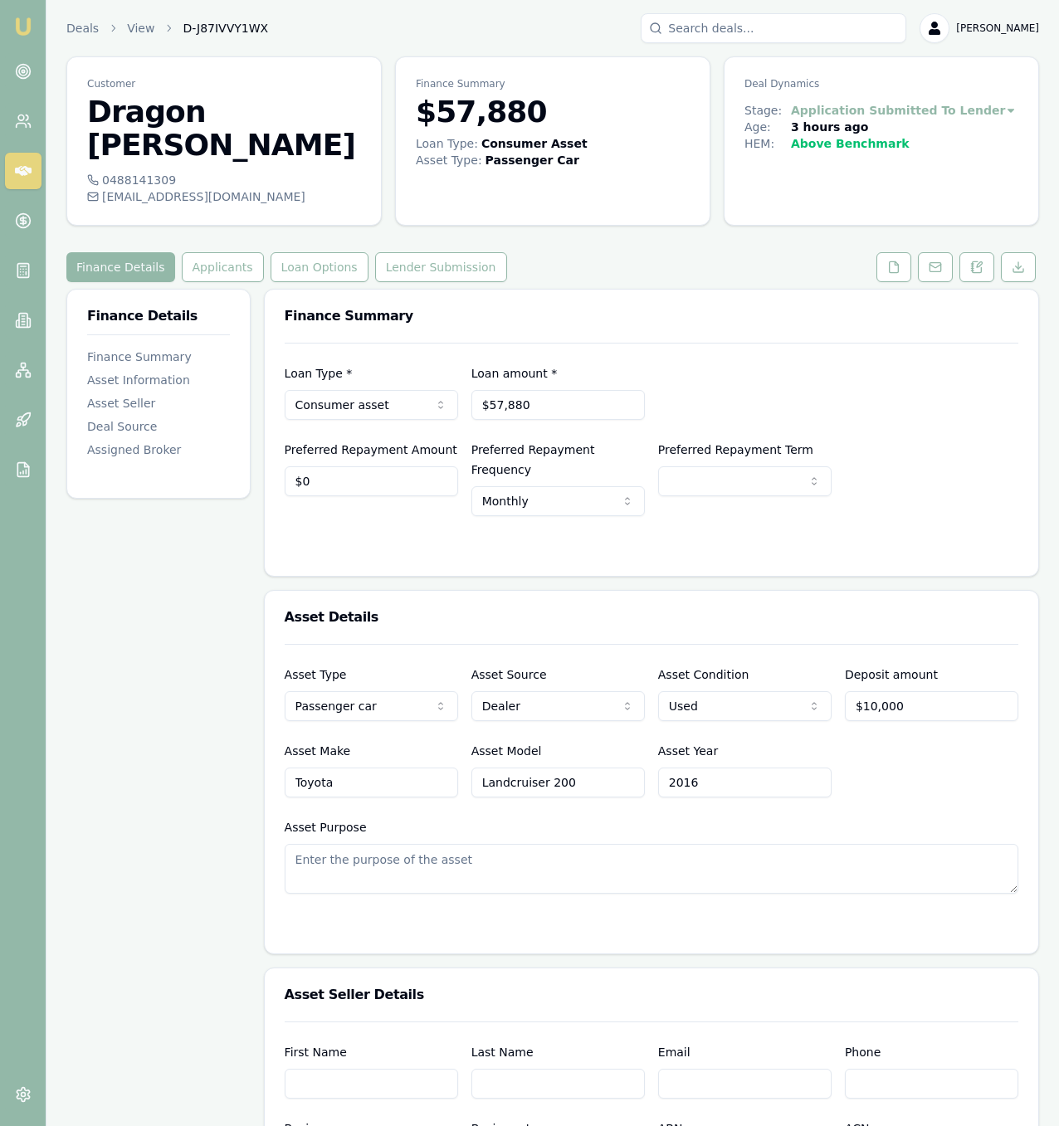
click at [188, 188] on div "dragon_sampson@icloud.com" at bounding box center [224, 196] width 274 height 17
copy icon
click at [135, 138] on div "Customer Dragon Barski" at bounding box center [224, 114] width 314 height 114
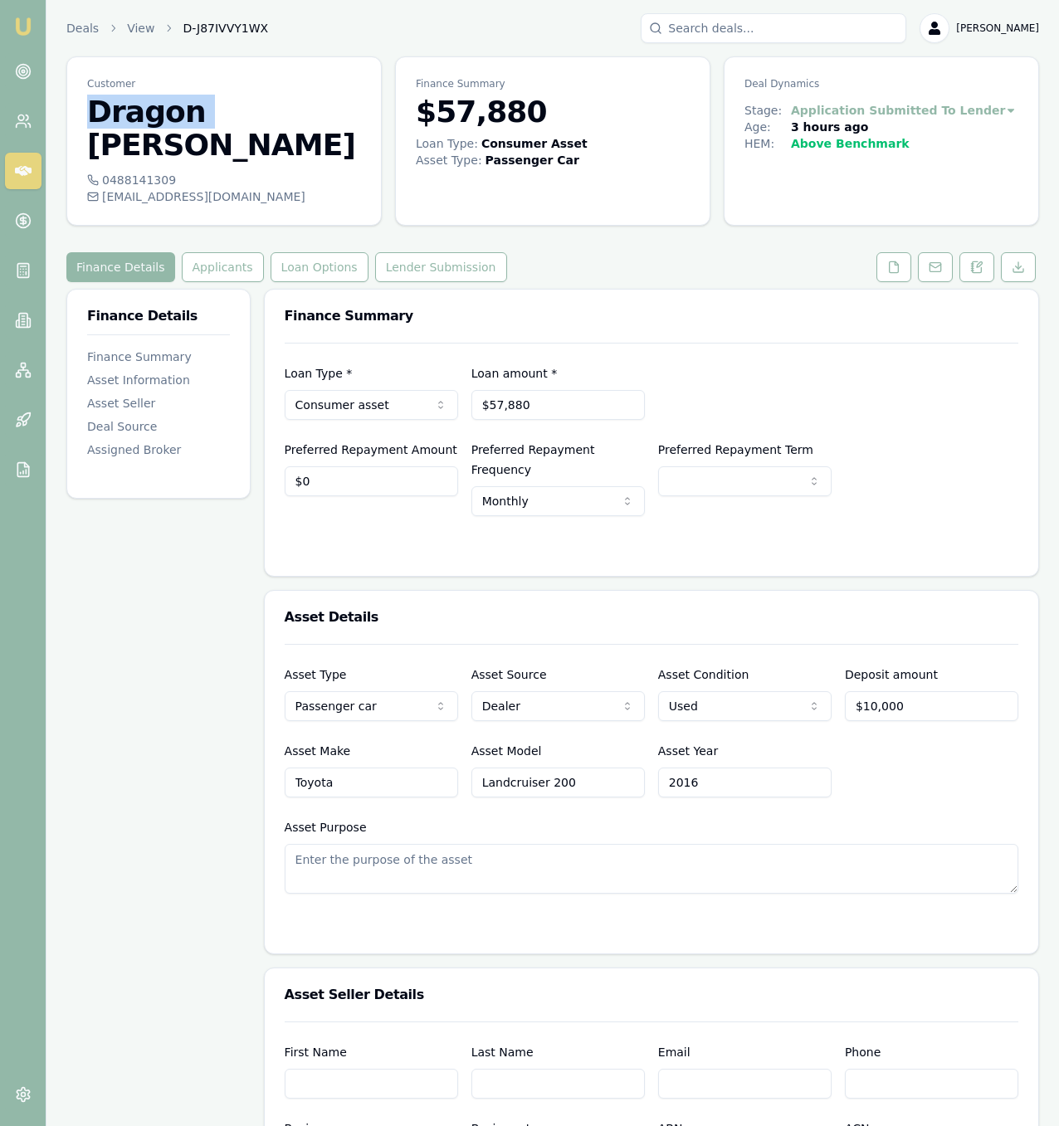
click at [135, 138] on div "Customer Dragon Barski" at bounding box center [224, 114] width 314 height 114
click at [135, 172] on div "0488141309" at bounding box center [224, 180] width 274 height 17
copy div "0488141309"
click at [890, 261] on icon at bounding box center [893, 266] width 9 height 11
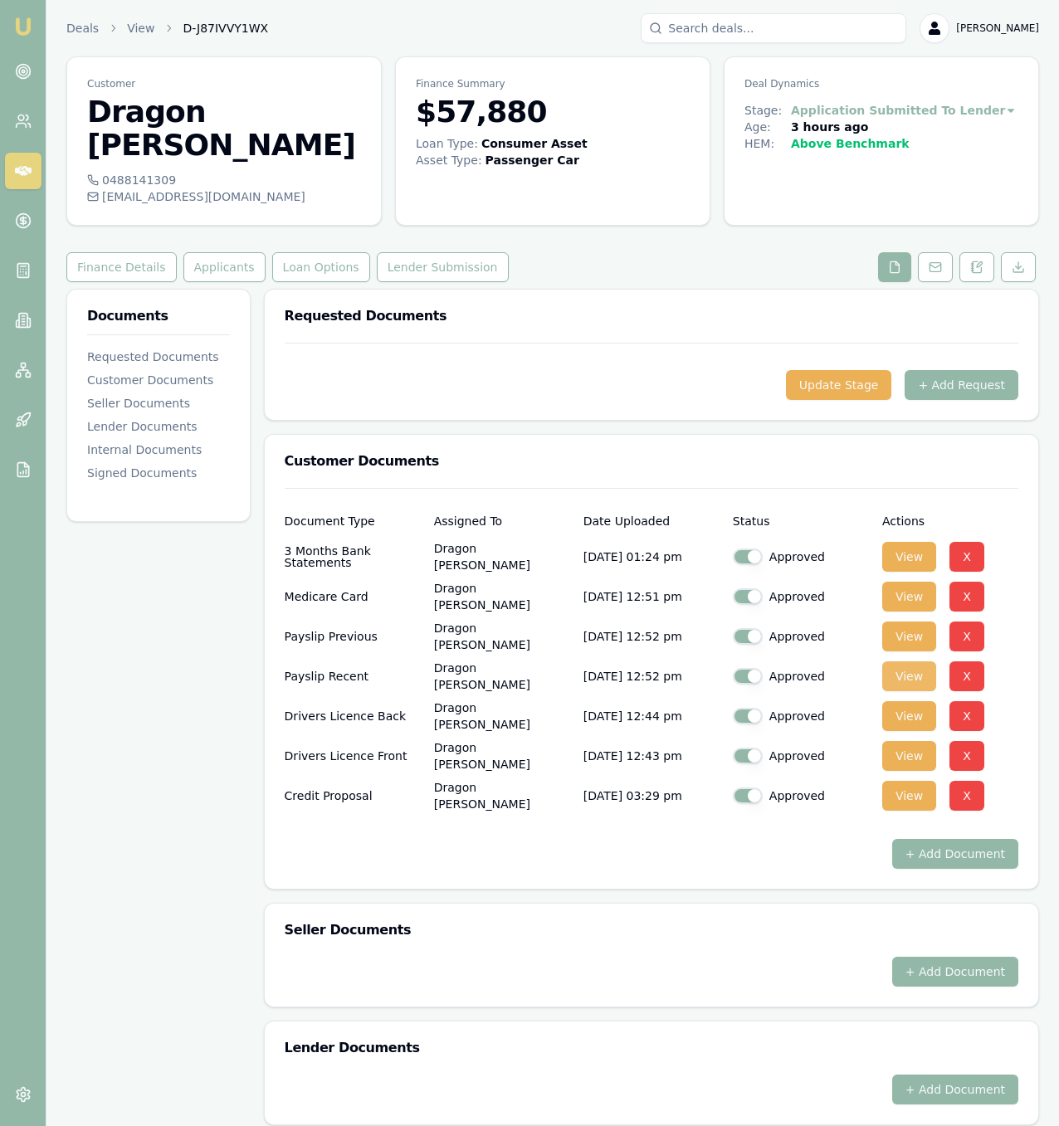
click at [906, 661] on button "View" at bounding box center [909, 676] width 54 height 30
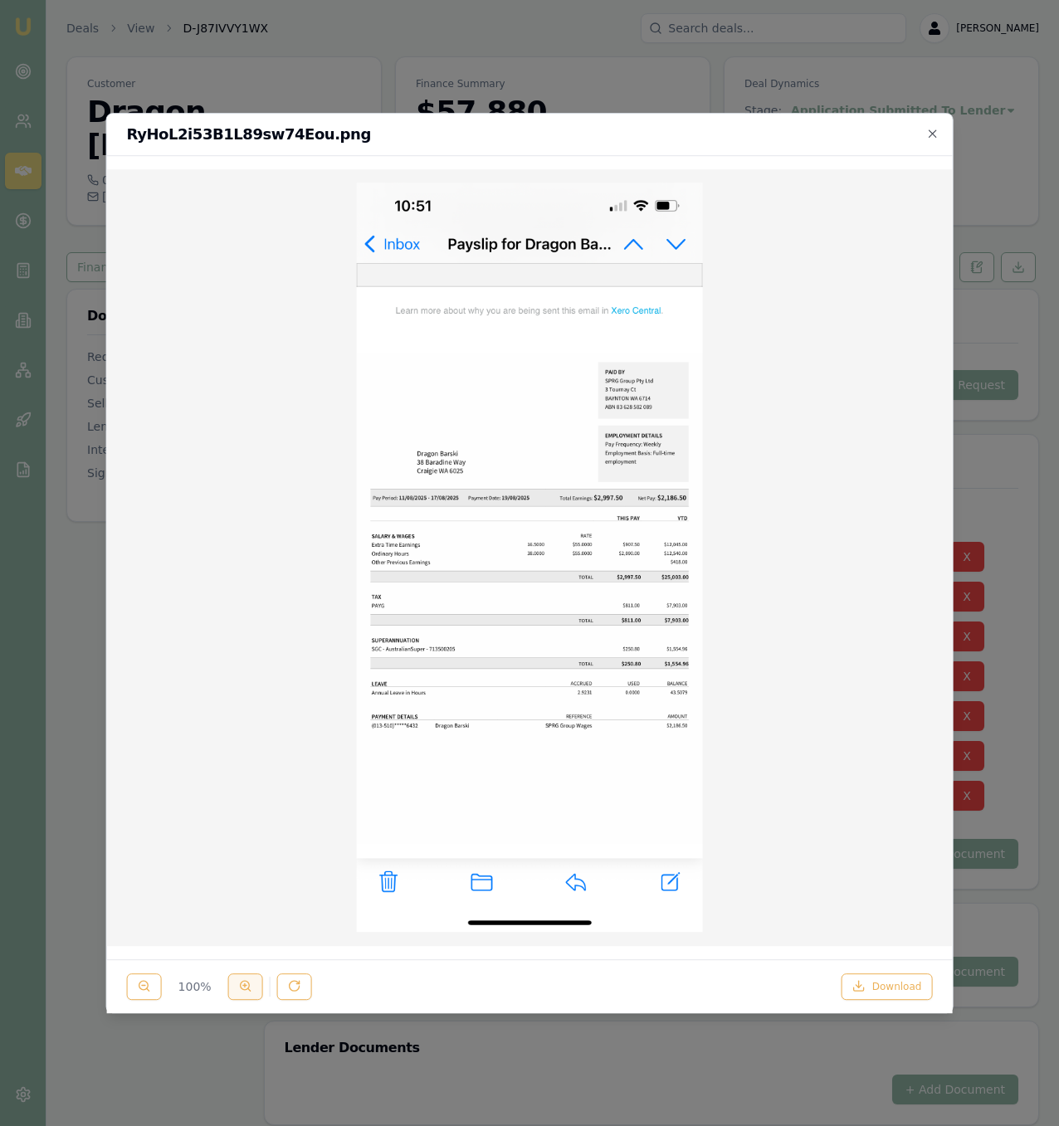
click at [245, 987] on line at bounding box center [245, 985] width 0 height 3
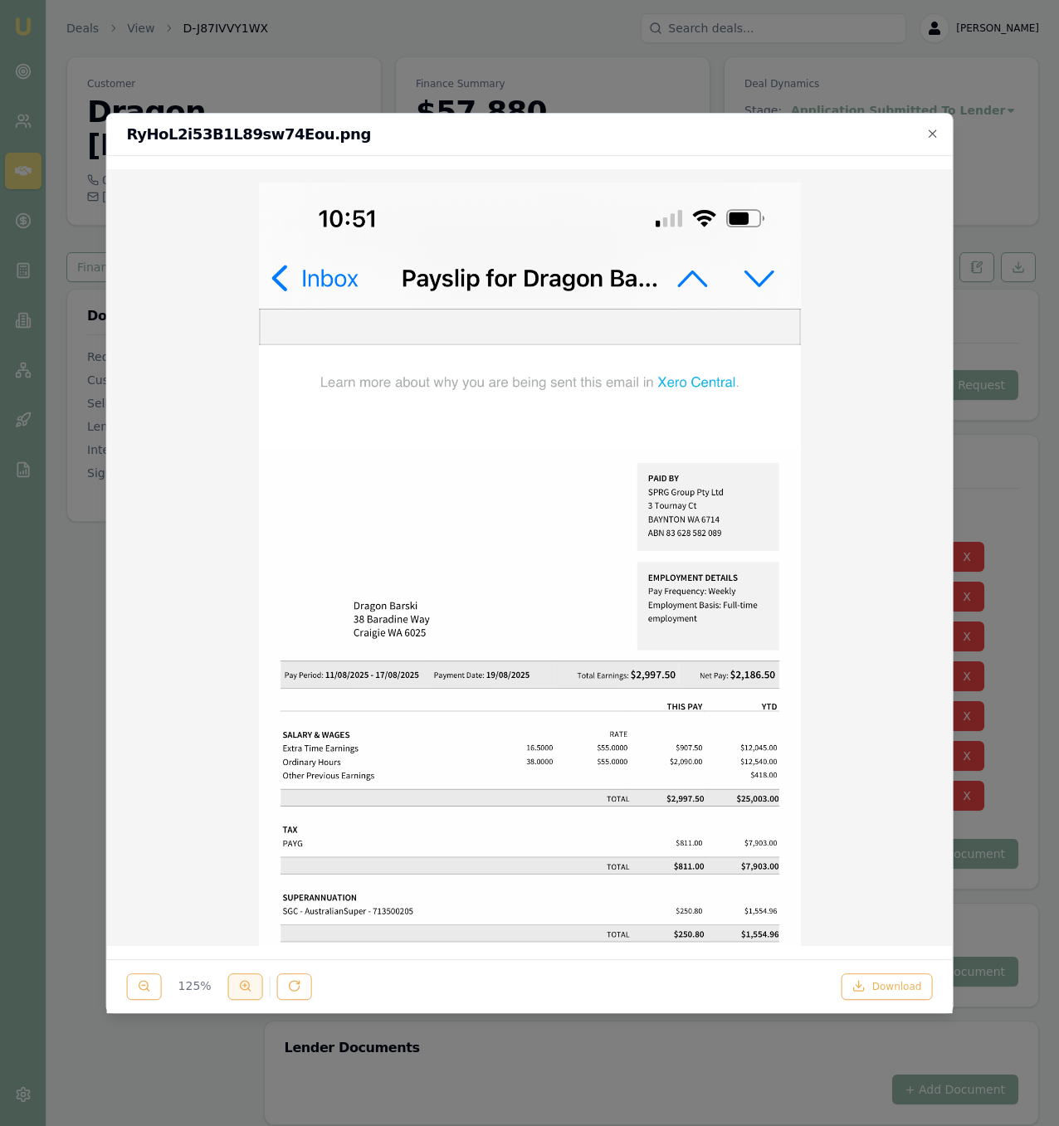
click at [245, 987] on line at bounding box center [245, 985] width 0 height 3
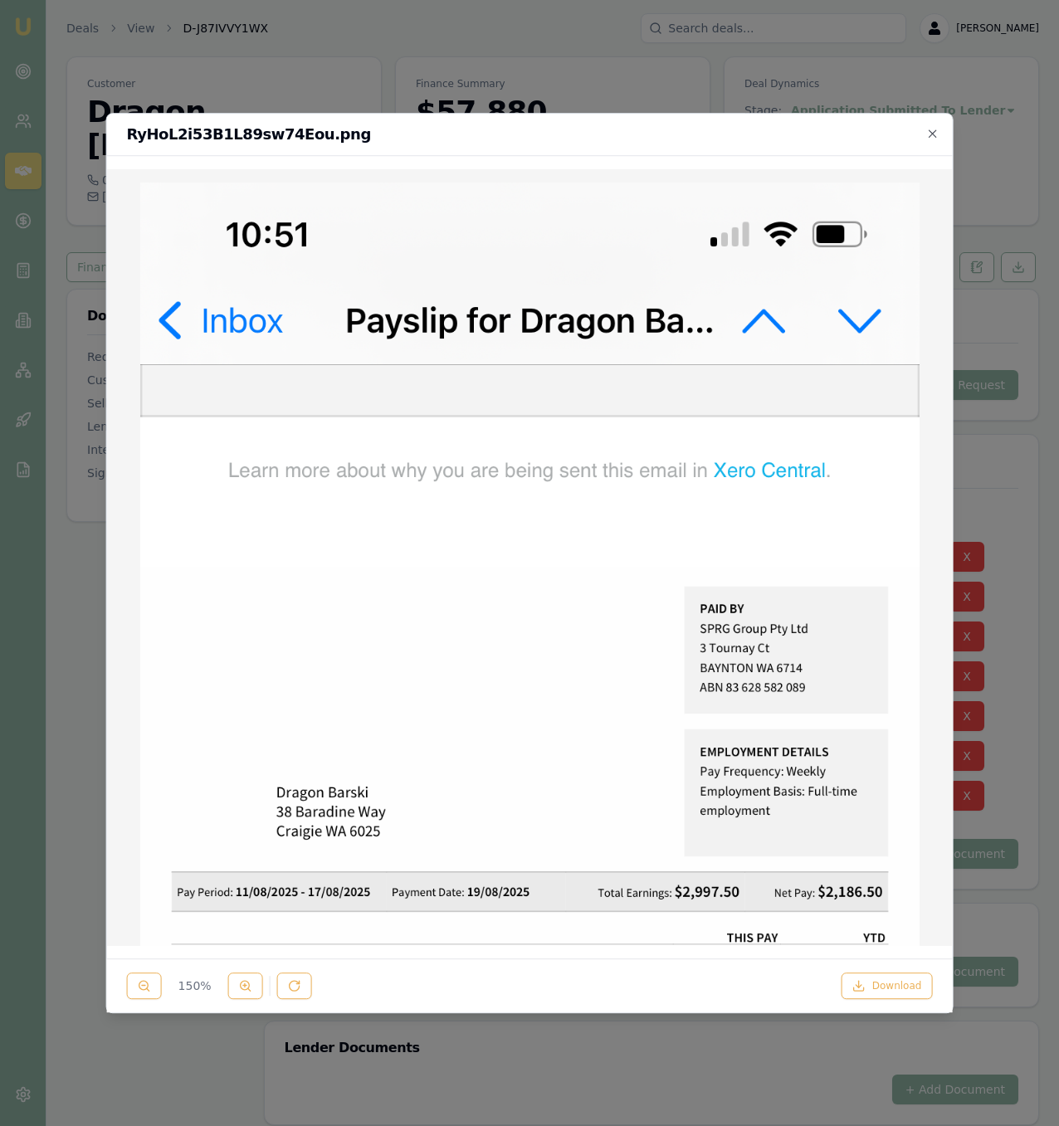
scroll to position [87, 0]
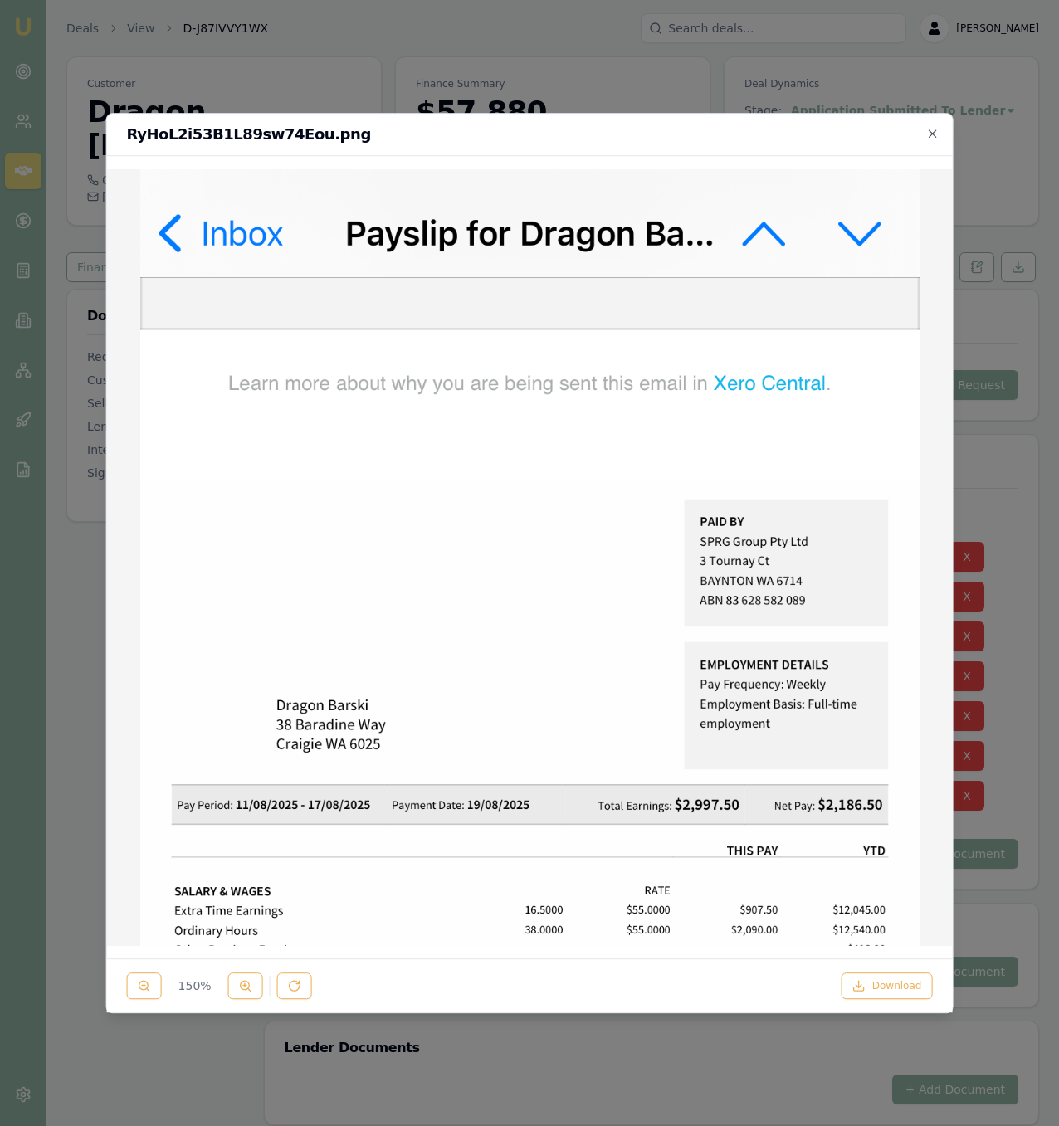
click at [355, 743] on img at bounding box center [529, 938] width 819 height 1687
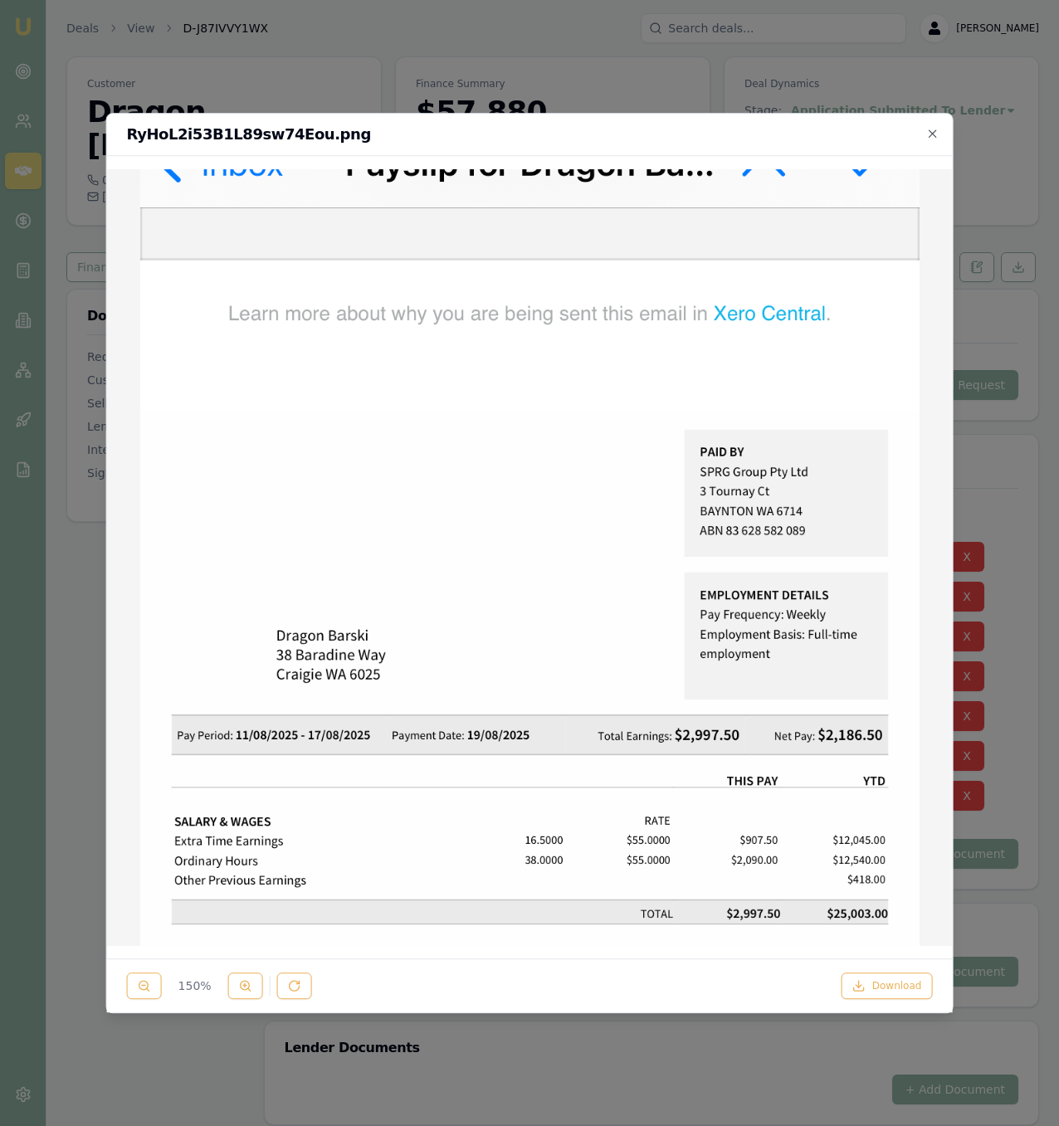
click at [746, 47] on div at bounding box center [529, 563] width 1059 height 1126
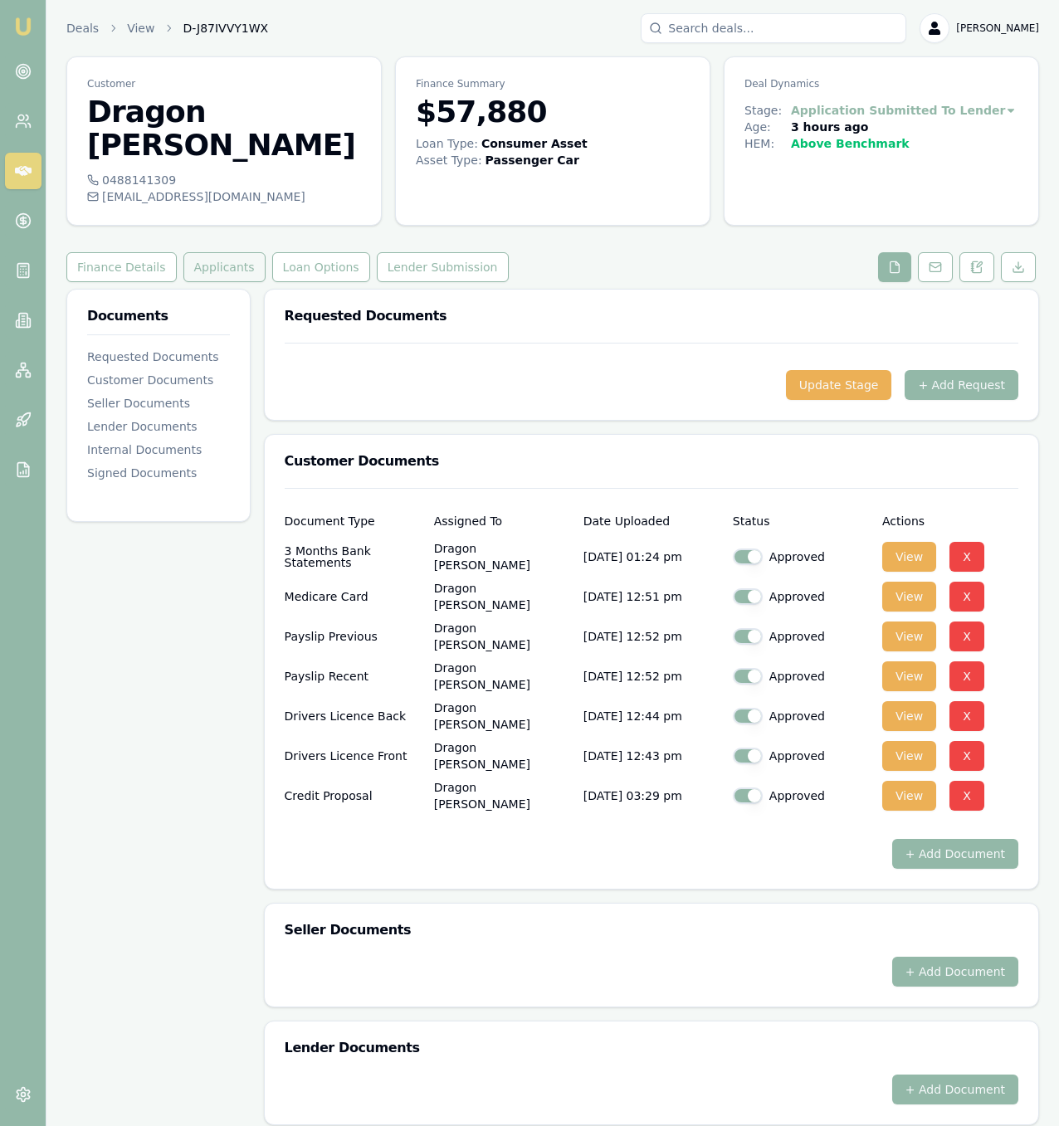
click at [189, 252] on button "Applicants" at bounding box center [224, 267] width 82 height 30
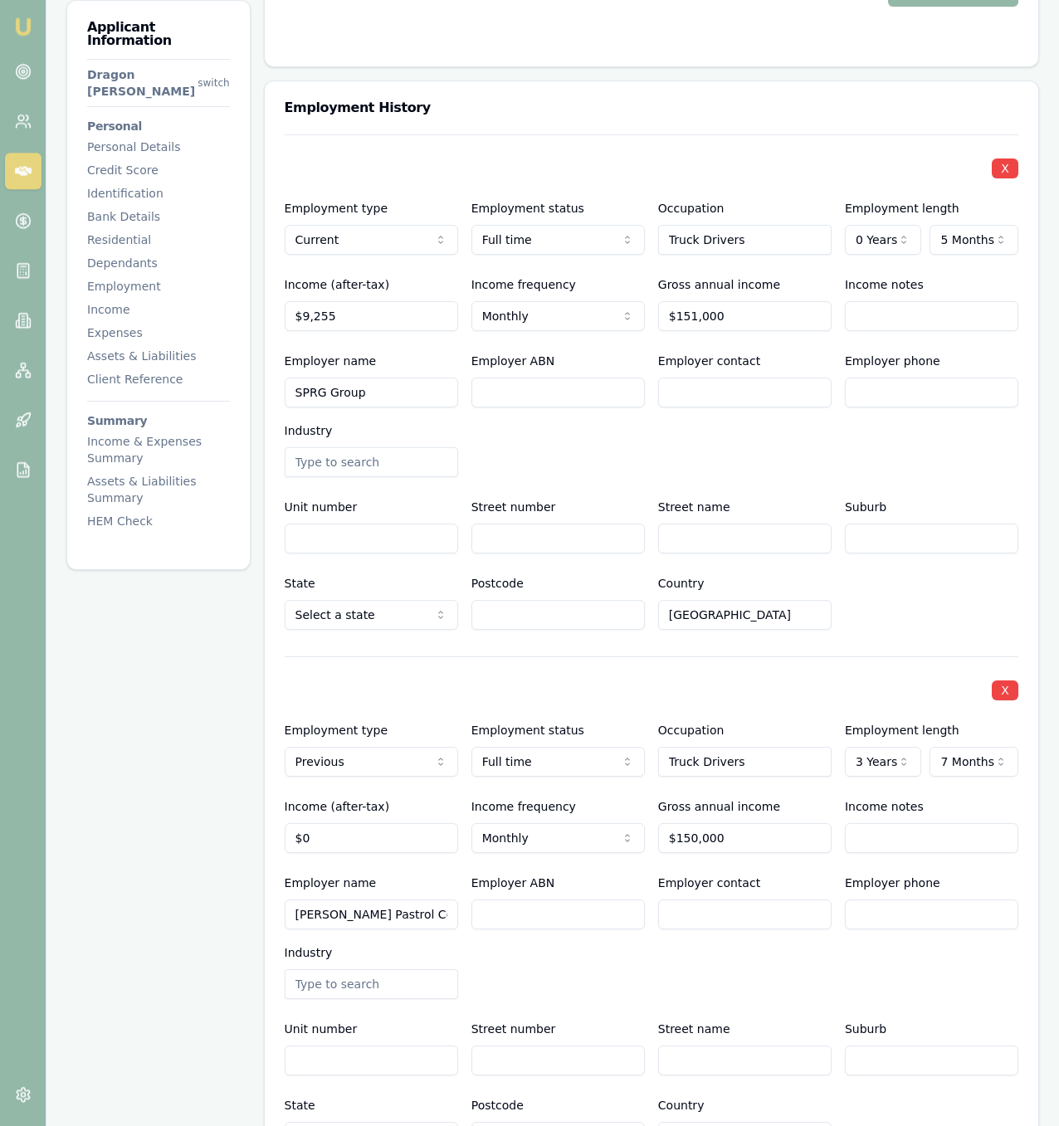
click at [167, 768] on div "Applicant Information Dragon Barski switch Personal Personal Details Credit Sco…" at bounding box center [158, 795] width 184 height 5375
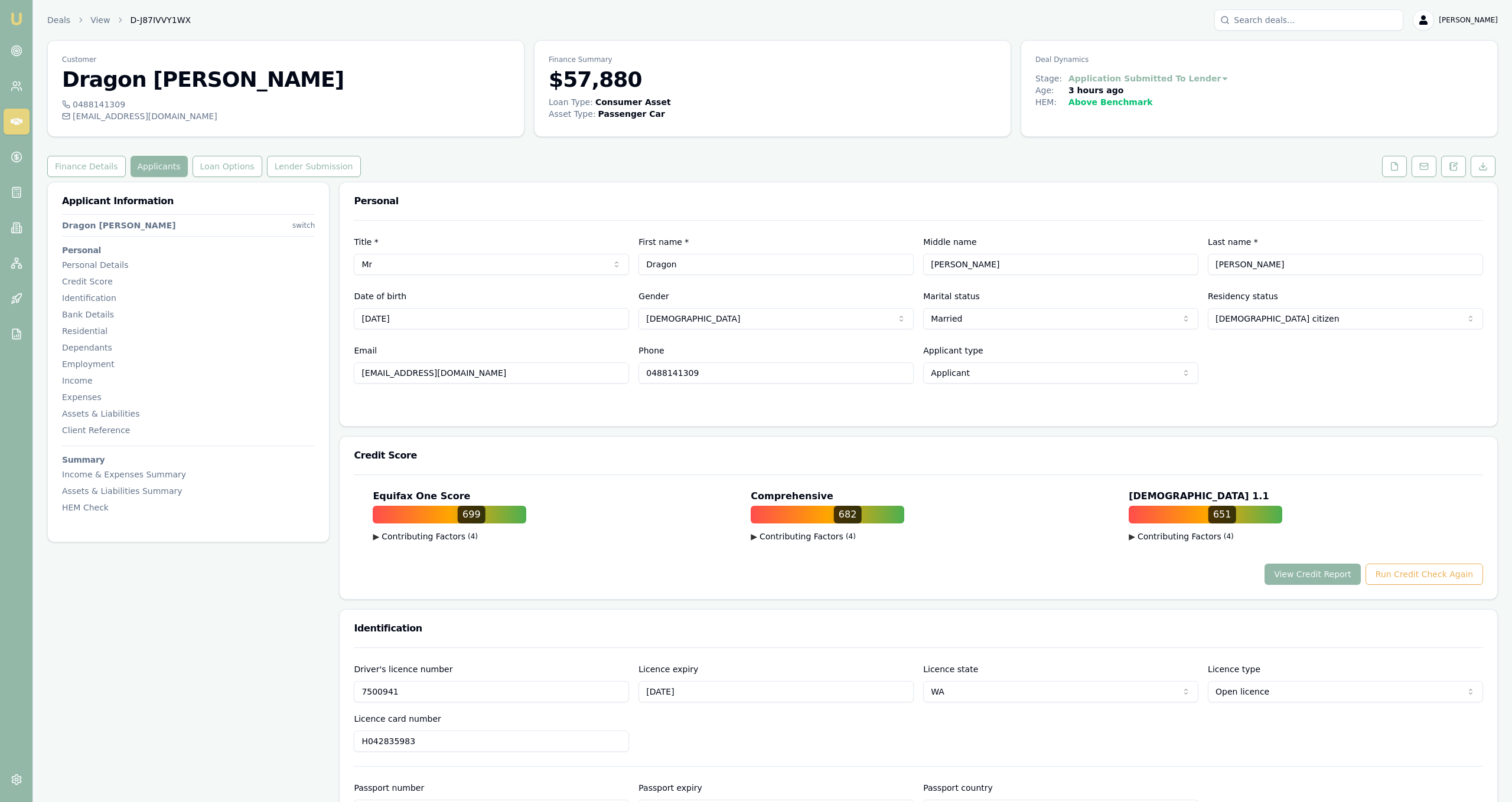
click at [53, 20] on link "Deals" at bounding box center [58, 20] width 23 height 12
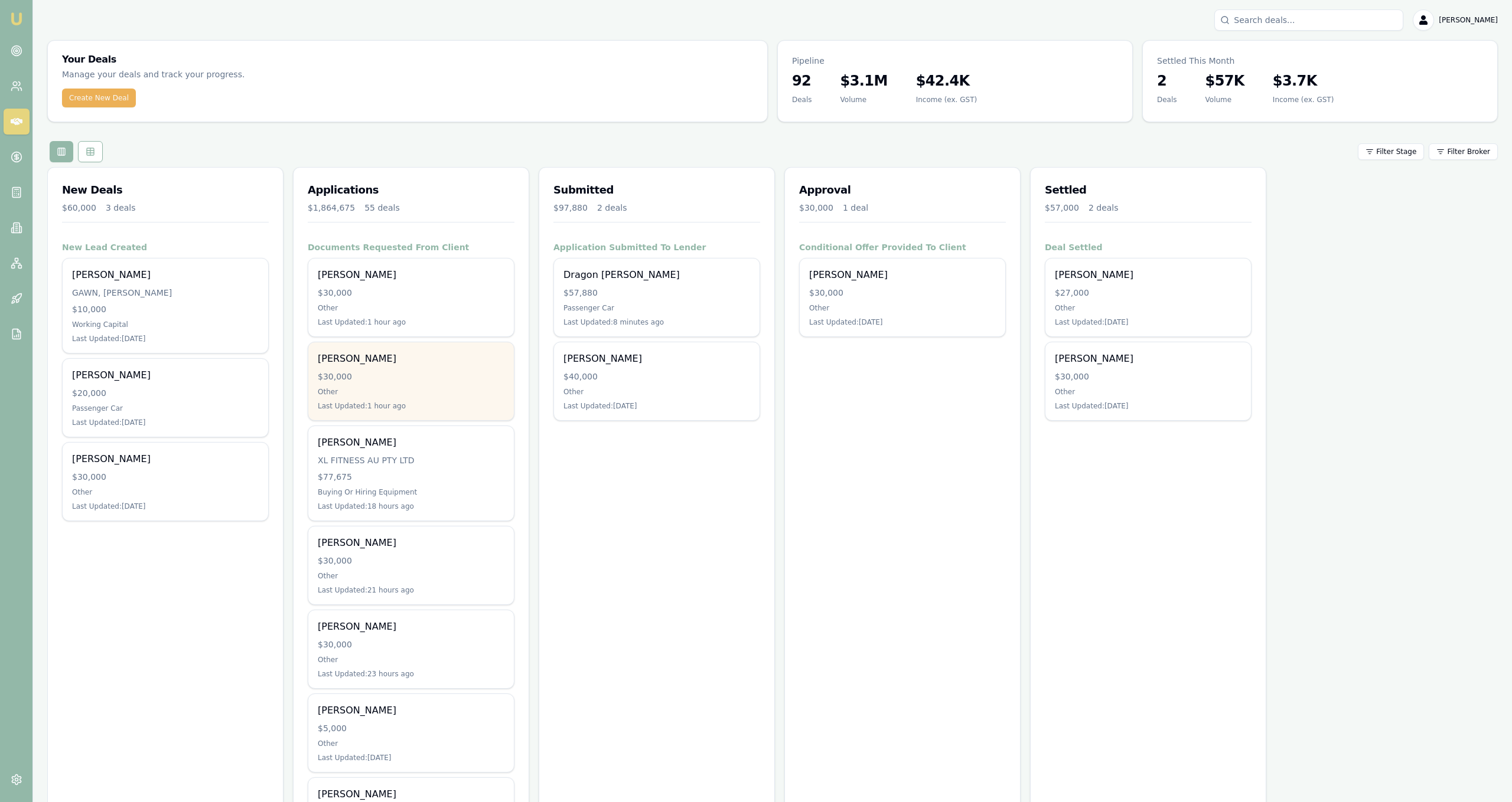
click at [461, 386] on div "Keagan Kurten $30,000 Other Last Updated: 1 hour ago" at bounding box center [411, 381] width 206 height 78
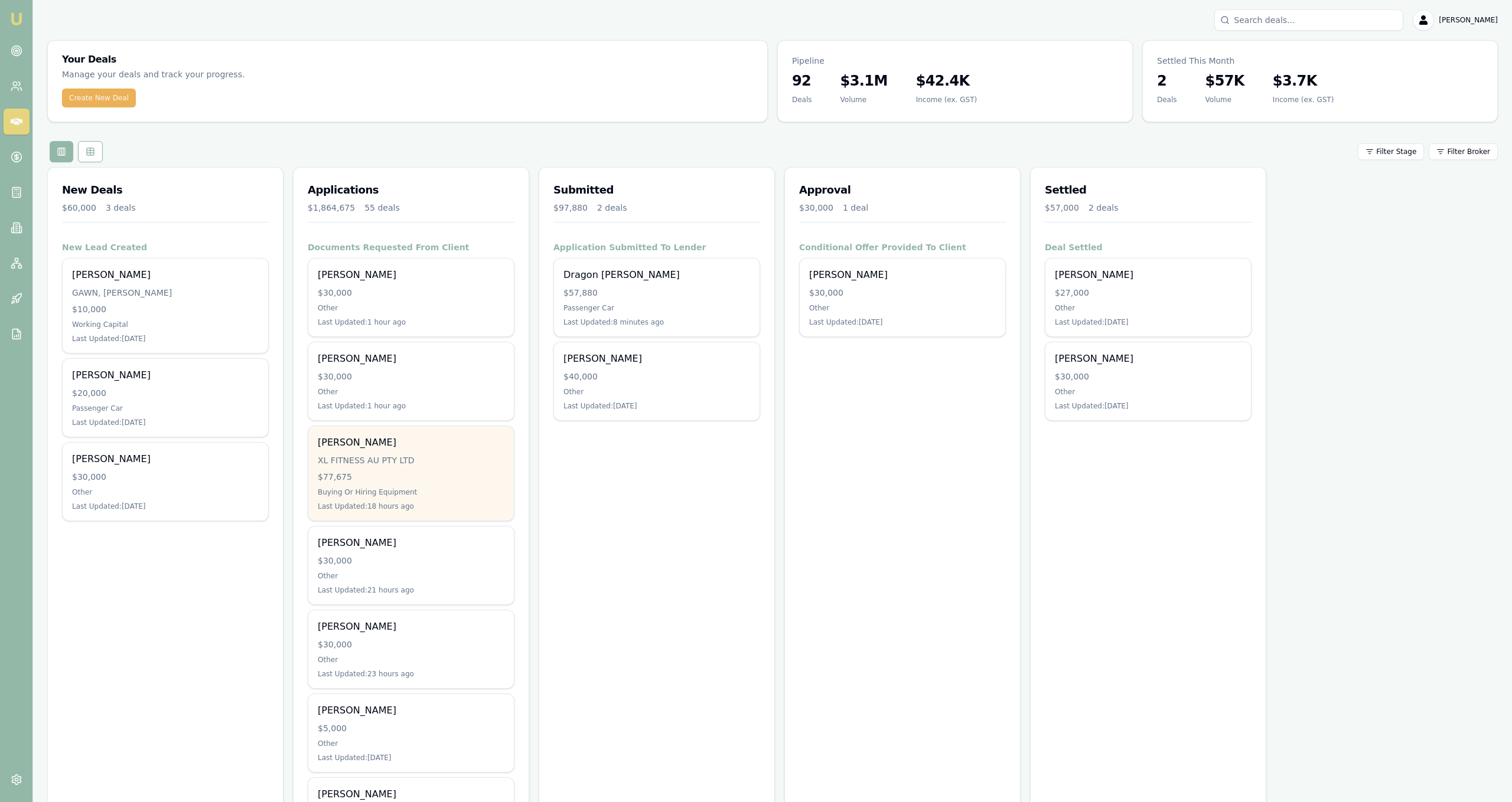
click at [466, 491] on div "Buying Or Hiring Equipment" at bounding box center [411, 492] width 187 height 9
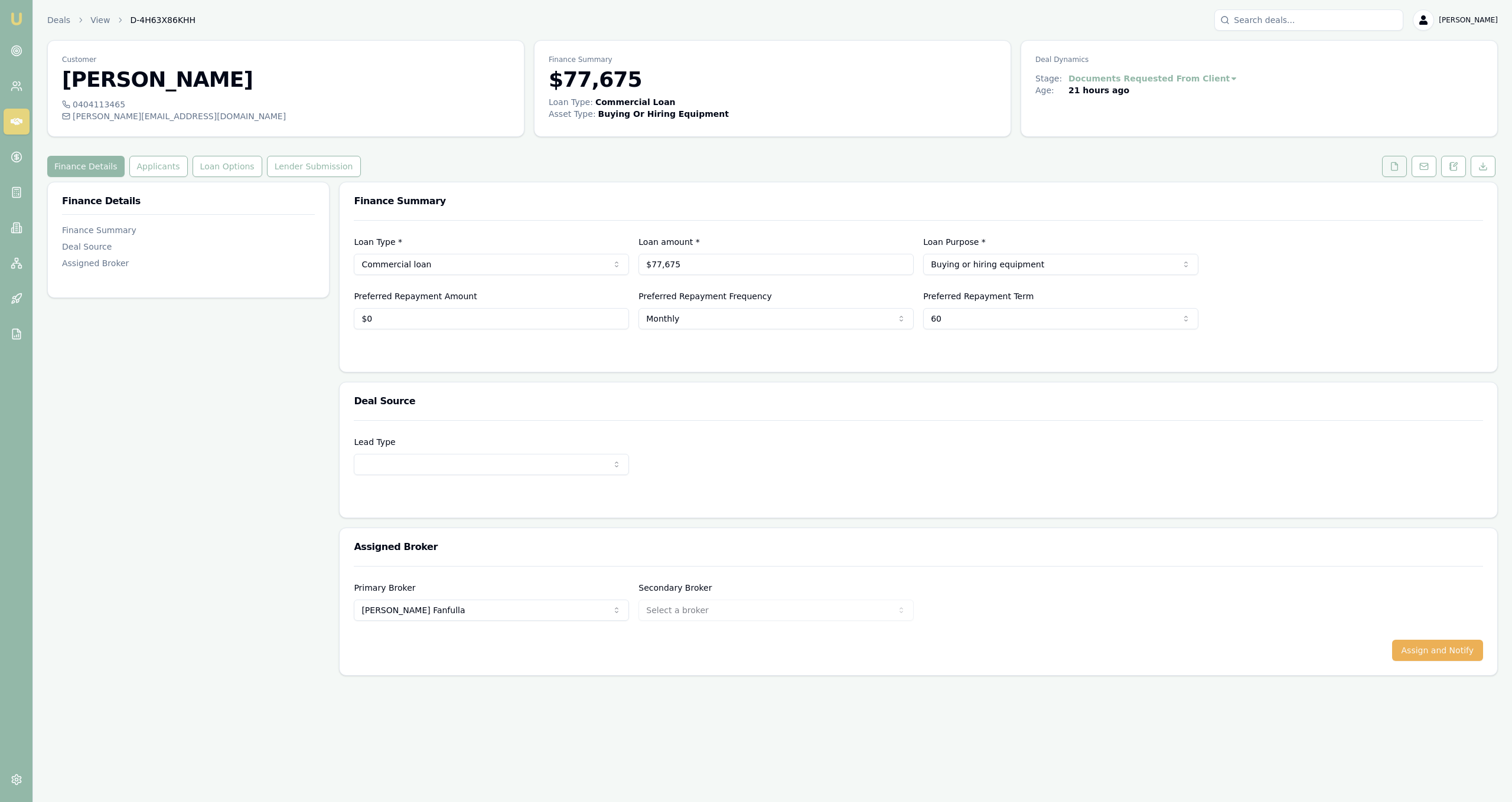
click at [1391, 157] on button at bounding box center [1394, 167] width 25 height 21
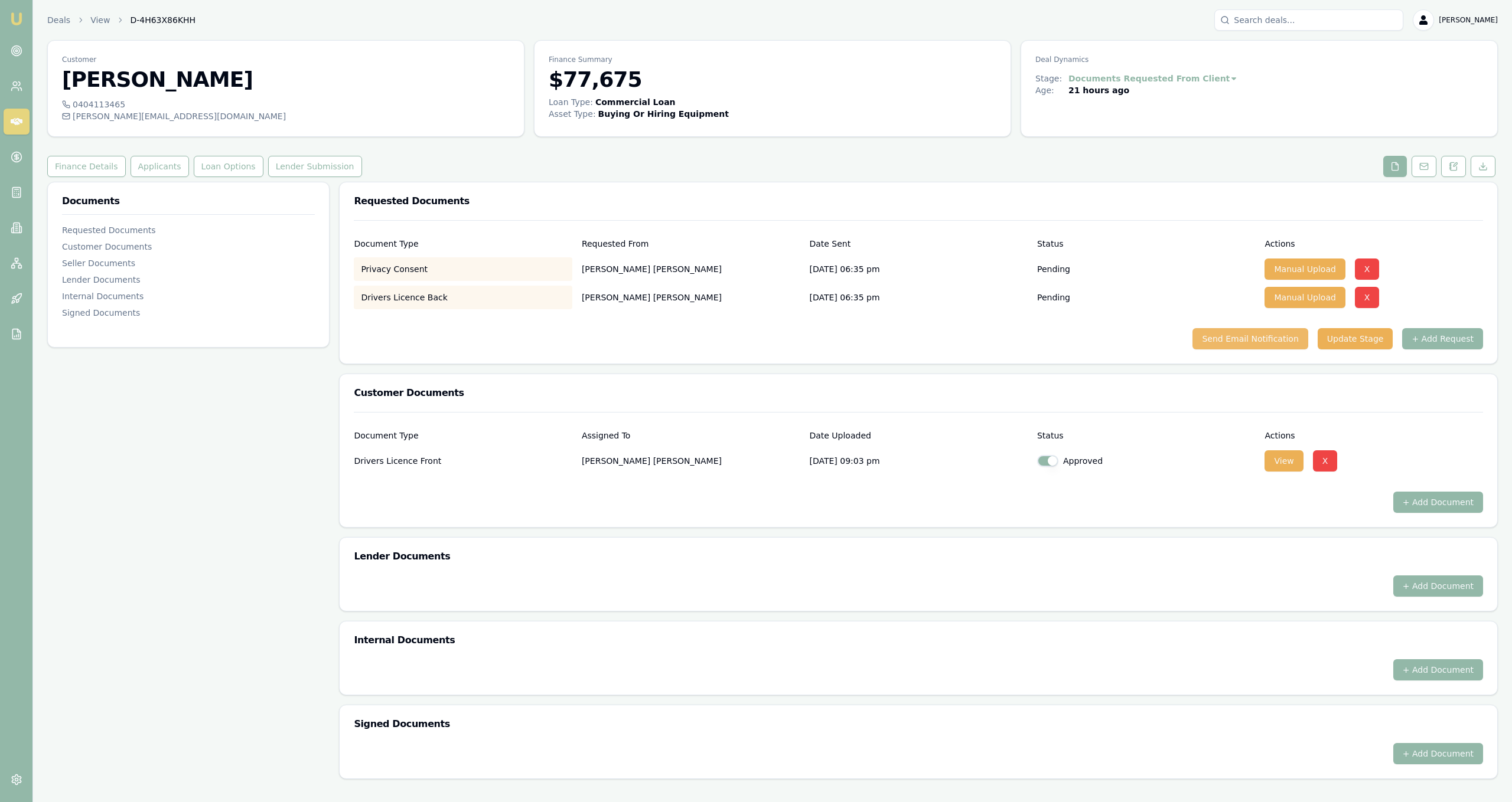
click at [1259, 338] on button "Send Email Notification" at bounding box center [1250, 339] width 115 height 21
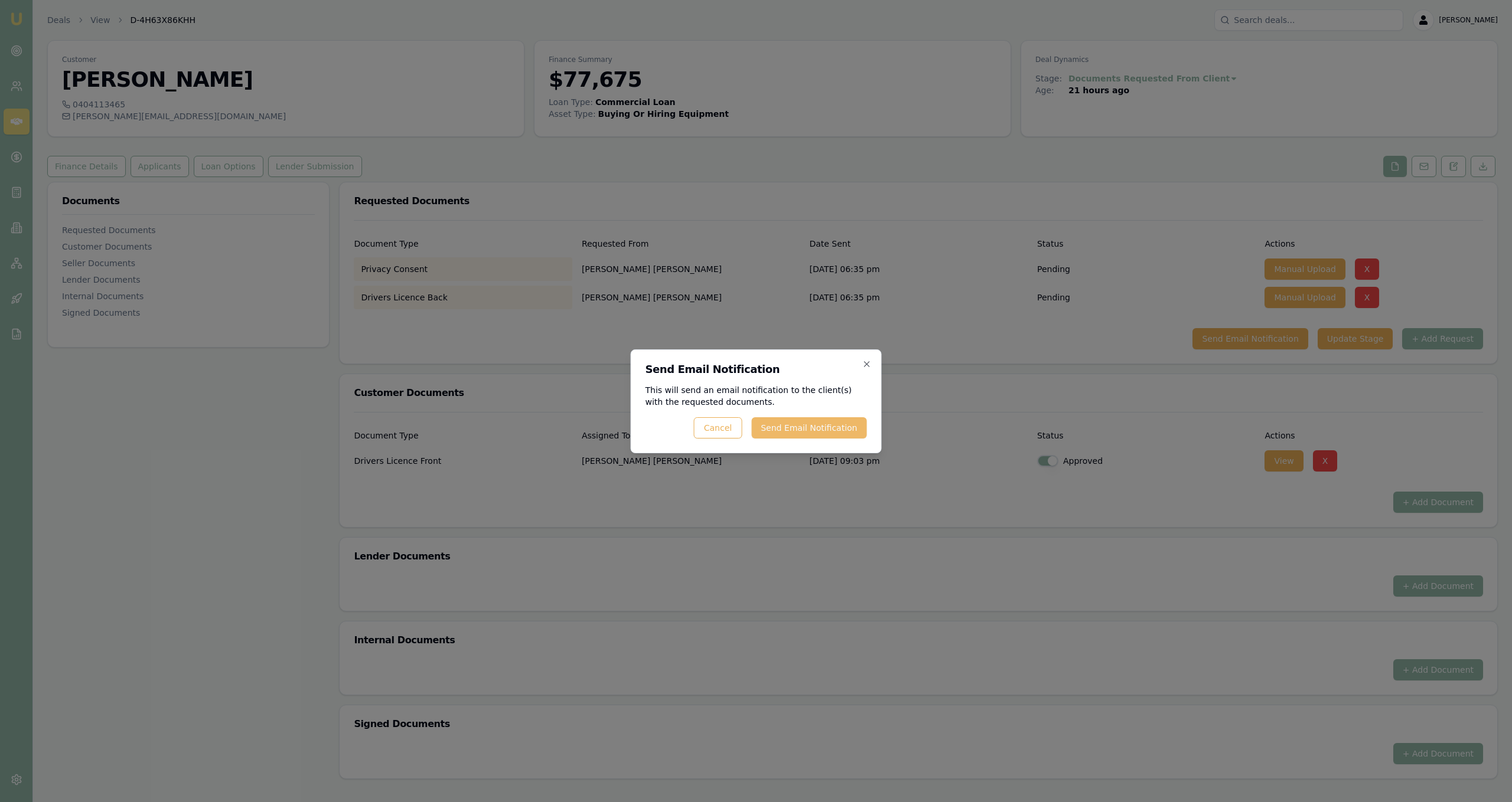
click at [844, 432] on button "Send Email Notification" at bounding box center [809, 428] width 115 height 21
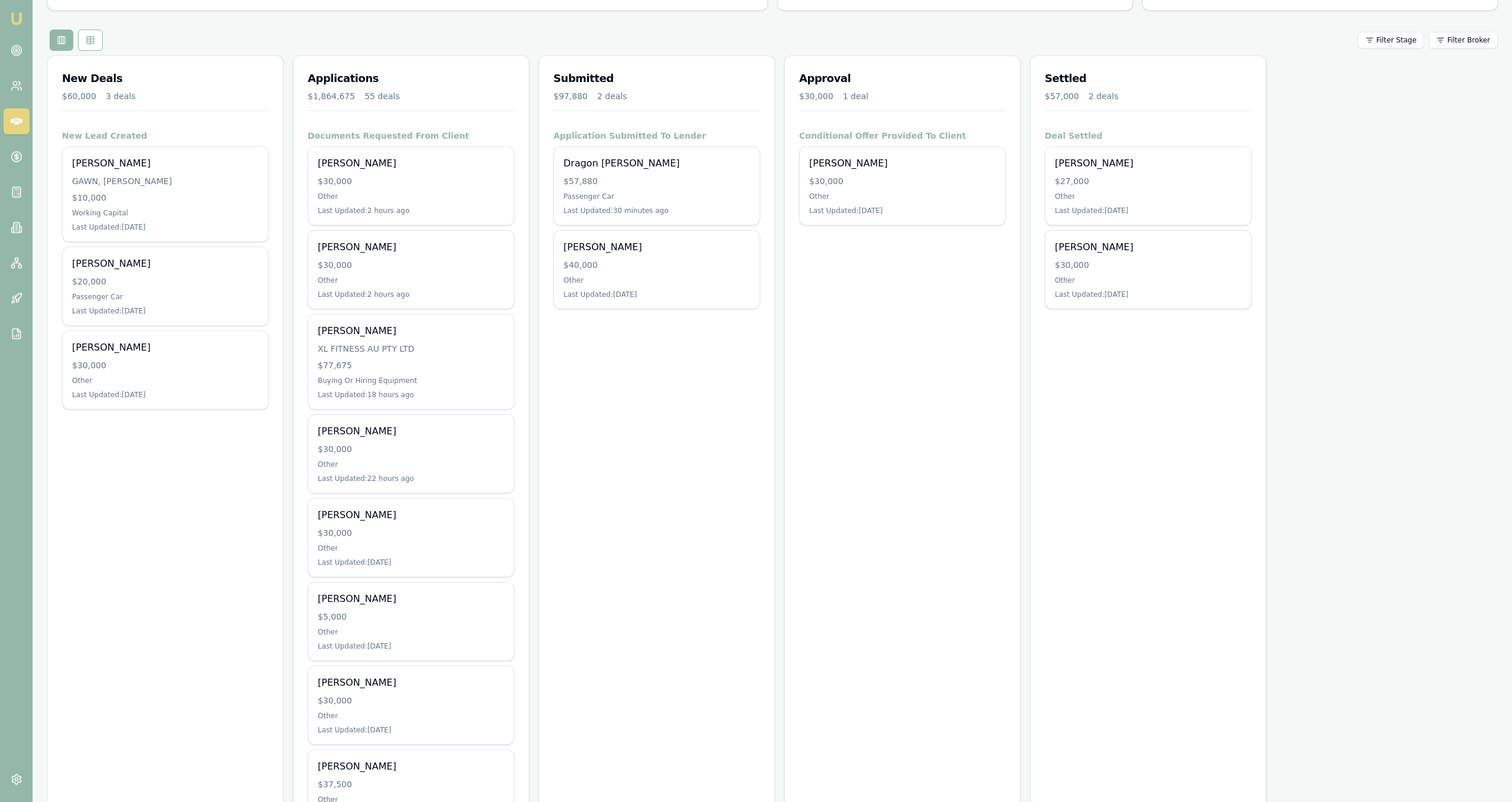
scroll to position [106, 0]
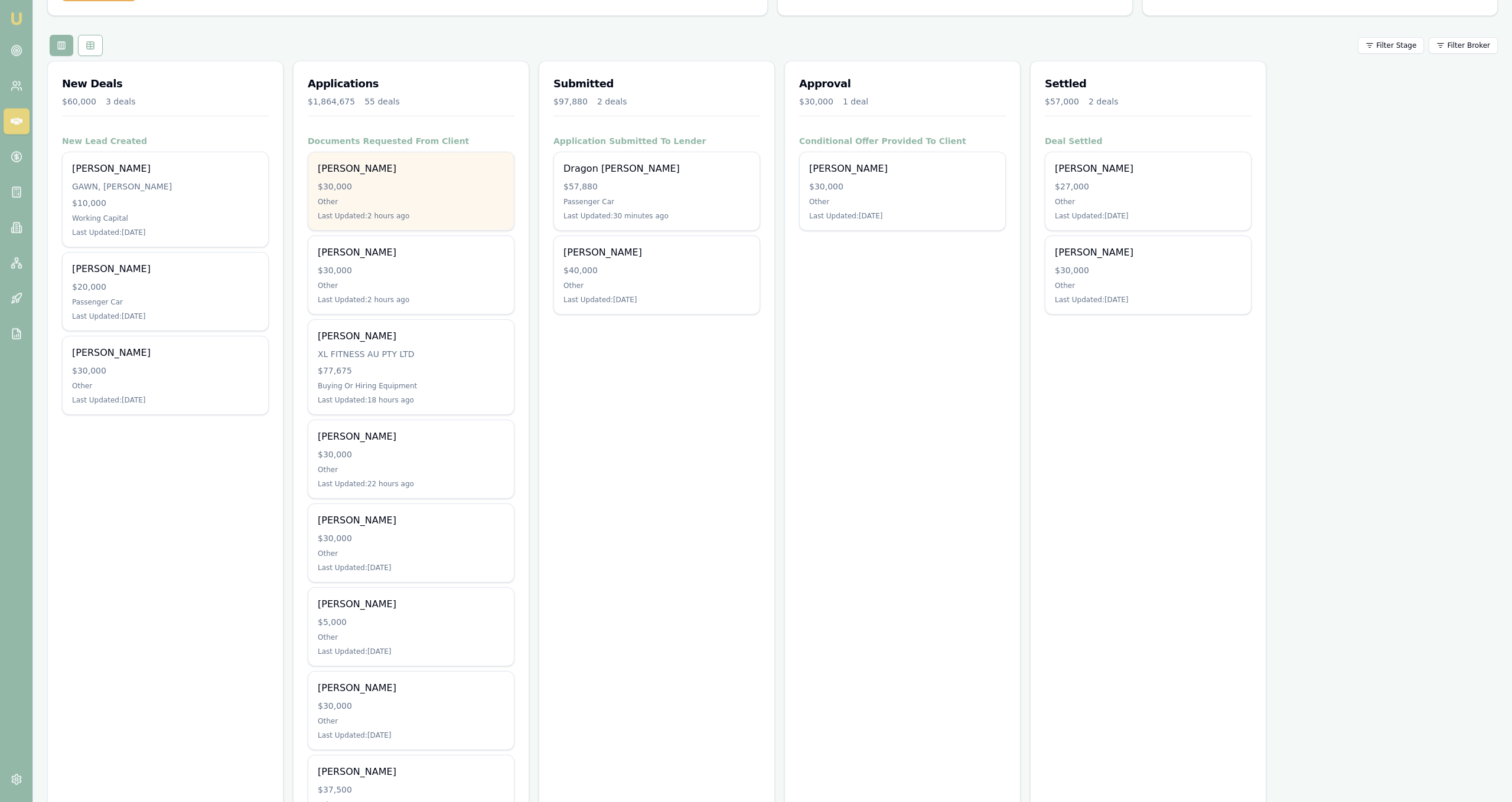
click at [456, 181] on div "$30,000" at bounding box center [411, 186] width 187 height 12
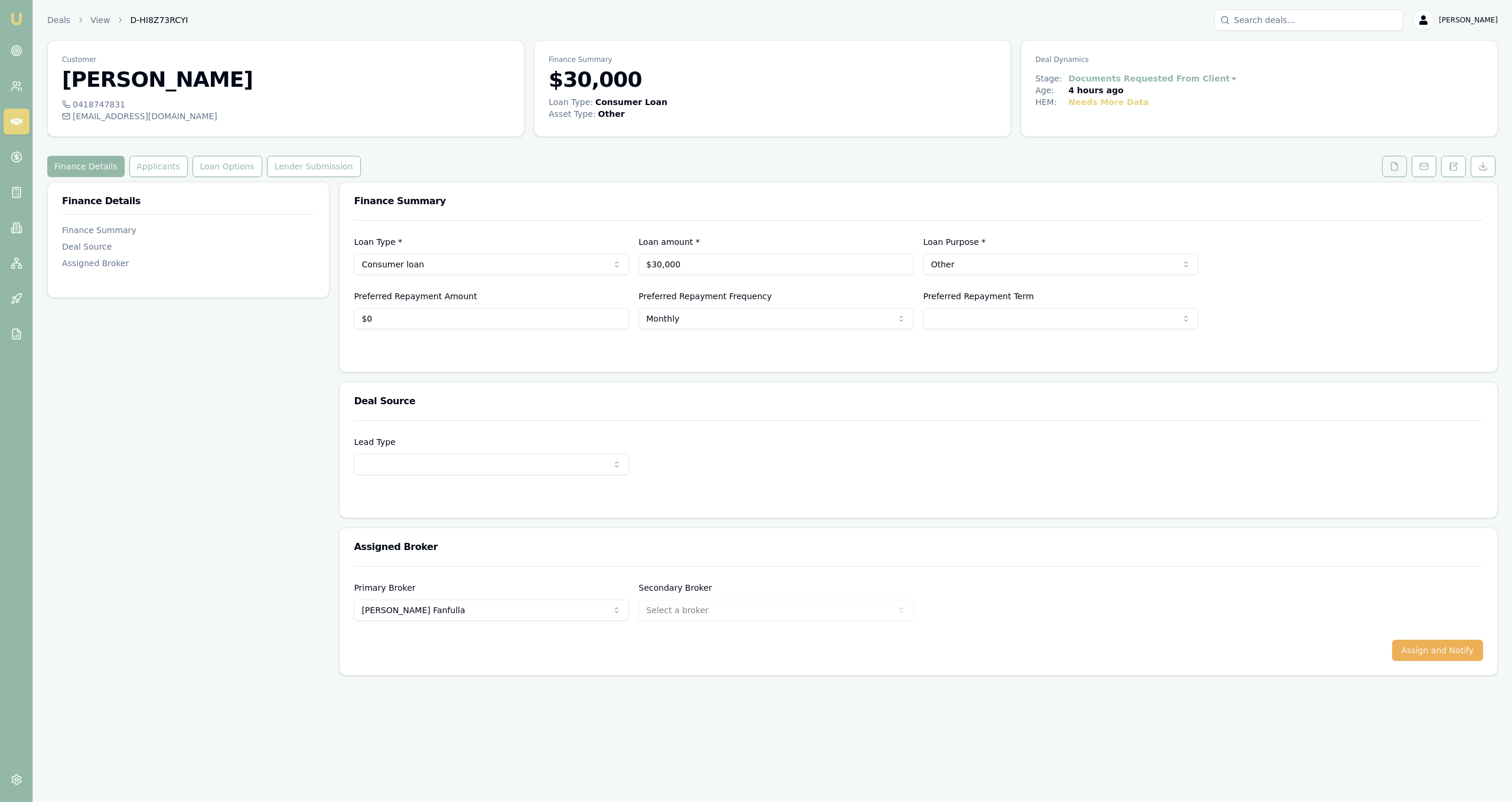
click at [1392, 165] on icon at bounding box center [1394, 166] width 9 height 9
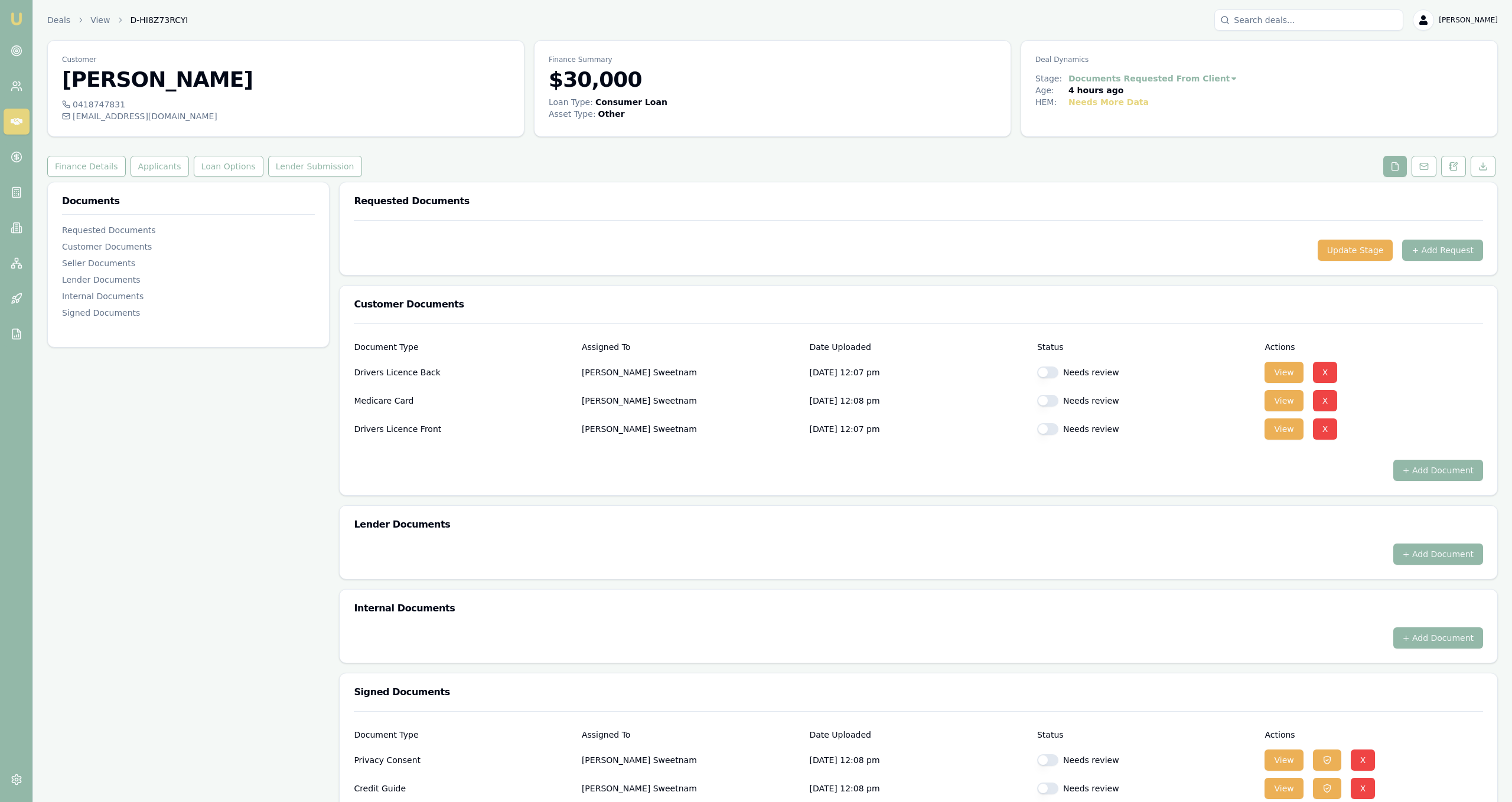
click at [1051, 371] on button "button" at bounding box center [1048, 372] width 21 height 12
checkbox input "true"
click at [1052, 398] on button "button" at bounding box center [1048, 401] width 21 height 12
checkbox input "true"
click at [1049, 441] on div at bounding box center [918, 450] width 1129 height 19
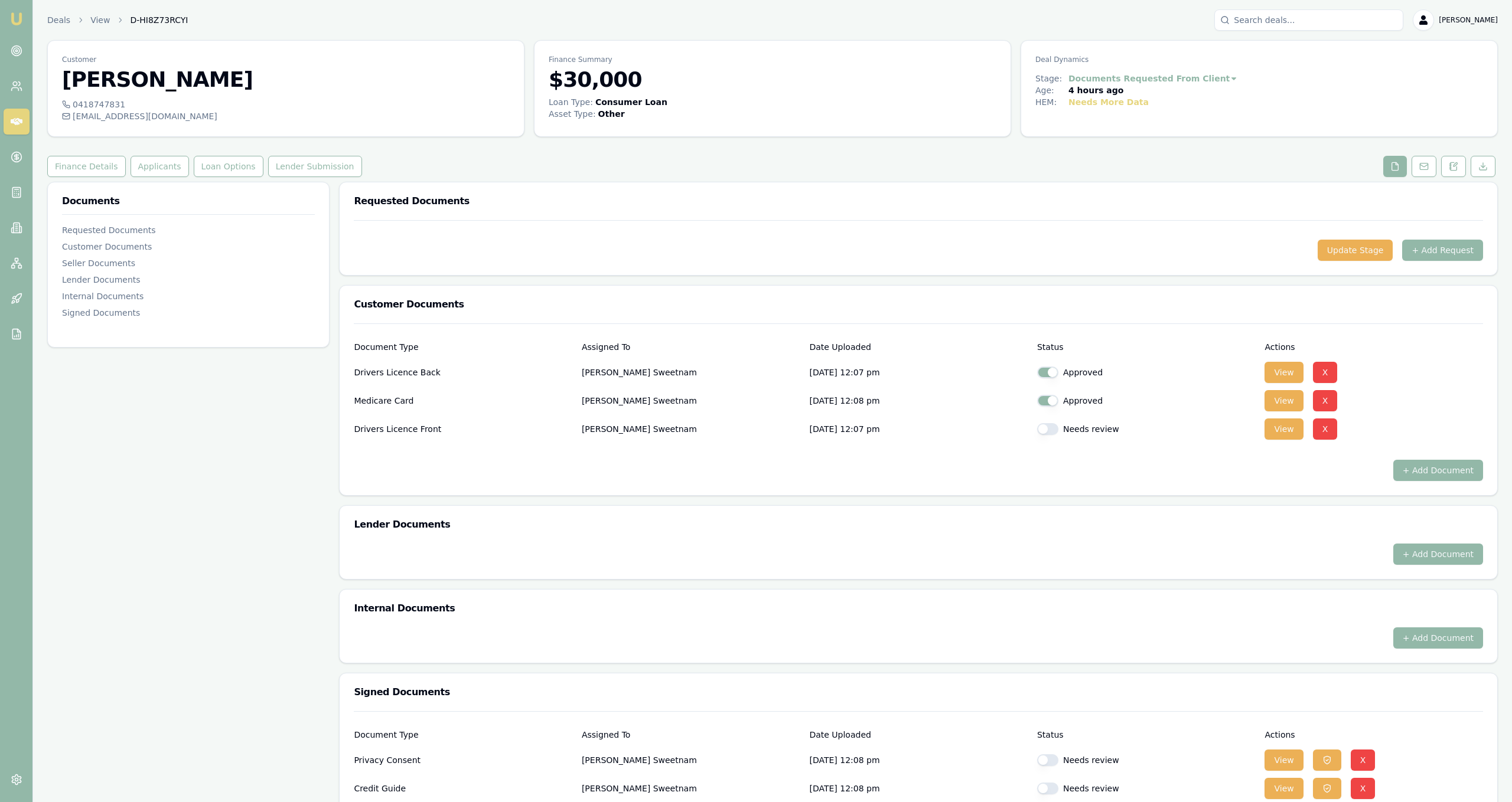
click at [1050, 426] on button "button" at bounding box center [1048, 429] width 21 height 12
checkbox input "true"
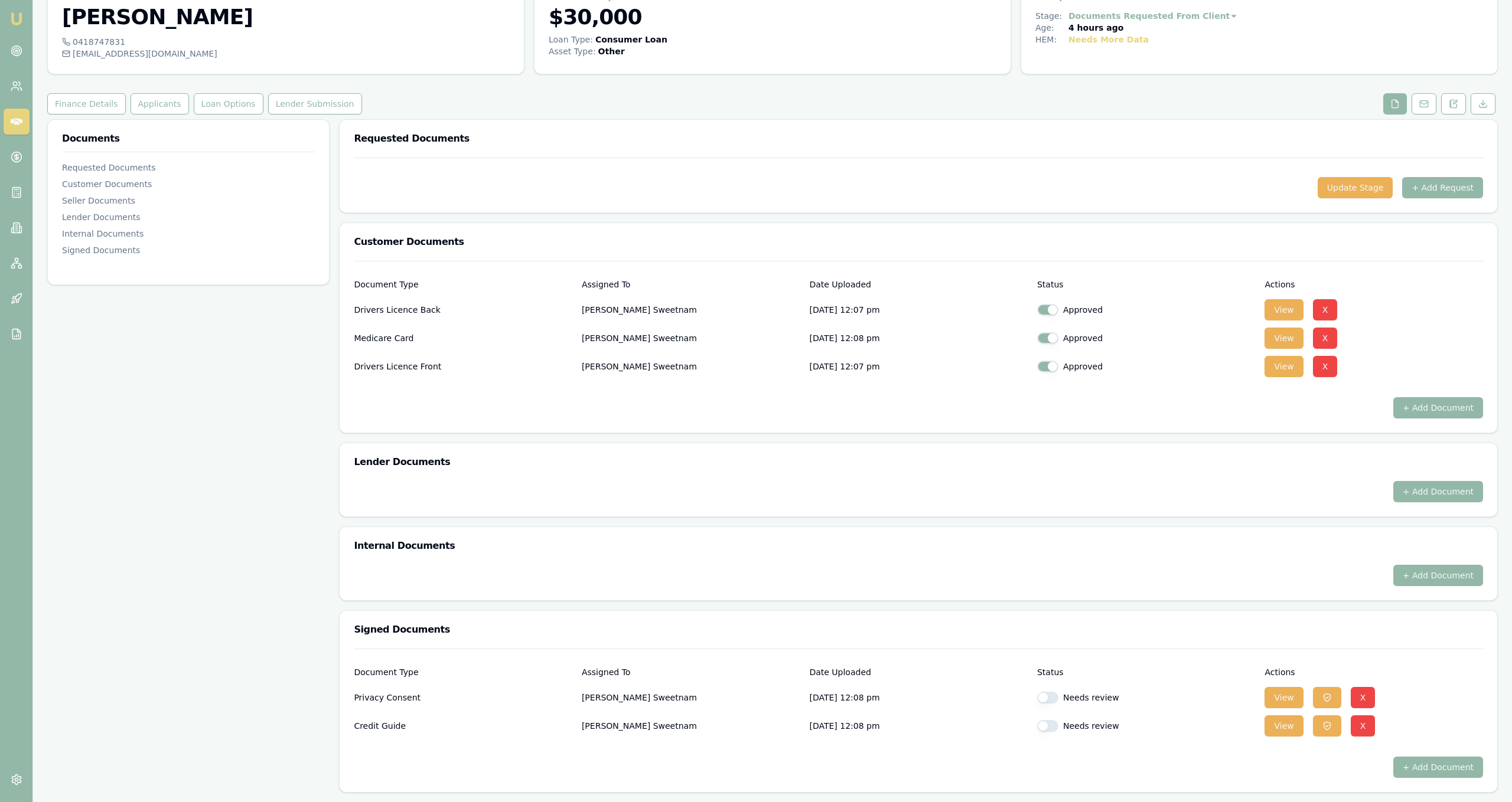
click at [1045, 698] on button "button" at bounding box center [1048, 697] width 21 height 12
checkbox input "true"
click at [1049, 721] on button "button" at bounding box center [1048, 726] width 21 height 12
checkbox input "true"
click at [140, 97] on button "Applicants" at bounding box center [159, 104] width 58 height 21
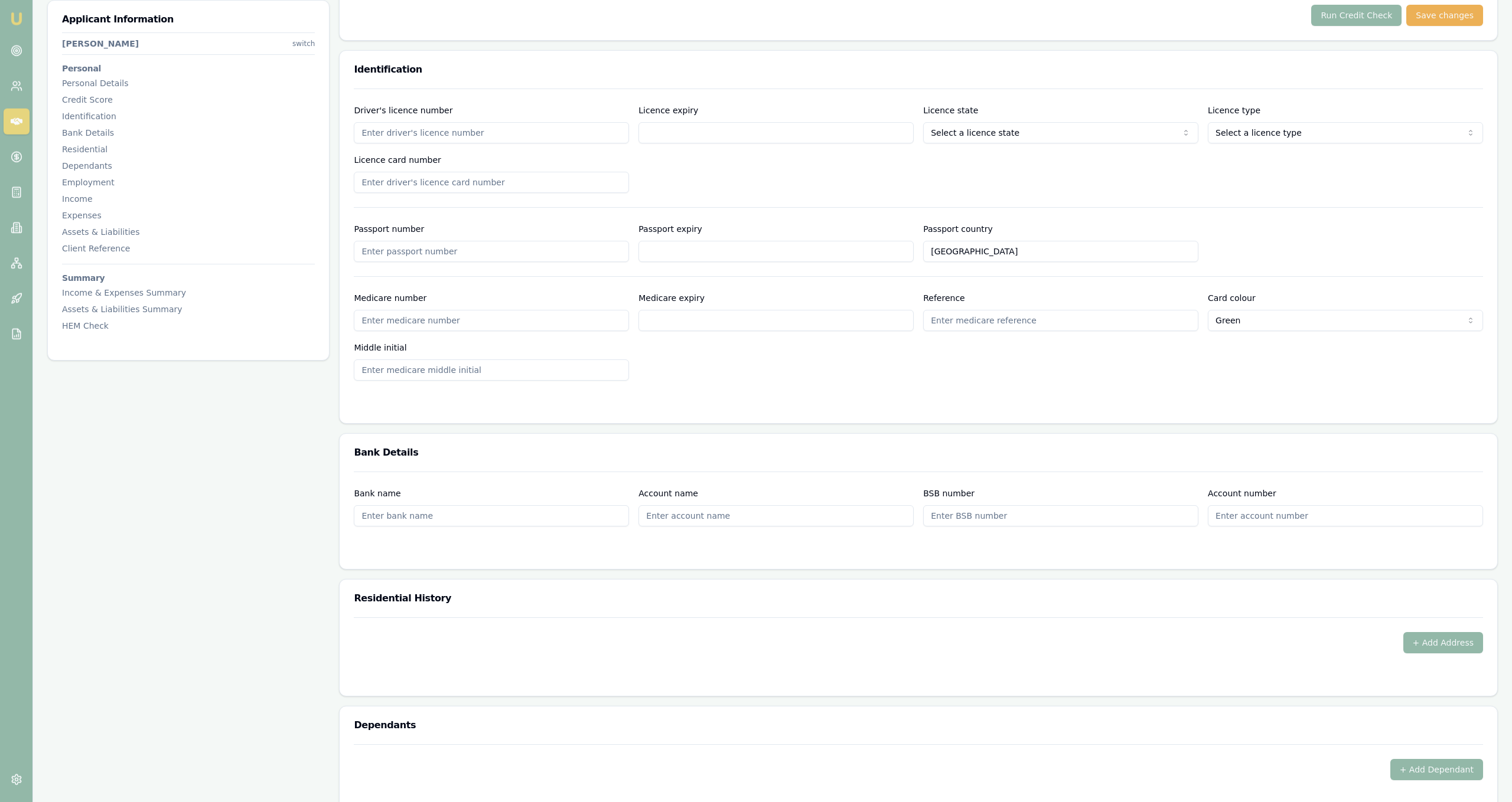
scroll to position [60, 0]
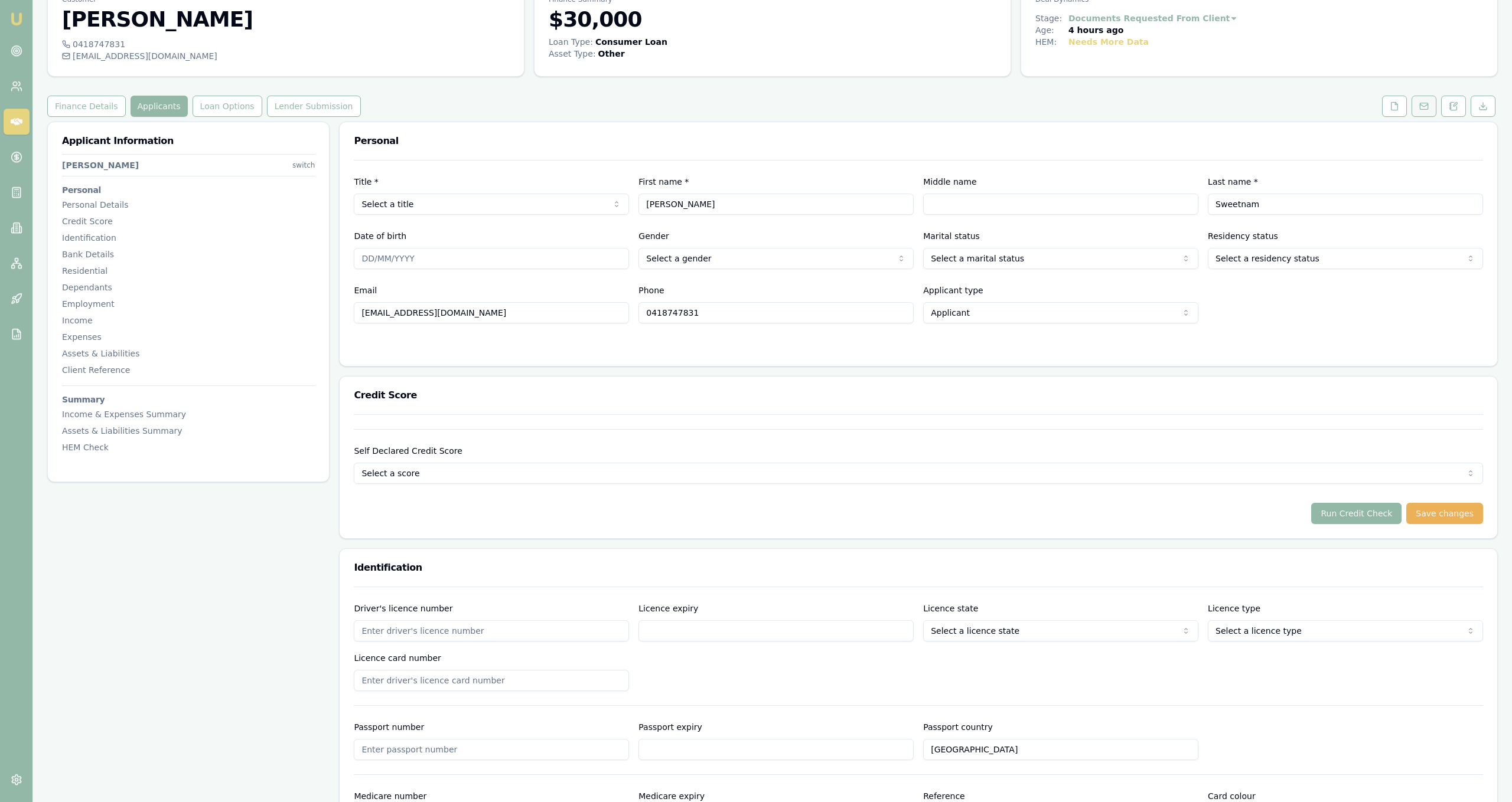
click at [1433, 105] on button at bounding box center [1424, 106] width 25 height 21
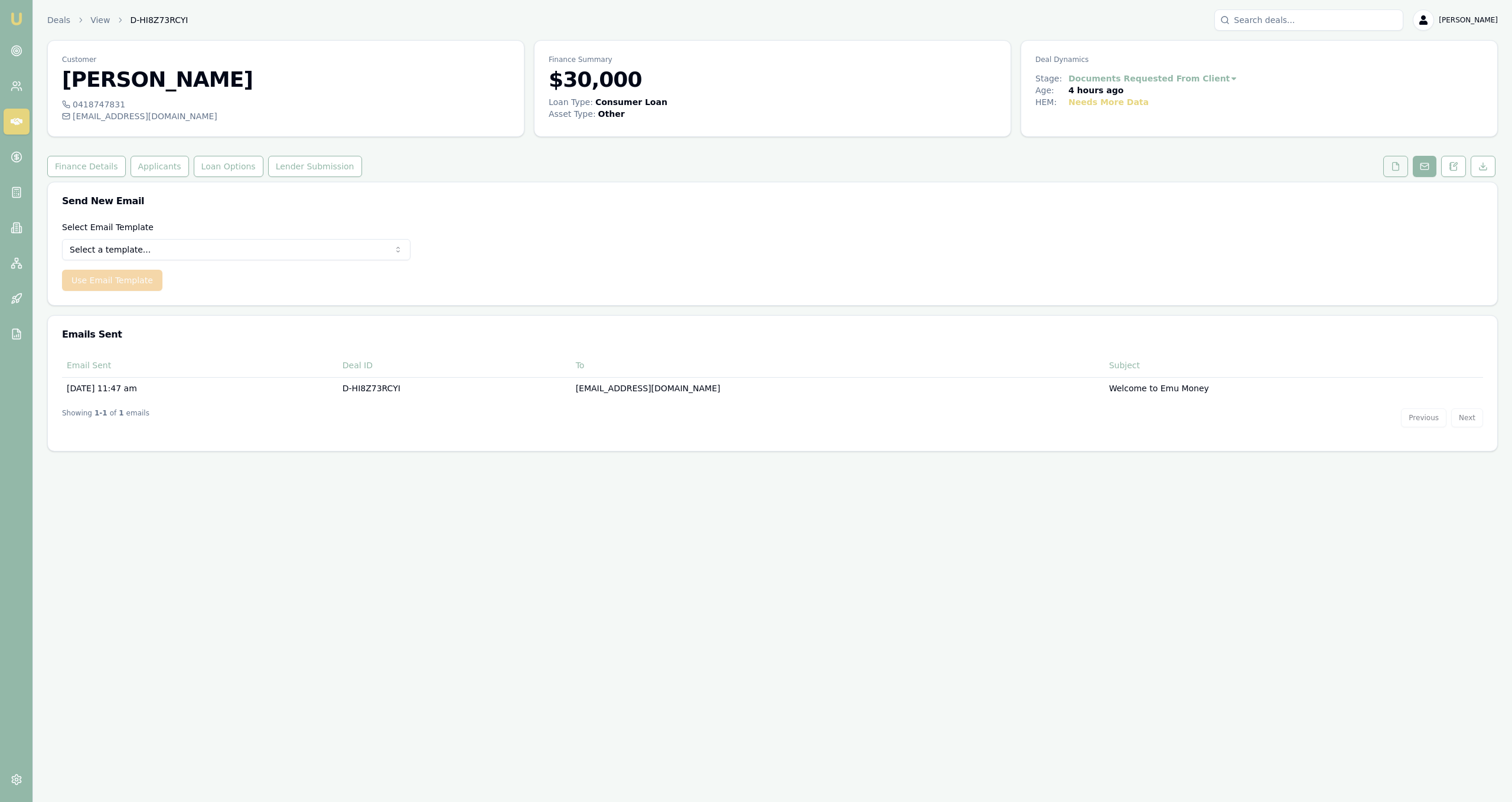
click at [1402, 172] on button at bounding box center [1395, 167] width 25 height 21
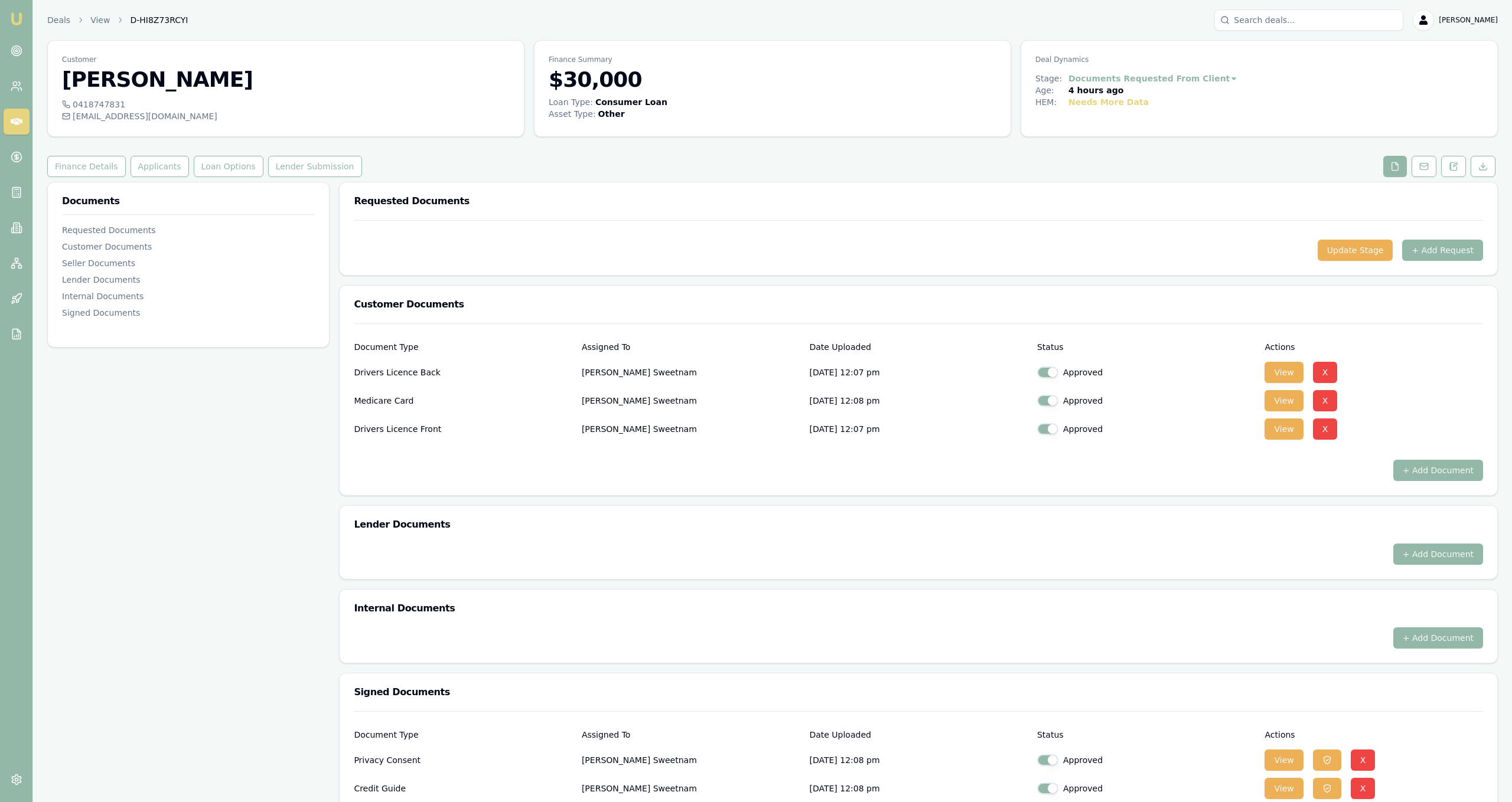
click at [1264, 436] on div "Drivers Licence Front Matt Sweetnam 12/09/2025, 12:07 pm Approved View X" at bounding box center [918, 429] width 1129 height 23
click at [1286, 431] on button "View" at bounding box center [1283, 429] width 38 height 21
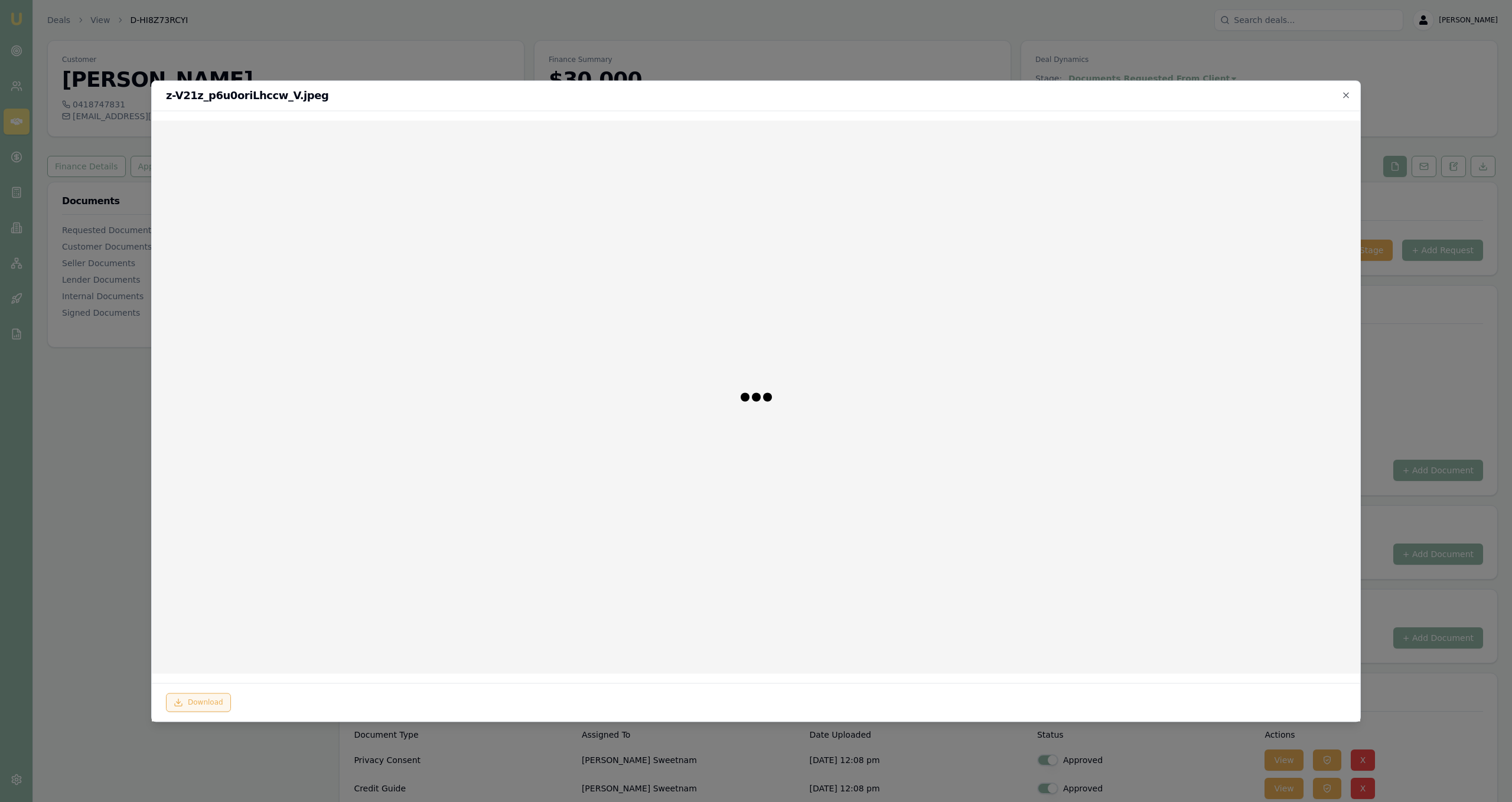
click at [211, 709] on button "Download" at bounding box center [198, 702] width 65 height 19
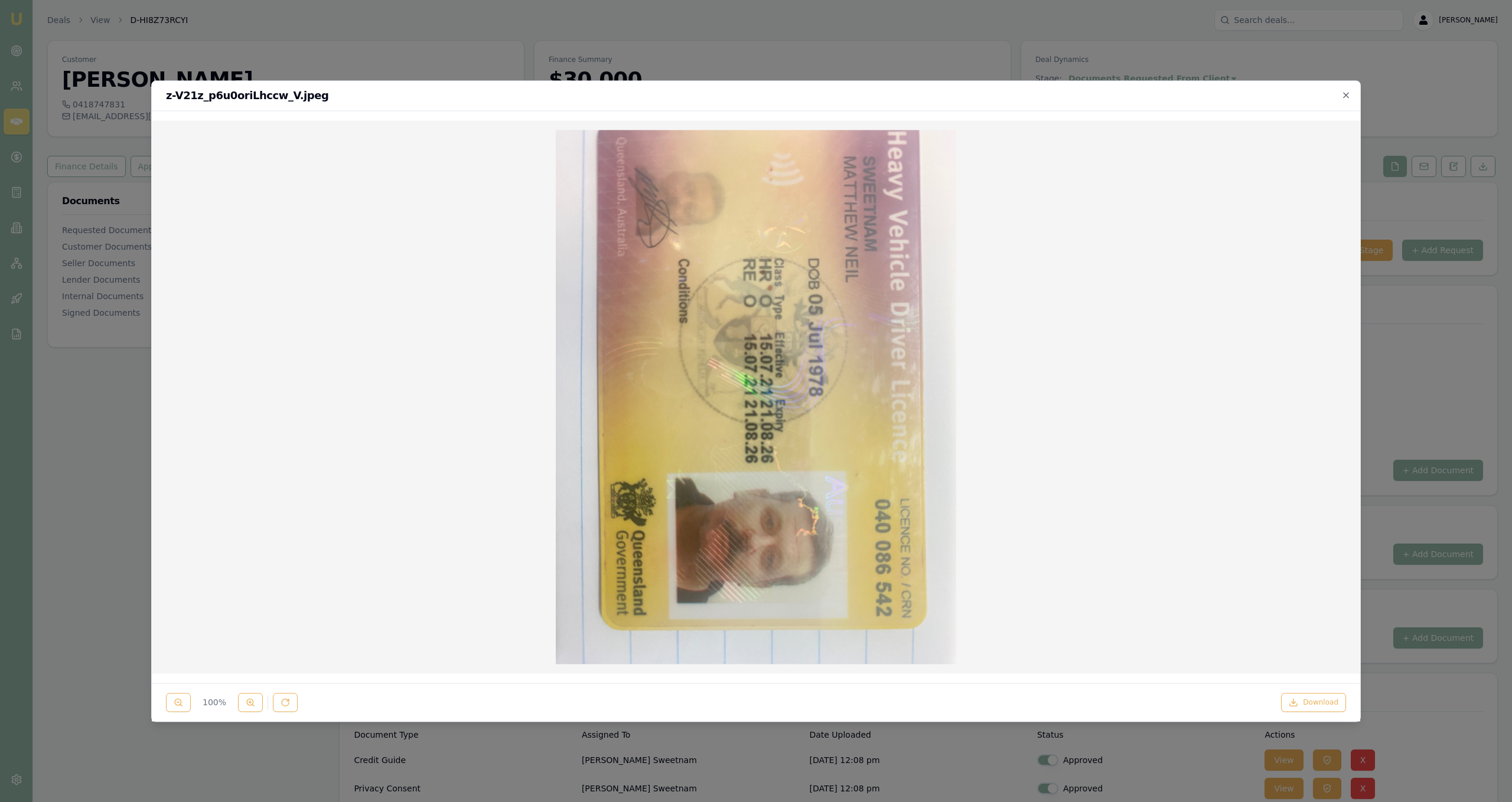
click at [140, 143] on div at bounding box center [756, 401] width 1512 height 802
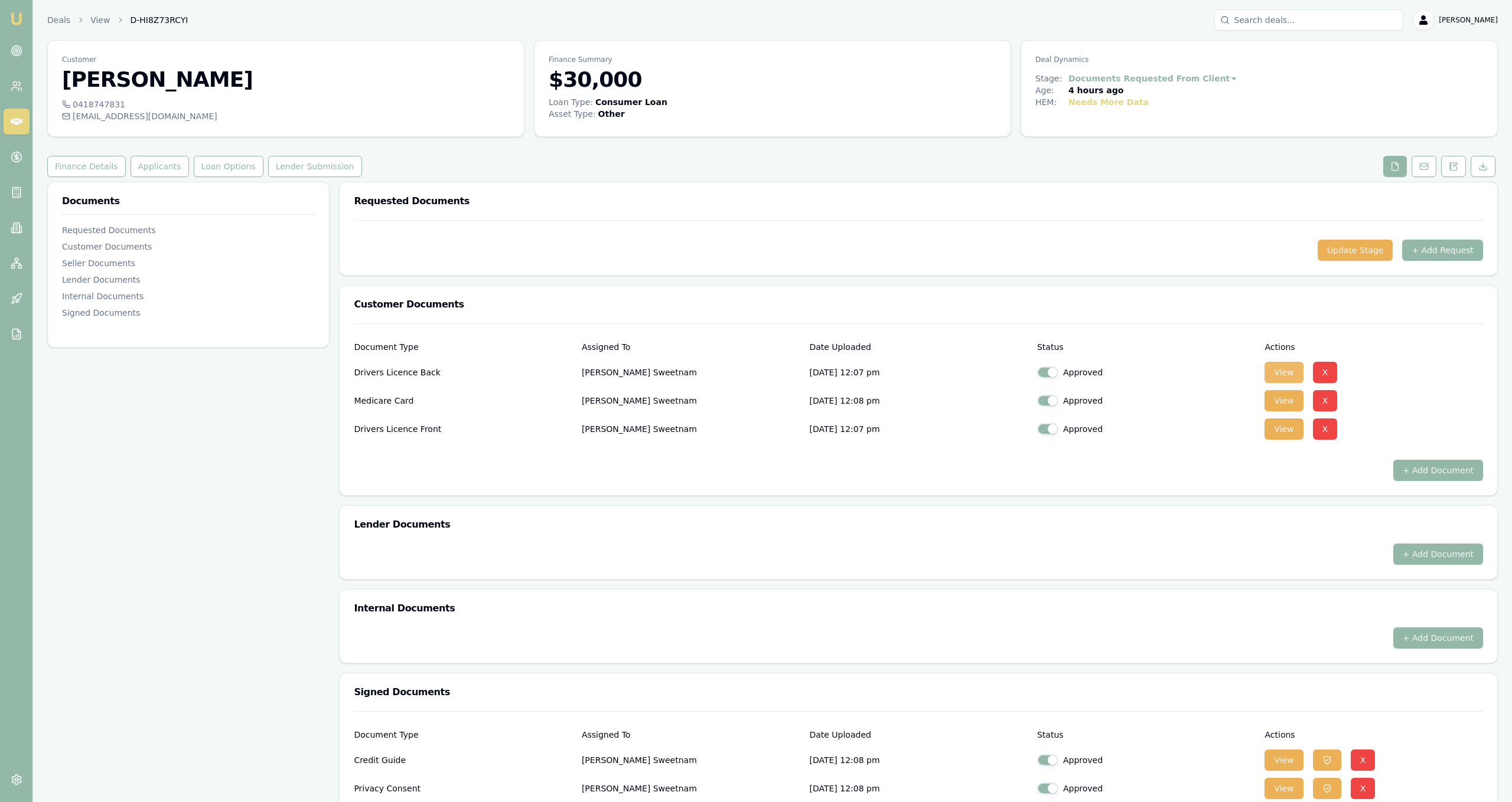
click at [1269, 372] on button "View" at bounding box center [1283, 373] width 38 height 21
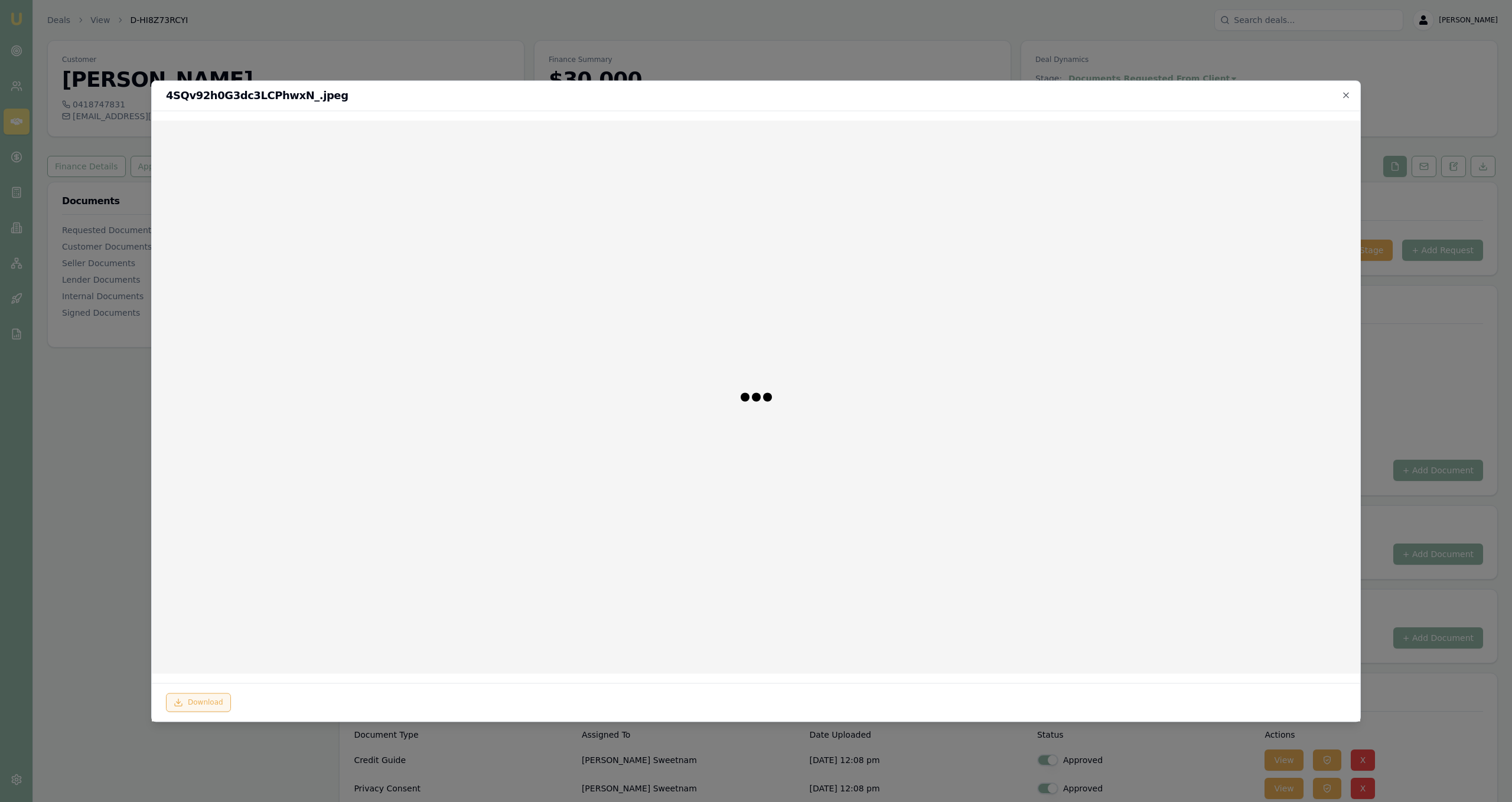
click at [216, 705] on button "Download" at bounding box center [198, 702] width 65 height 19
click at [124, 495] on div at bounding box center [756, 401] width 1512 height 802
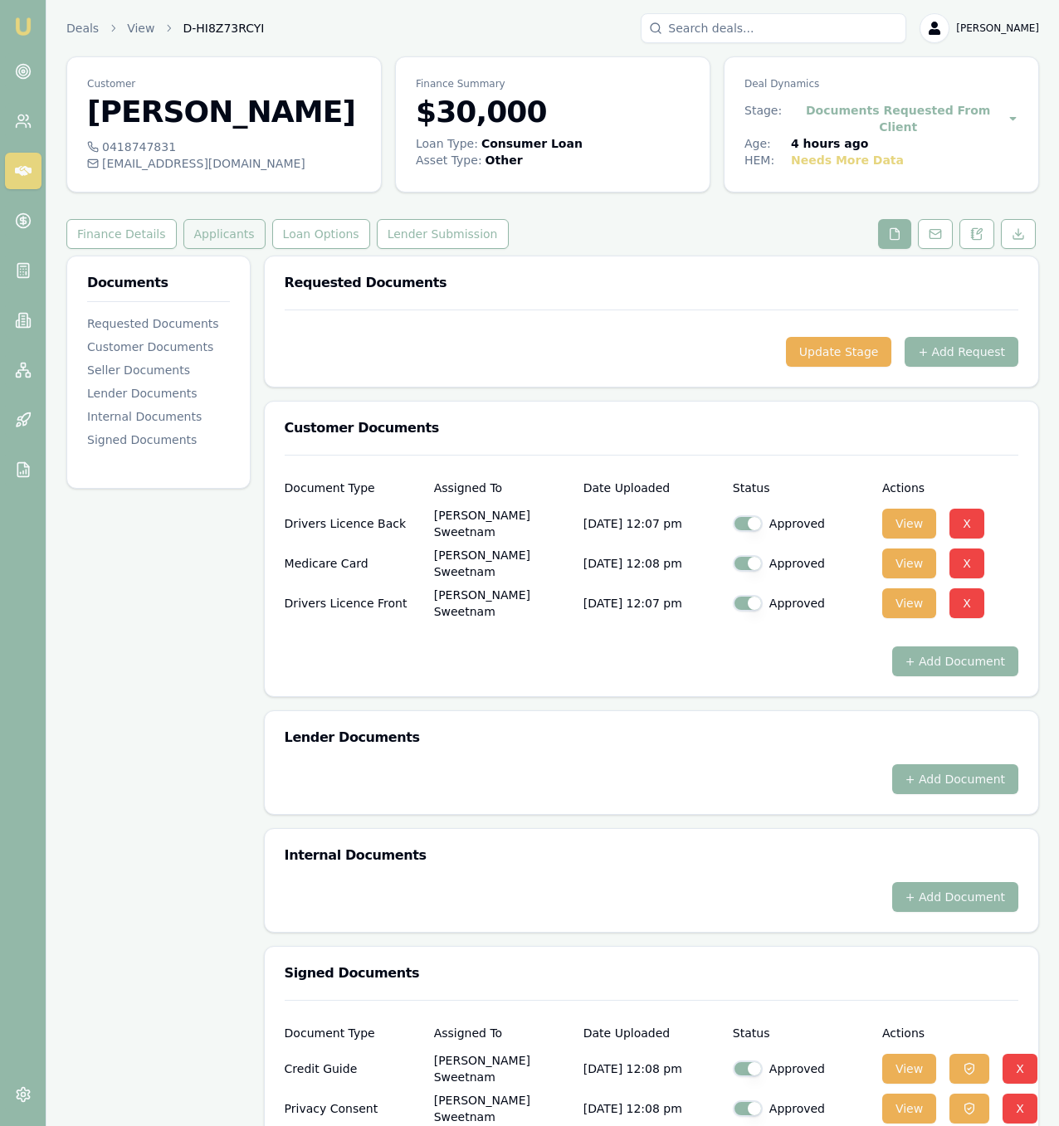
click at [223, 226] on button "Applicants" at bounding box center [224, 234] width 82 height 30
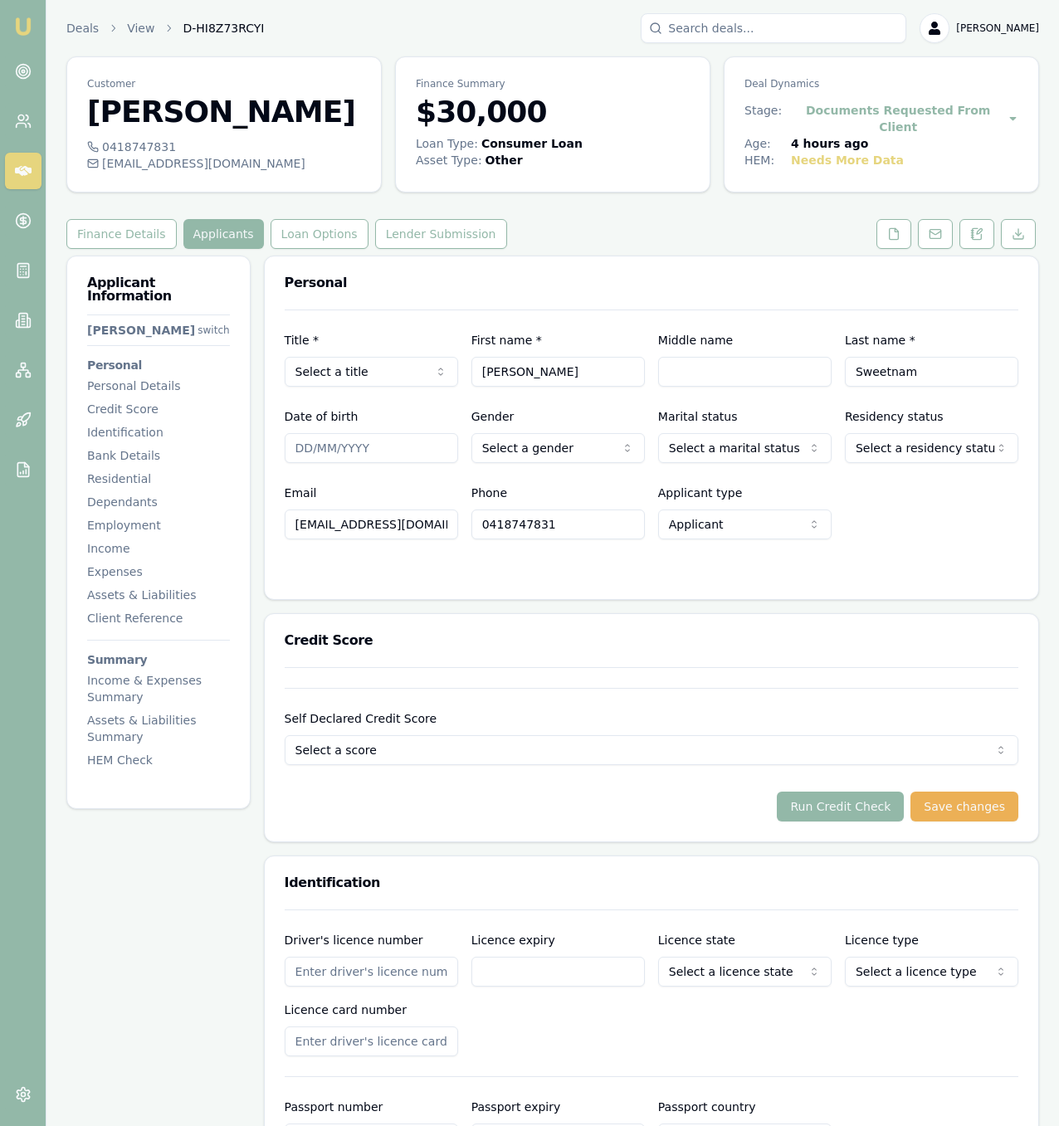
click at [433, 392] on div "Title * Select a title Mr Mrs Miss Ms Dr Prof First name * Matt Middle name Las…" at bounding box center [651, 424] width 733 height 230
click at [432, 386] on body "Emu Broker Deals View D-HI8Z73RCYI Jackson Fanfulla Toggle Menu Customer Matt S…" at bounding box center [529, 563] width 1059 height 1126
click at [811, 378] on input "Middle name" at bounding box center [744, 372] width 173 height 30
type input "[PERSON_NAME]"
type input "[DATE]"
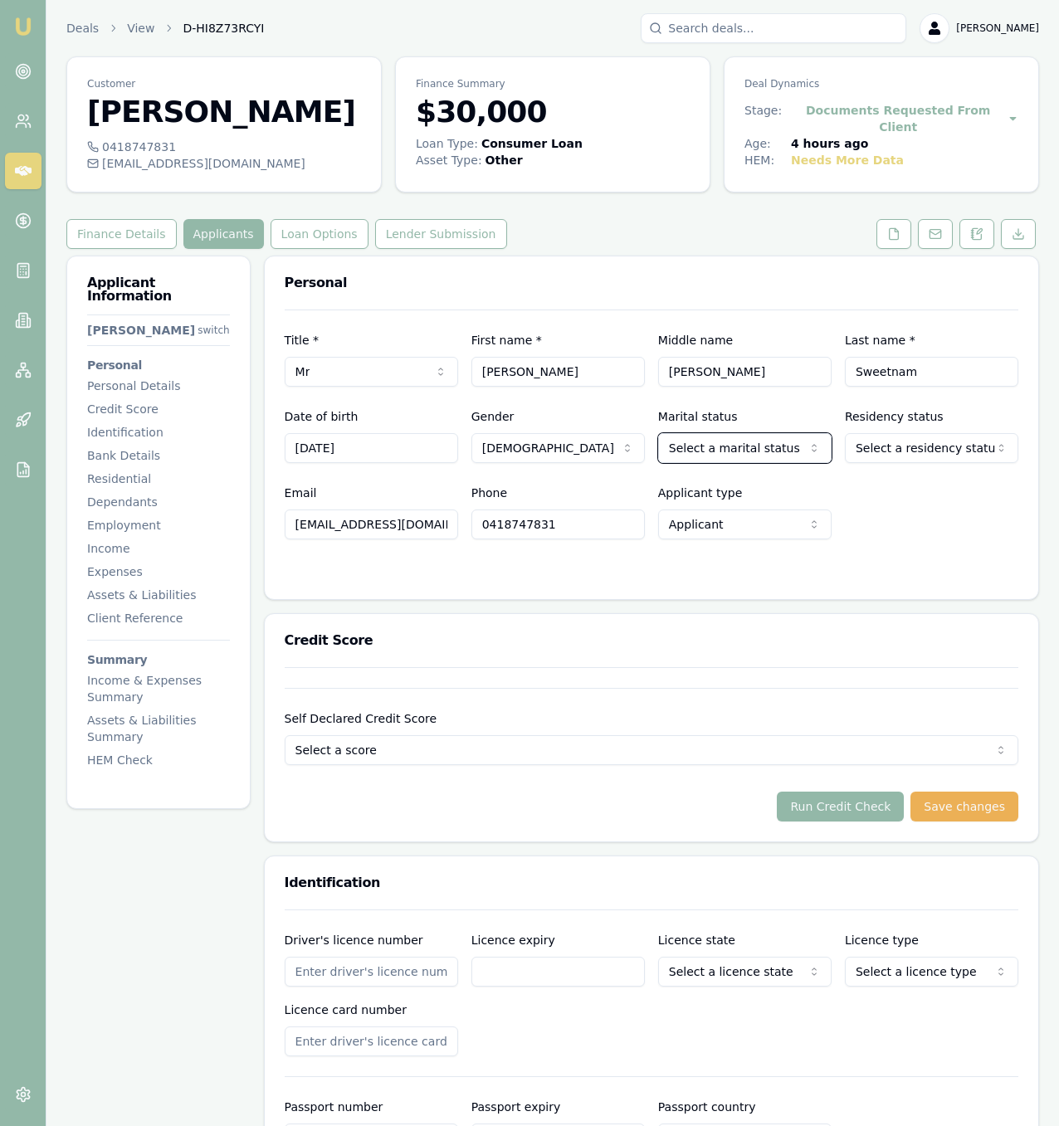
select select "MARRIED"
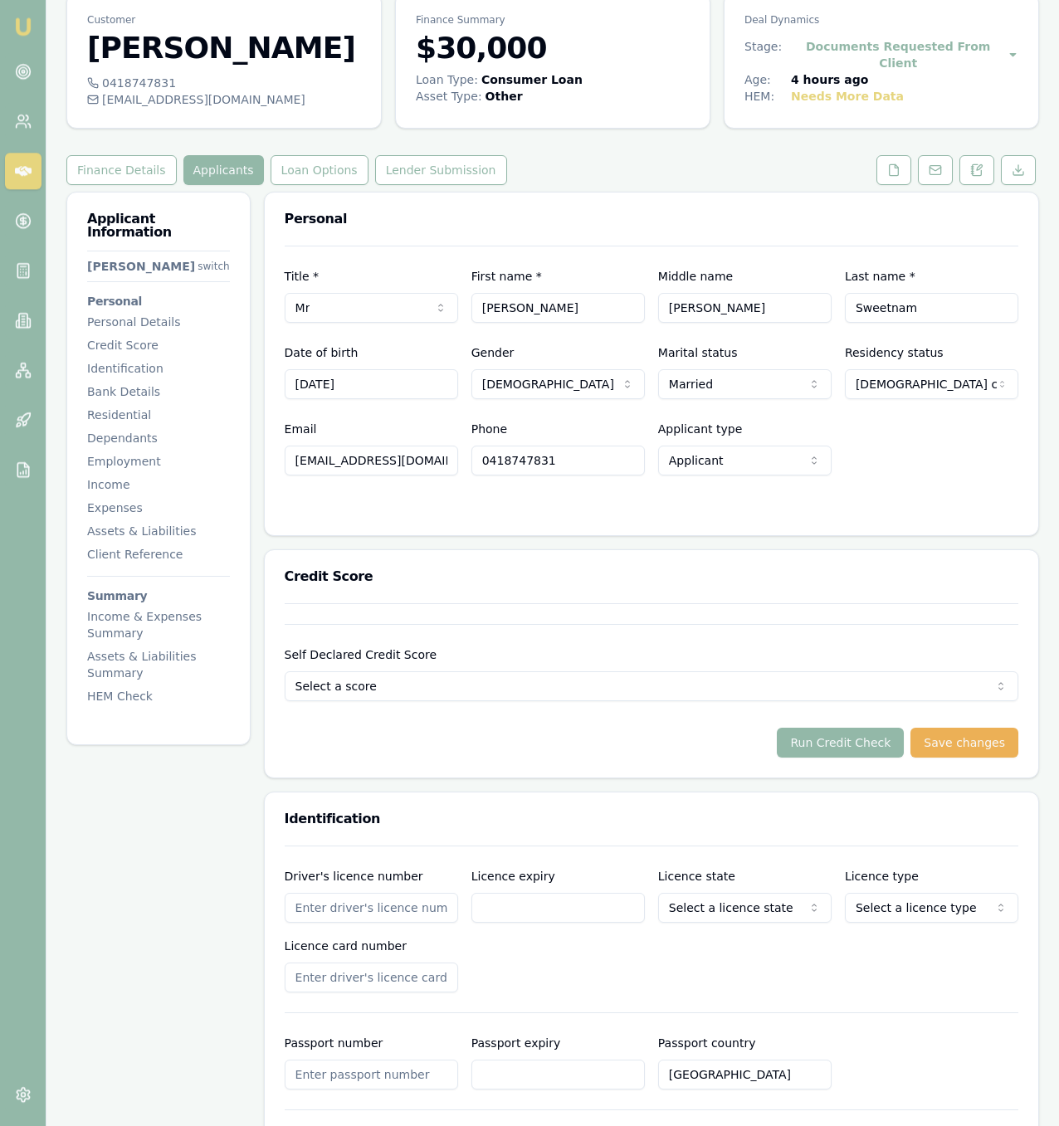
click at [414, 917] on input "Driver's licence number" at bounding box center [371, 908] width 173 height 30
type input "040086542"
type input "[DATE]"
select select "QLD"
select select "OPEN_LICENCE"
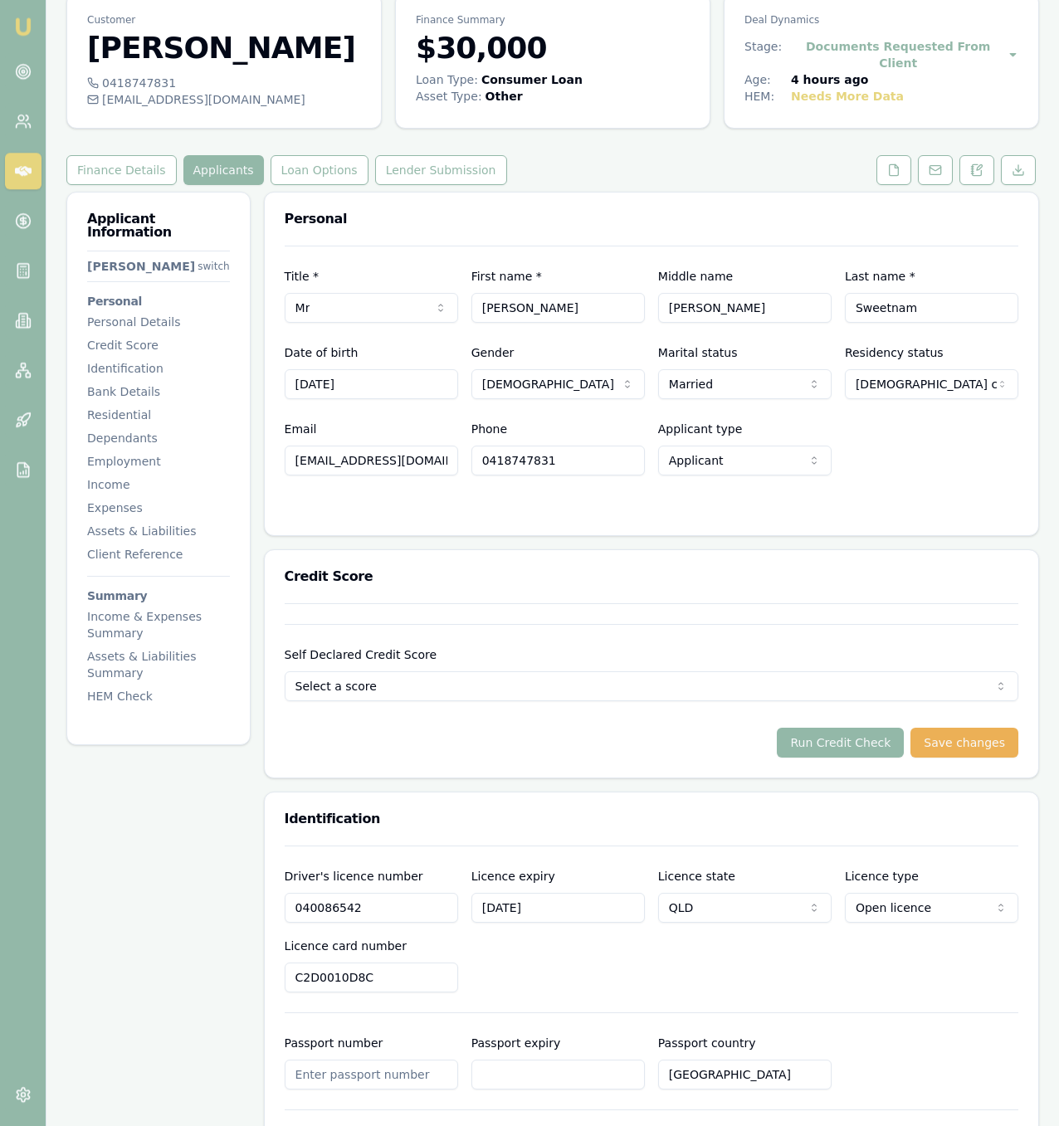
type input "C2D0010D8C"
click at [587, 990] on div "Driver's licence number 040086542 Licence expiry 21/08/2026 Licence state QLD N…" at bounding box center [651, 929] width 733 height 126
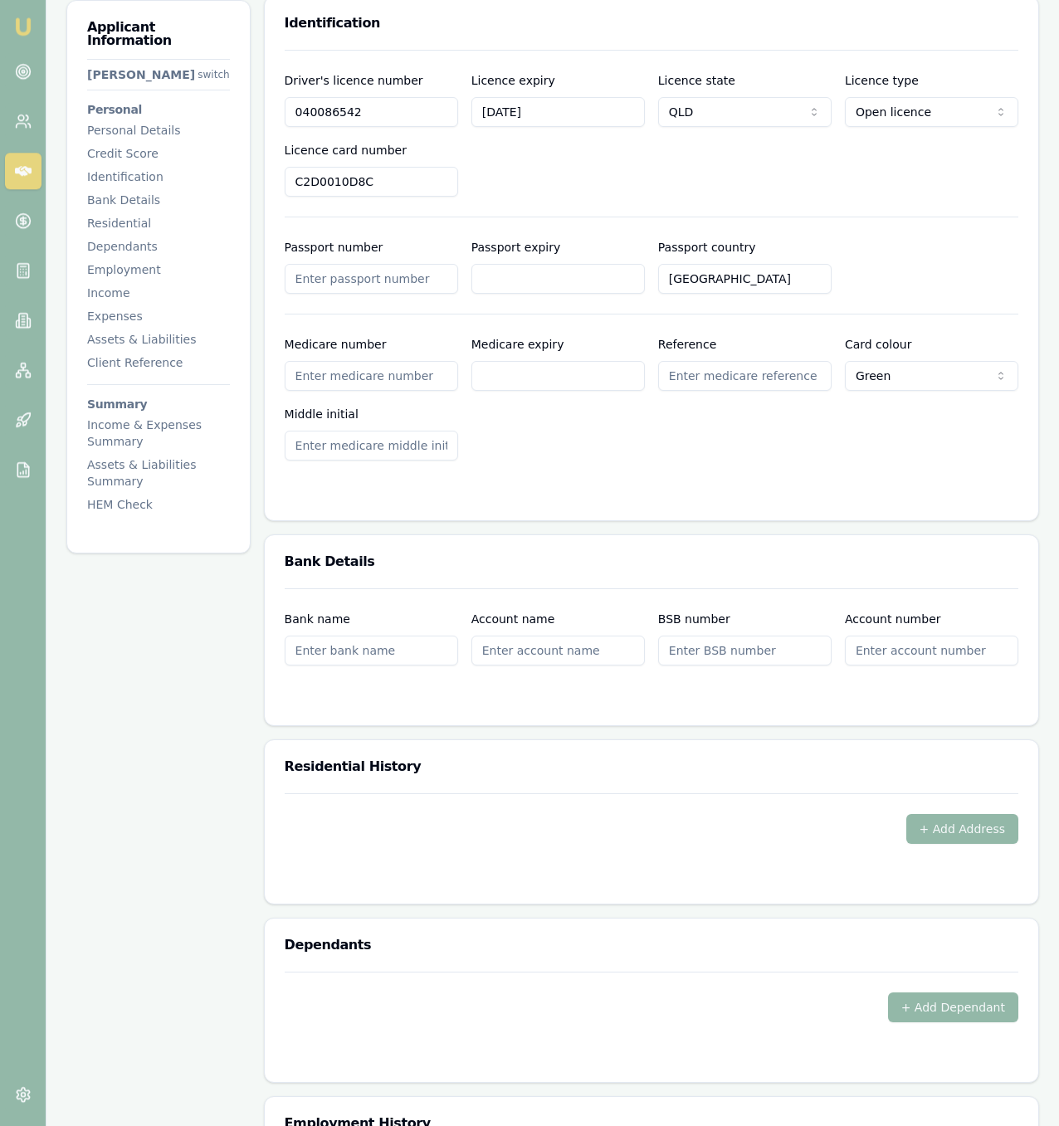
scroll to position [862, 0]
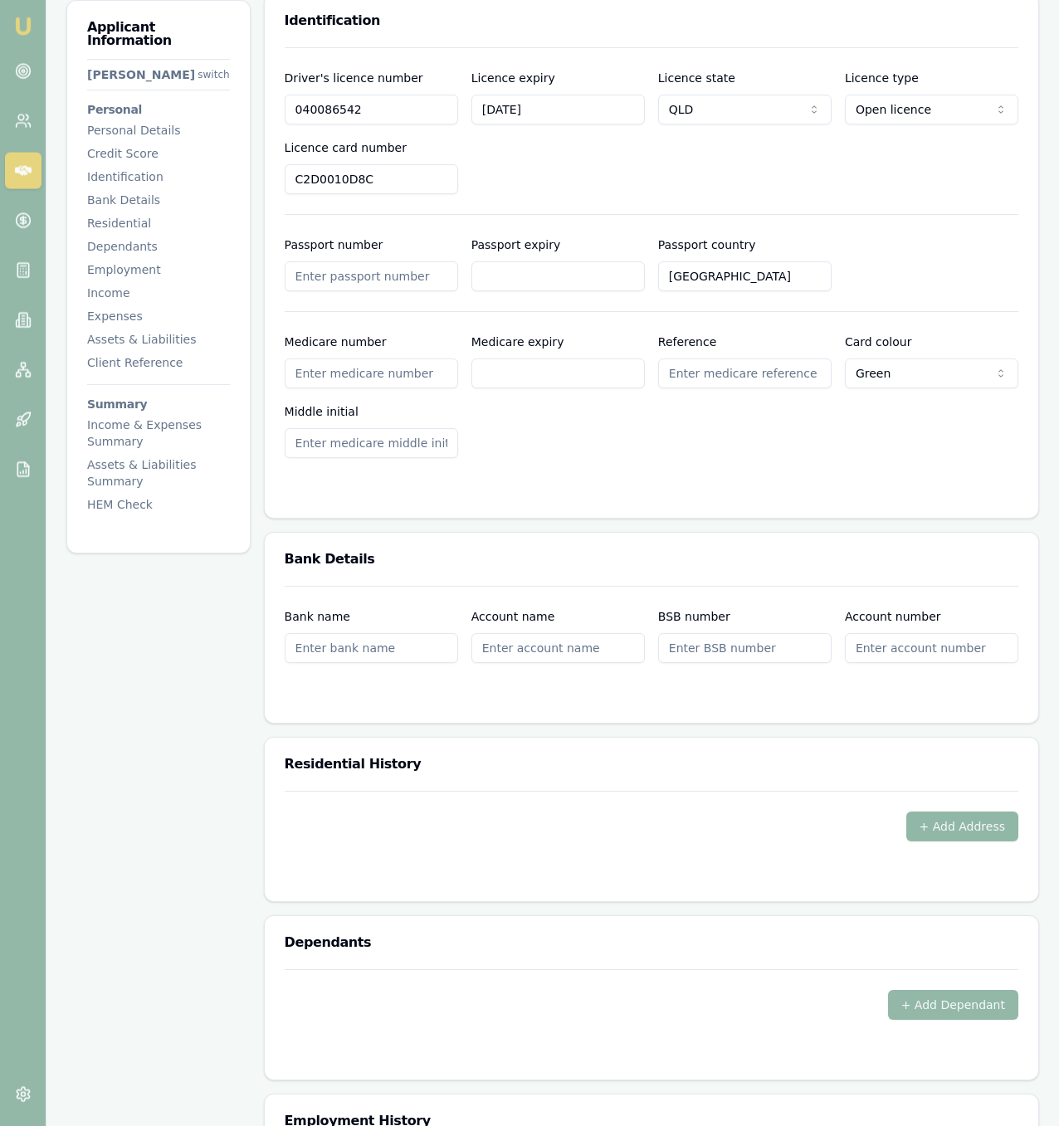
click at [1006, 820] on button "+ Add Address" at bounding box center [962, 826] width 113 height 30
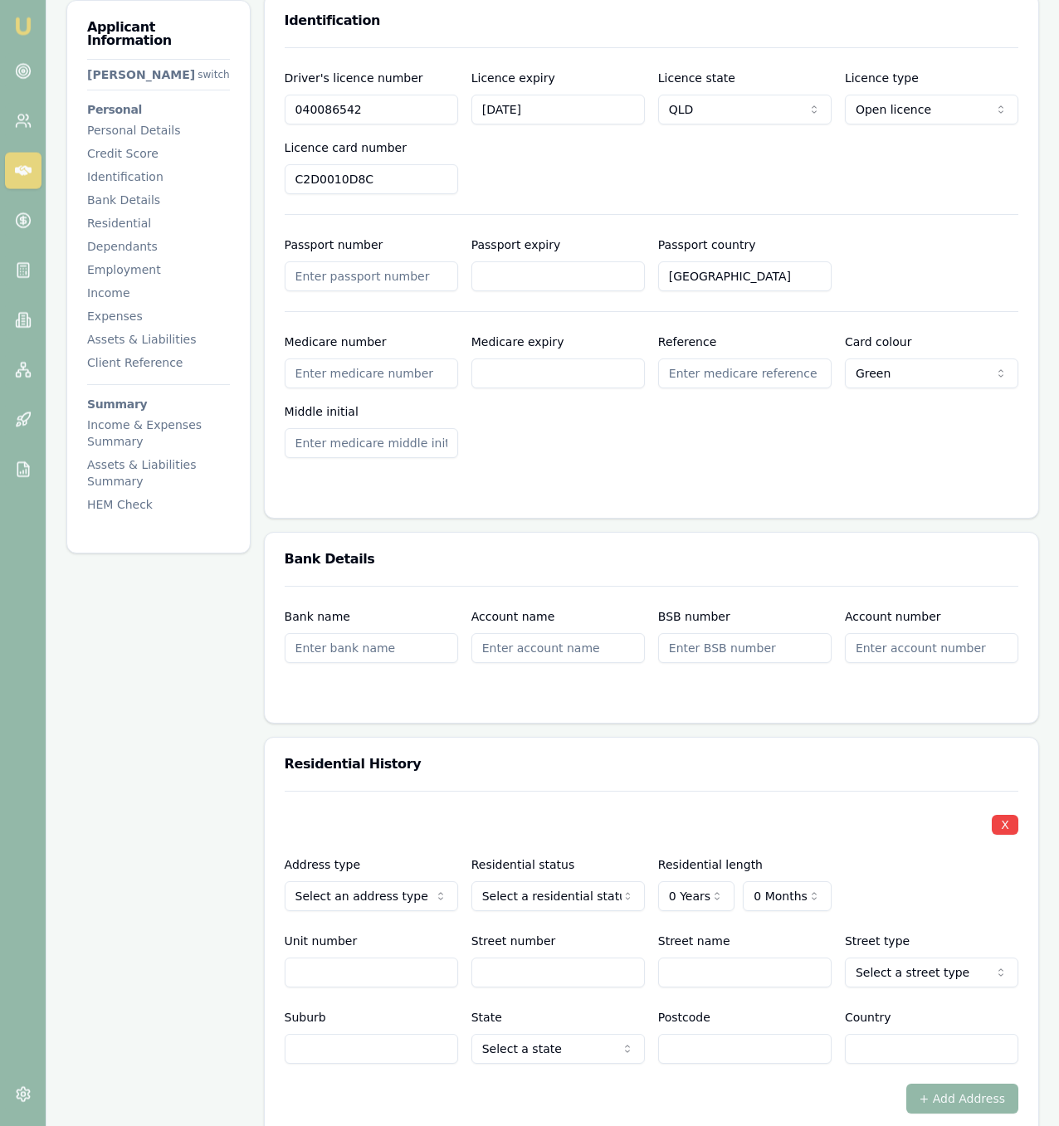
click at [515, 914] on div "X Address type Current Current Previous Residential status Select a residential…" at bounding box center [651, 927] width 733 height 273
click at [512, 874] on div "Residential status Select a residential status Owner with mortgage Owner withou…" at bounding box center [557, 883] width 173 height 56
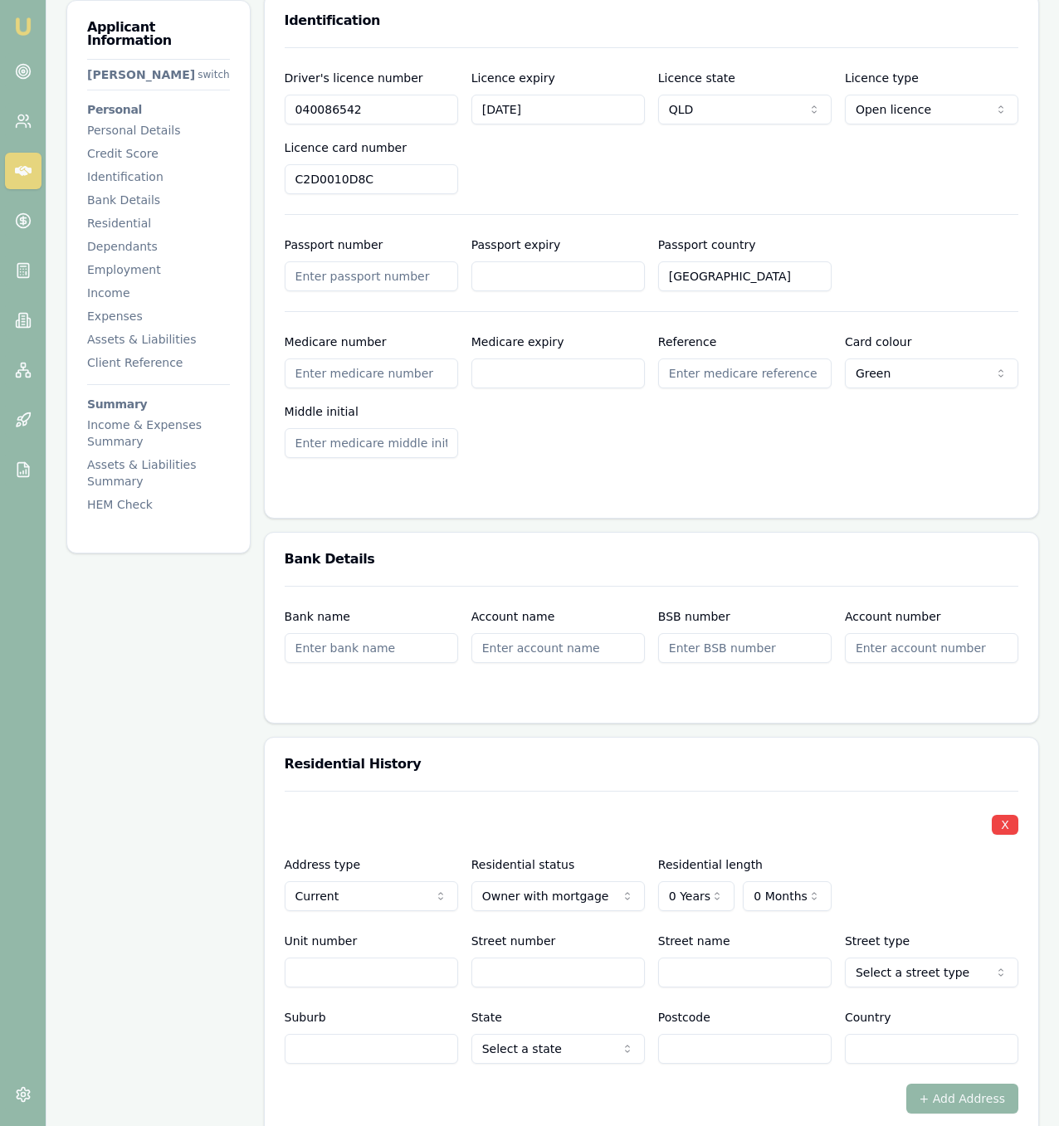
click at [662, 911] on div "X Address type Current Current Previous Residential status Owner with mortgage …" at bounding box center [651, 927] width 733 height 273
select select "5"
click at [750, 792] on div "X Address type Current Current Previous Residential status Owner with mortgage …" at bounding box center [651, 927] width 733 height 273
click at [771, 878] on div "Residential length 5 Years 0 Years 1 Year 2 Years 3 Years 4 Years 5 Years 6 Yea…" at bounding box center [744, 883] width 173 height 56
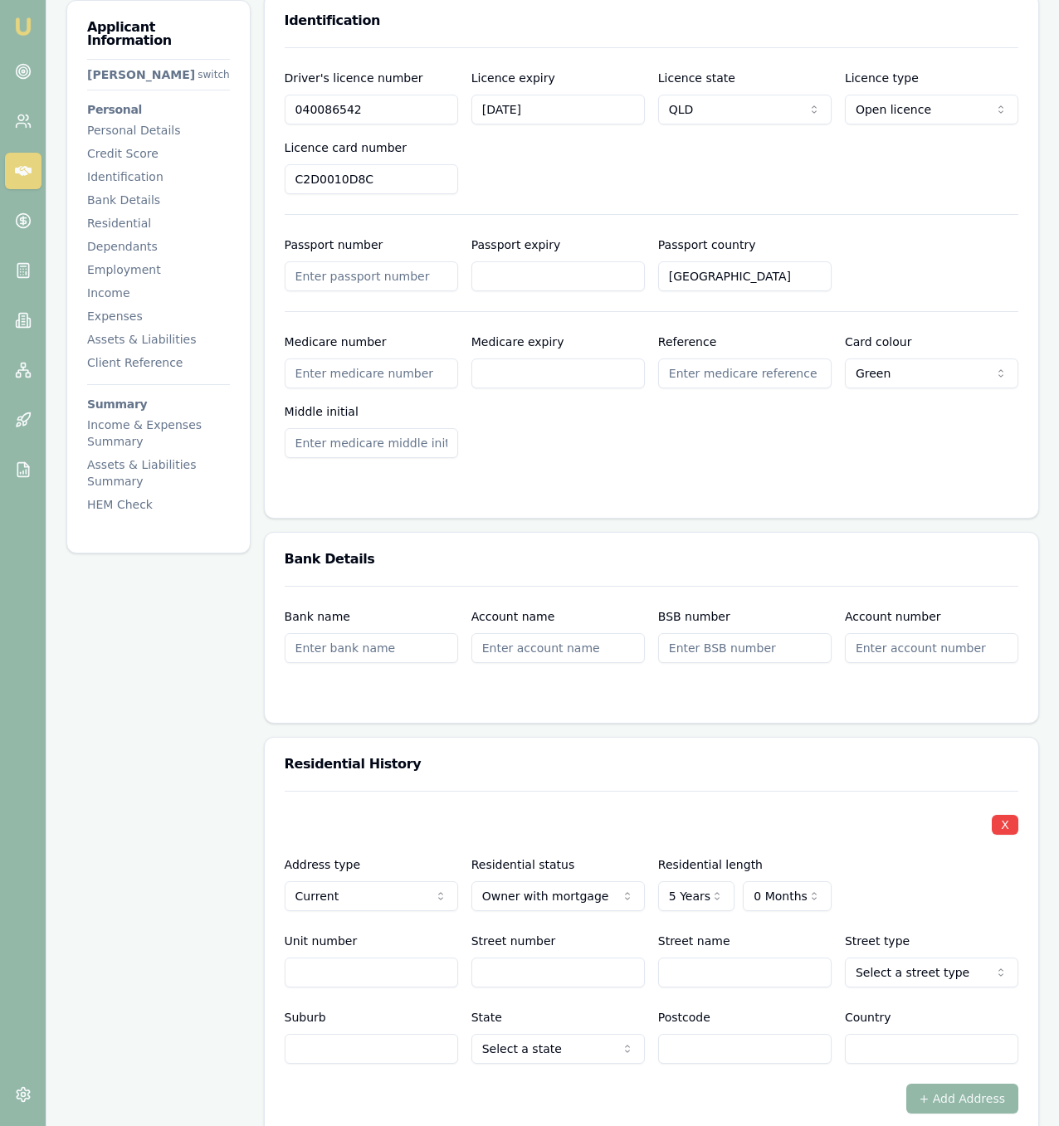
click at [772, 879] on div "Residential length 5 Years 0 Years 1 Year 2 Years 3 Years 4 Years 5 Years 6 Yea…" at bounding box center [744, 883] width 173 height 56
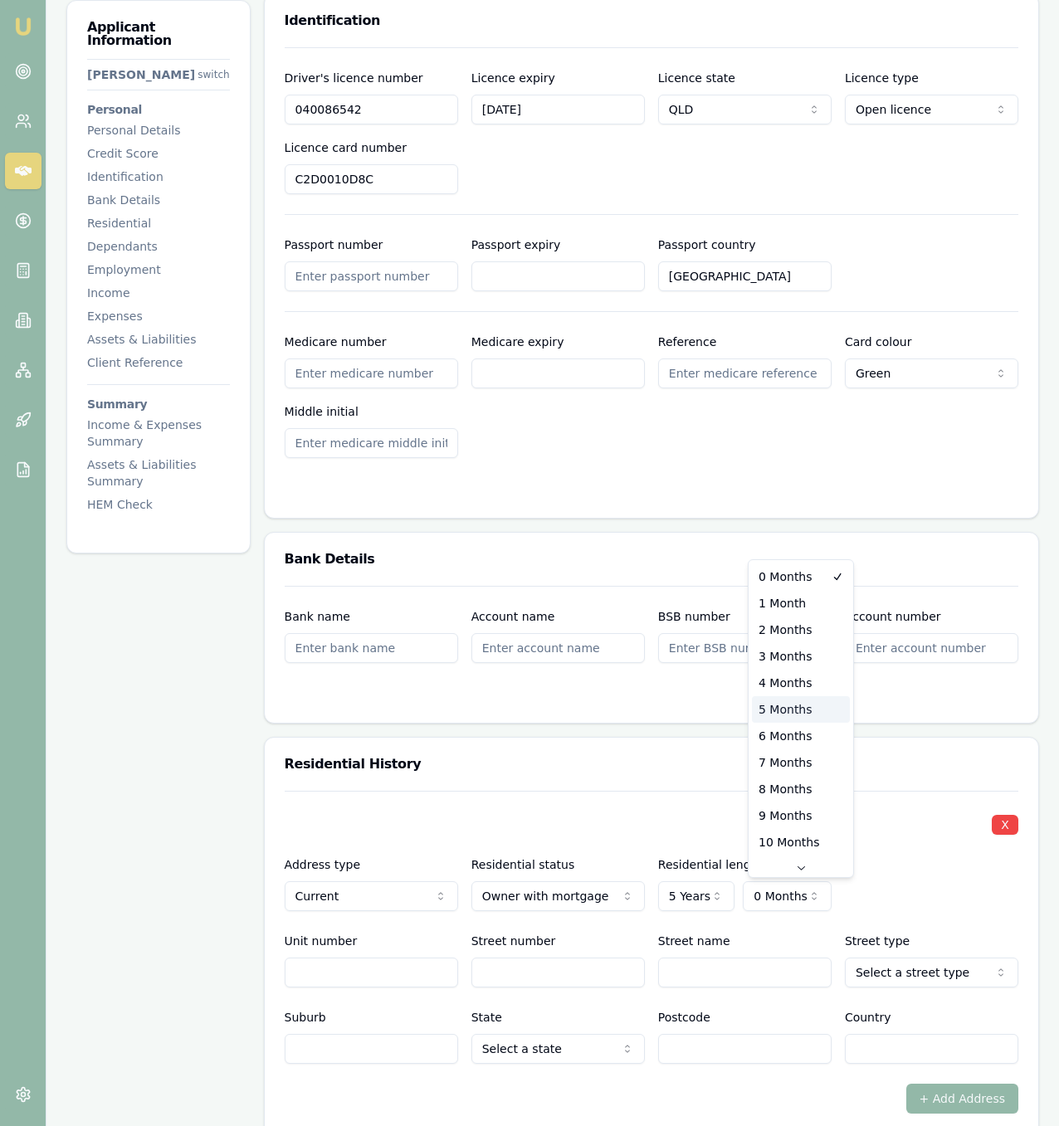
select select "5"
click at [528, 979] on input "Street number" at bounding box center [557, 972] width 173 height 30
type input "46"
type input "m"
type input "[PERSON_NAME]"
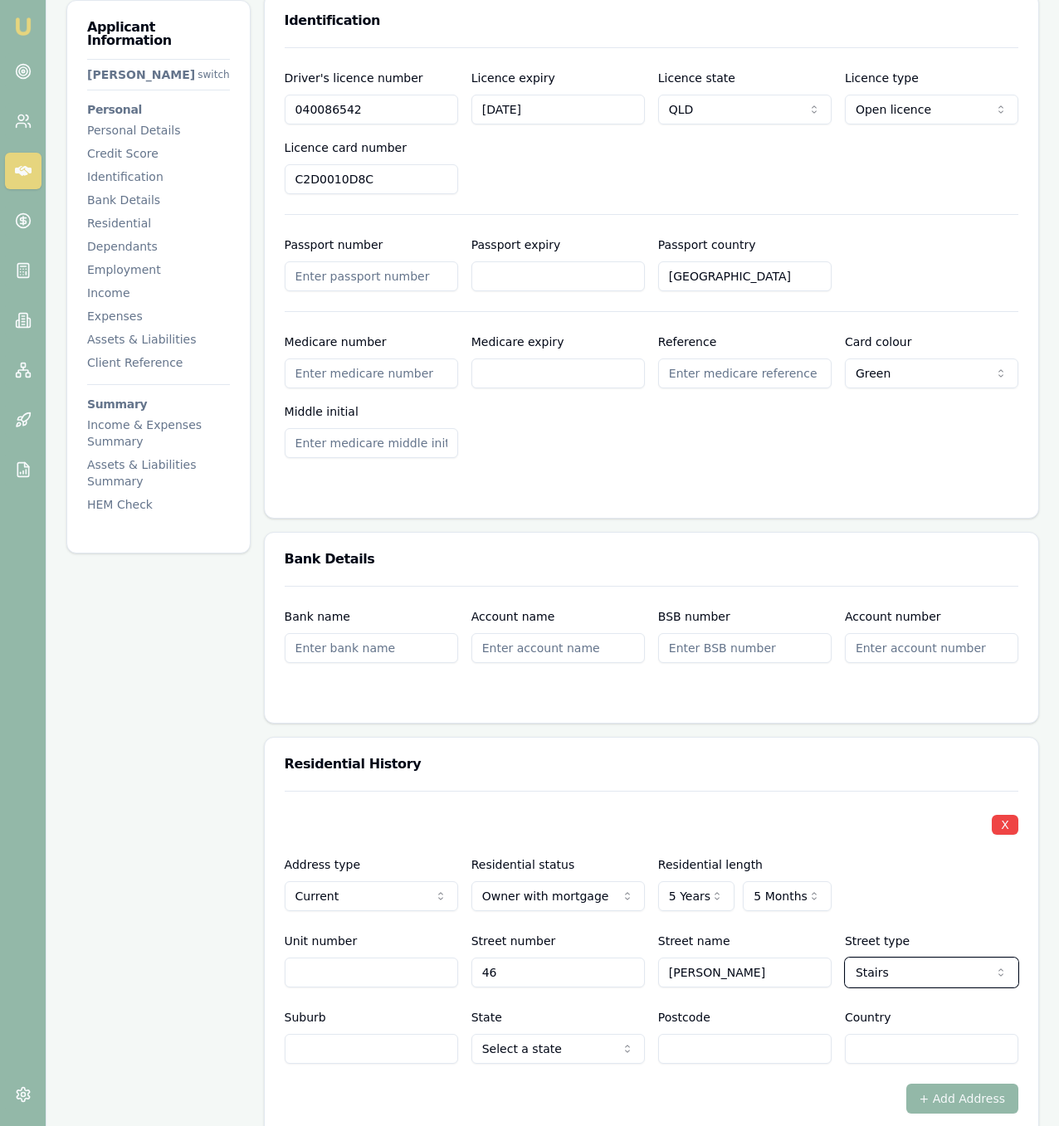
select select "Street"
type input "West Mackay"
select select "QLD"
type input "4740"
type input "[GEOGRAPHIC_DATA]"
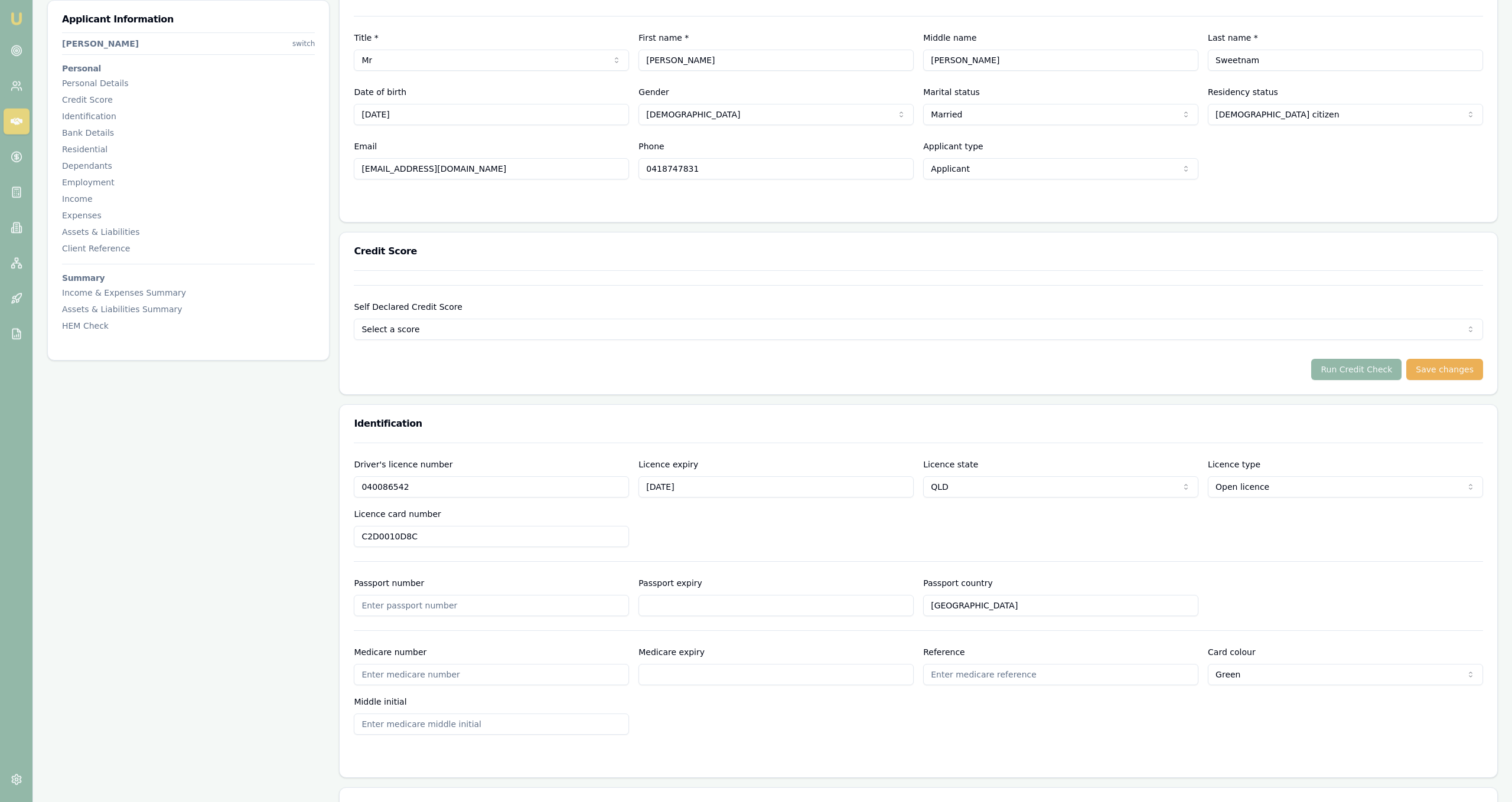
scroll to position [196, 0]
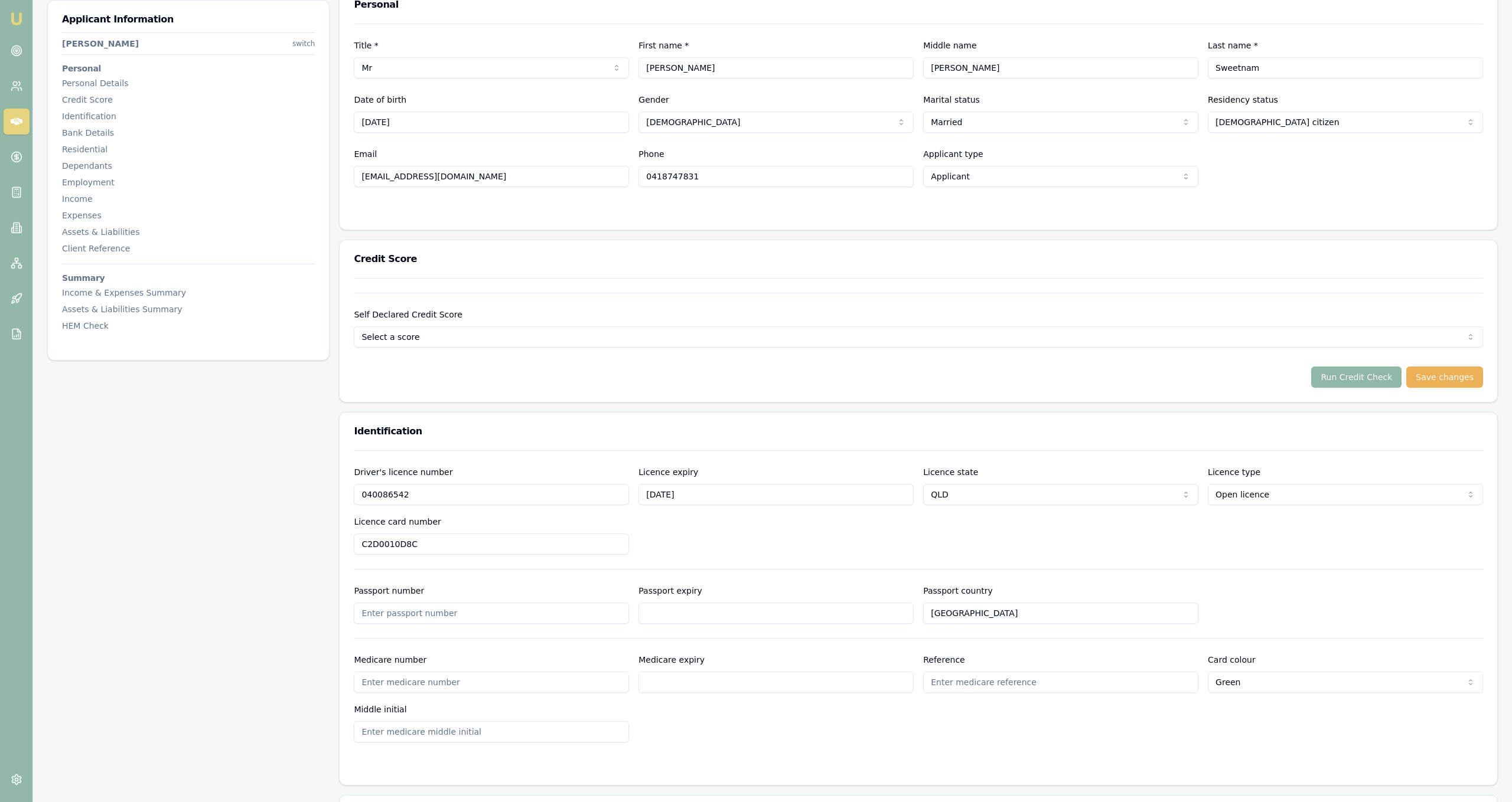
click at [1330, 383] on button "Run Credit Check" at bounding box center [1356, 377] width 90 height 21
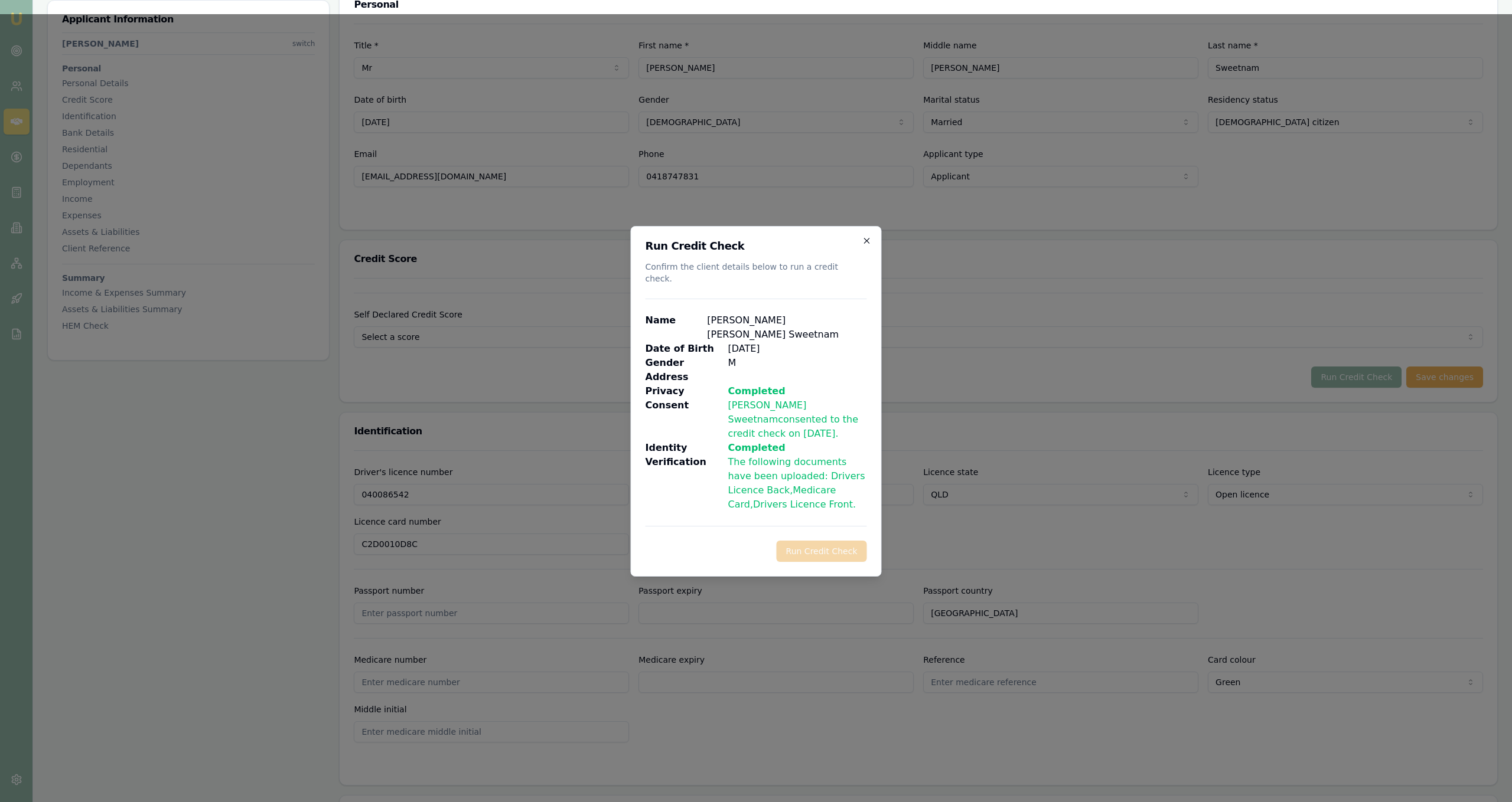
click at [867, 246] on icon "button" at bounding box center [866, 241] width 9 height 9
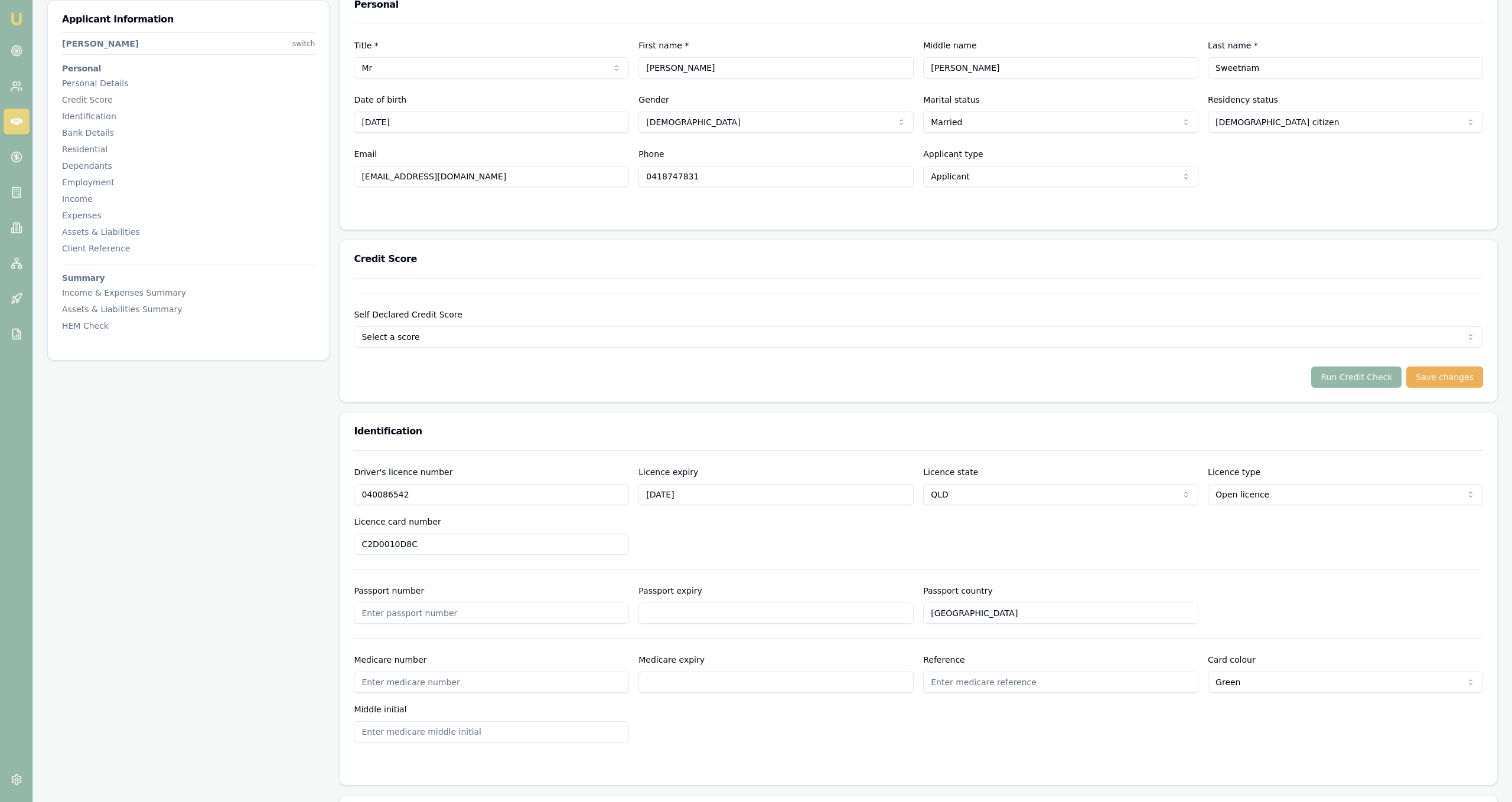
scroll to position [941, 0]
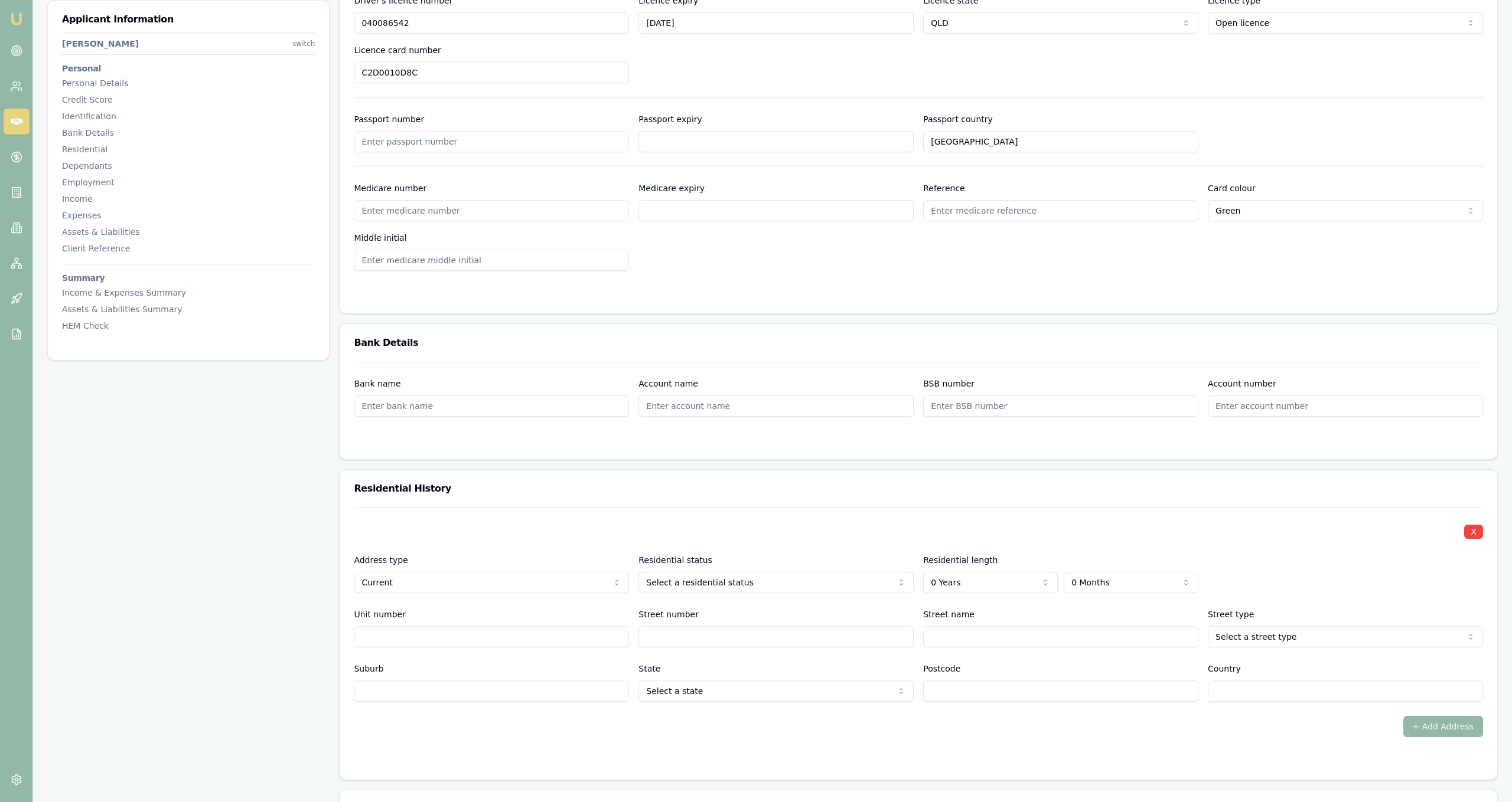
scroll to position [676, 0]
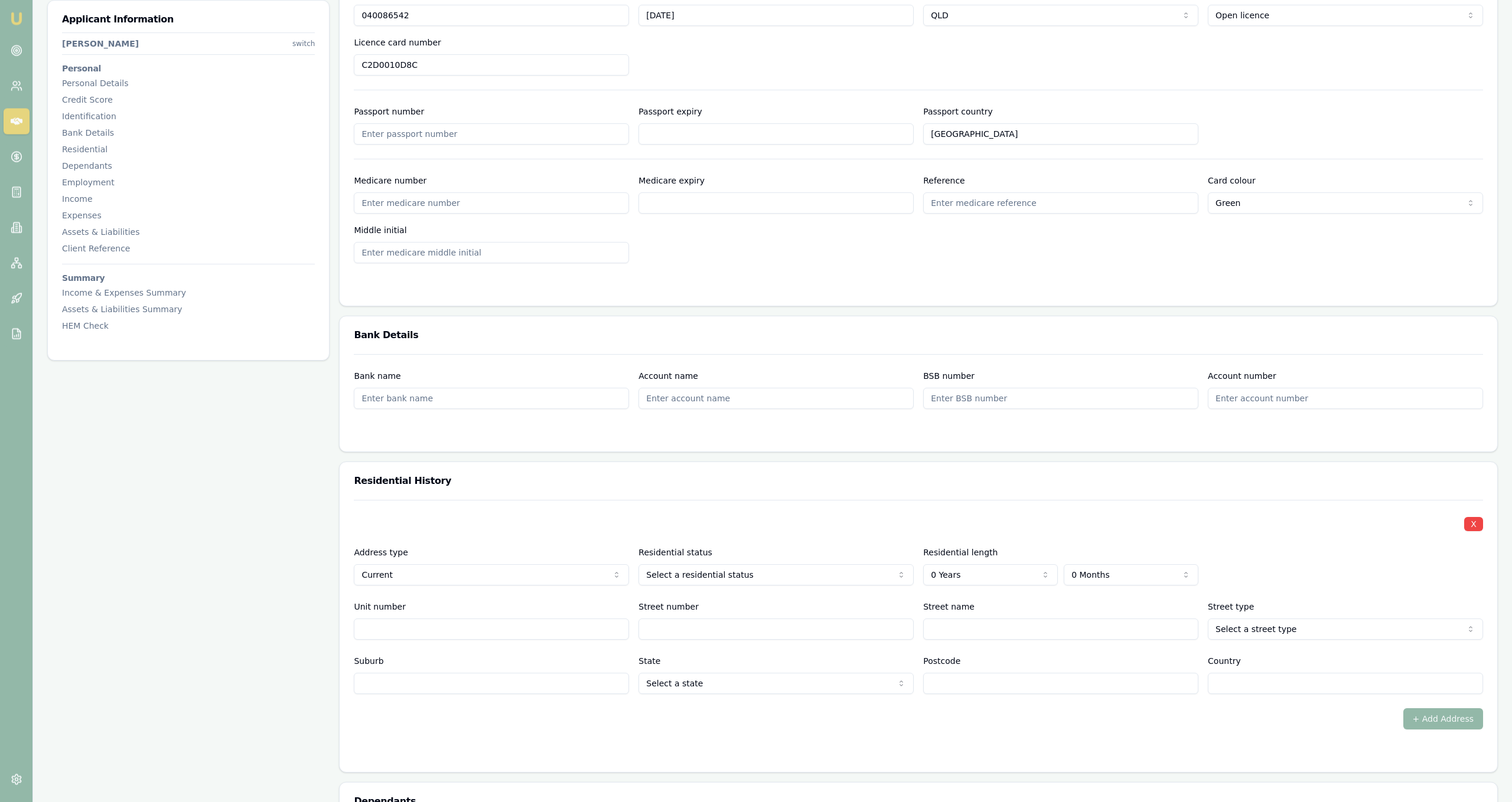
click at [961, 598] on div "X Address type Current Current Previous Residential status Owner with mortgage …" at bounding box center [918, 597] width 1129 height 194
select select "6"
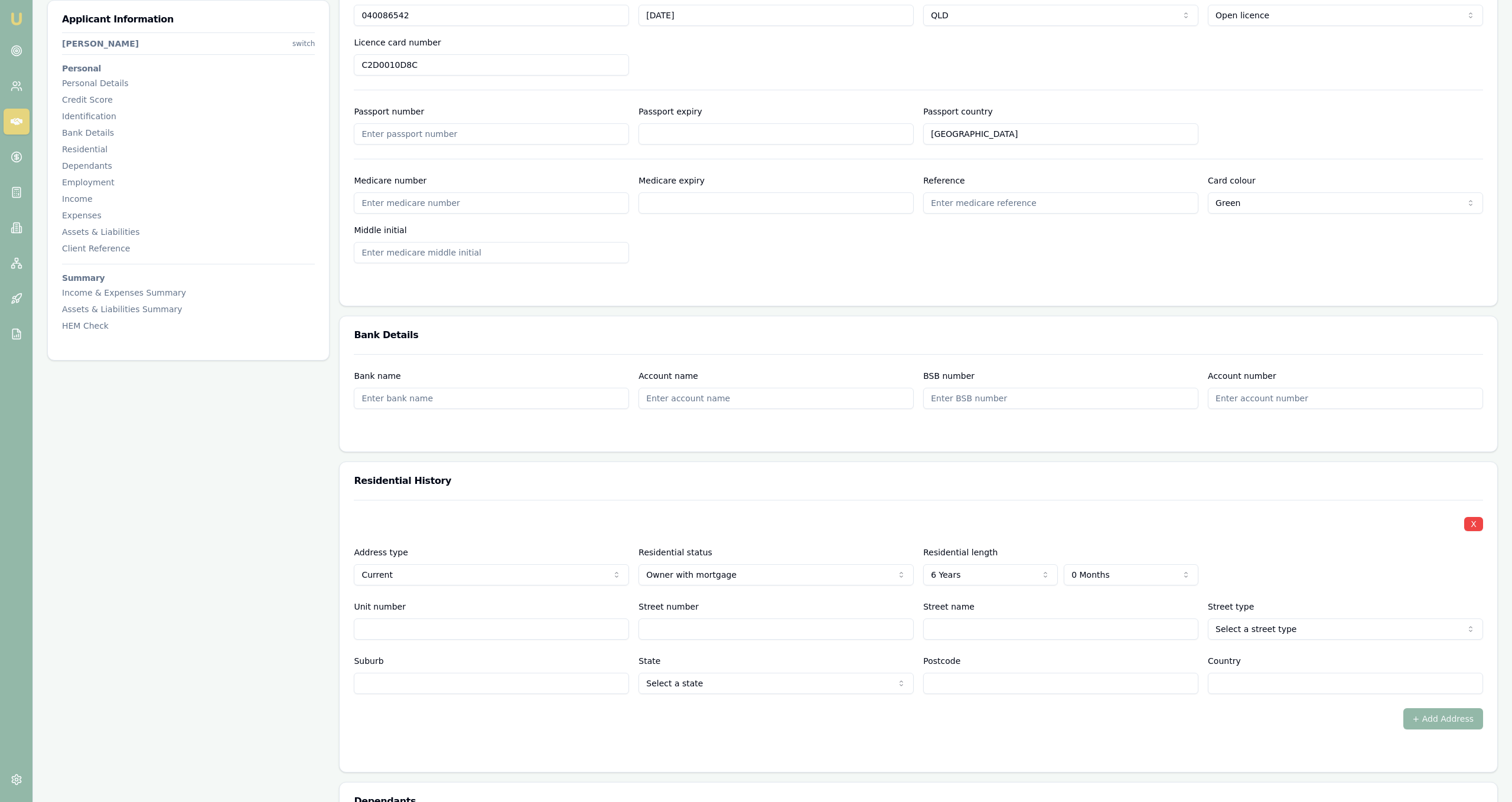
click at [1003, 482] on h3 "Residential History" at bounding box center [918, 481] width 1129 height 9
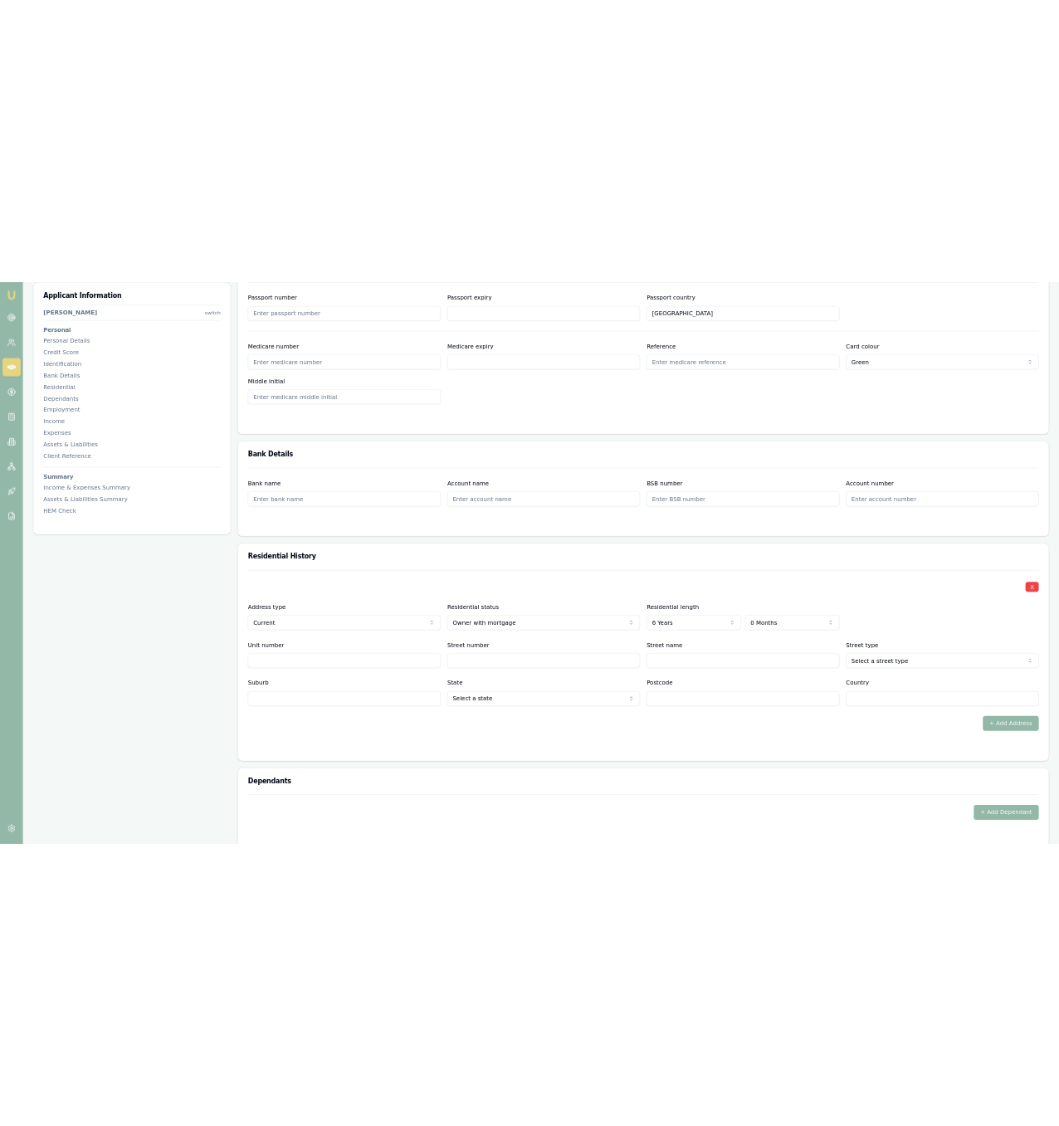
scroll to position [1079, 0]
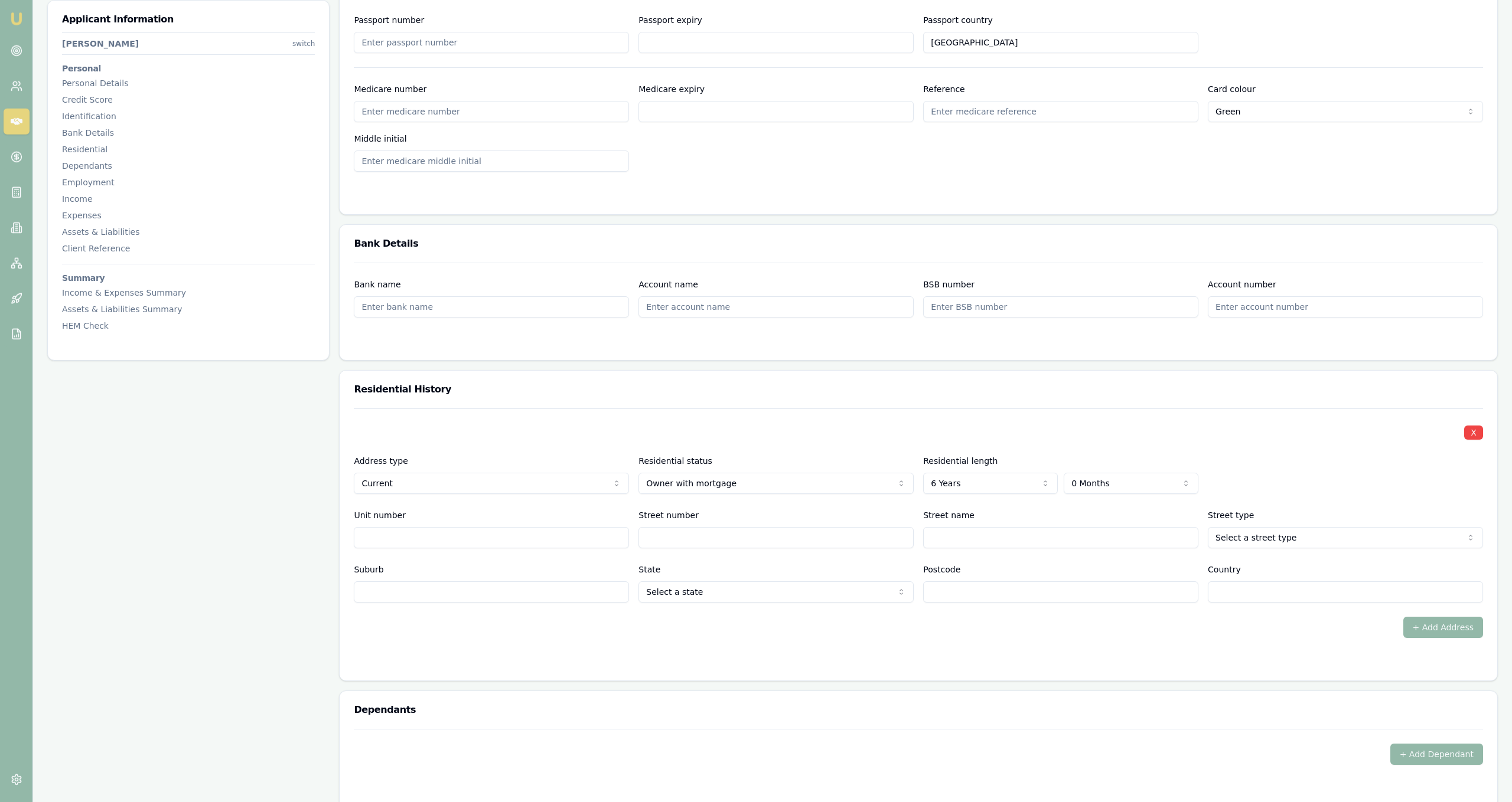
select select "3"
click at [1043, 553] on div "X Address type Current Current Previous Residential status Owner with mortgage …" at bounding box center [918, 505] width 1129 height 194
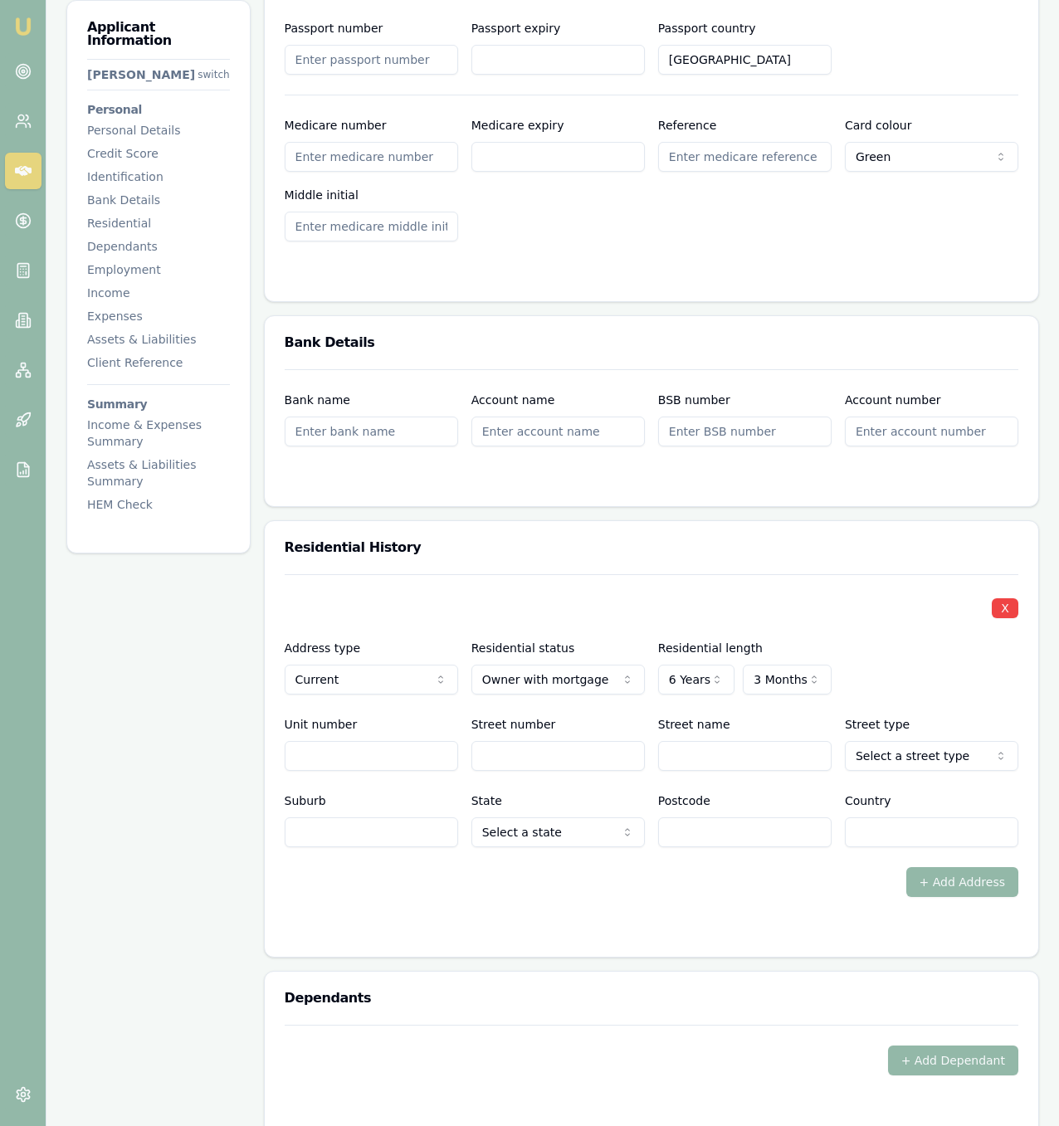
click at [506, 770] on input "Street number" at bounding box center [557, 756] width 173 height 30
type input "48"
type input "[PERSON_NAME]"
select select "Street"
click at [820, 974] on div "Dependants" at bounding box center [651, 997] width 773 height 53
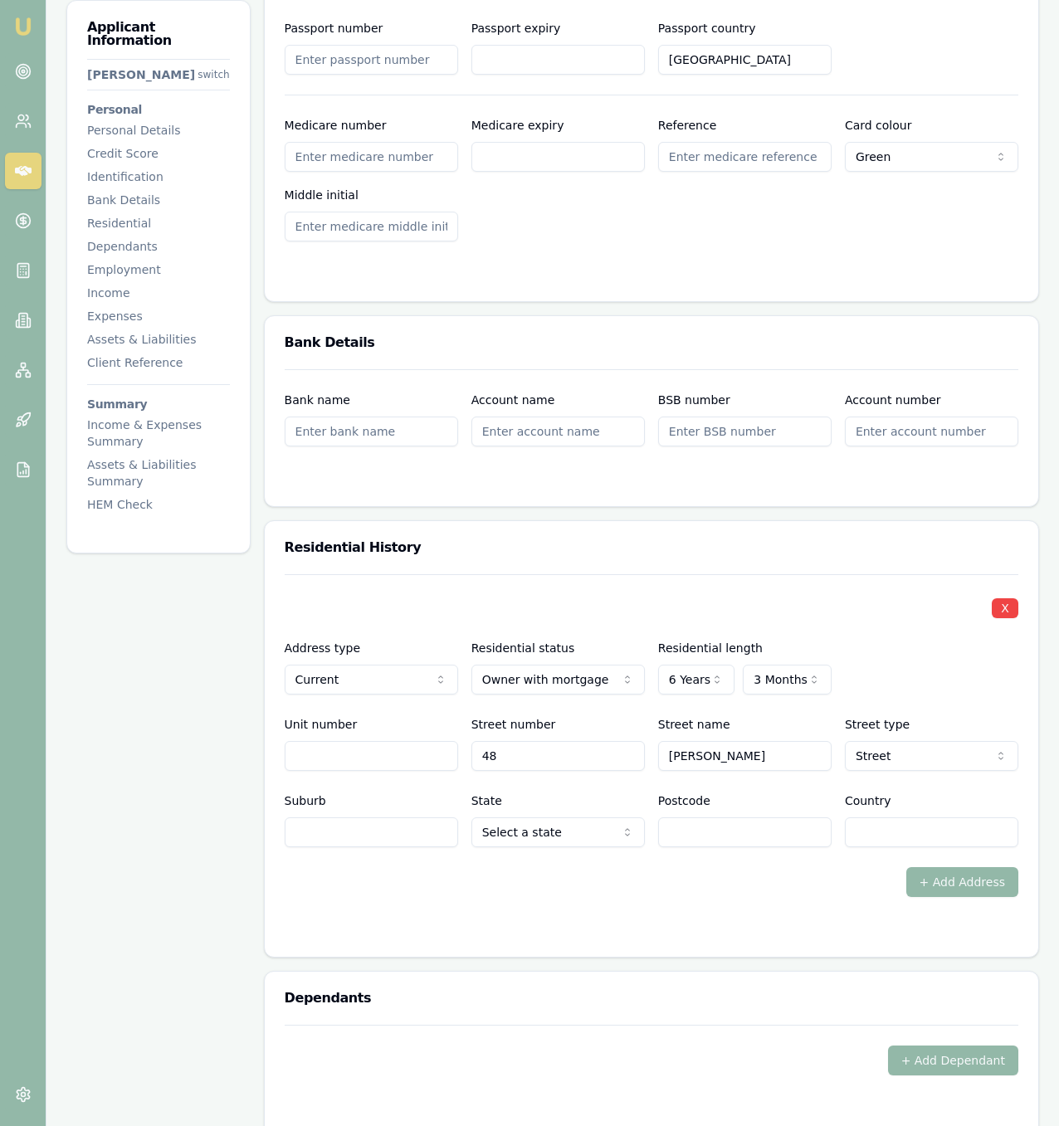
click at [825, 927] on div at bounding box center [651, 929] width 733 height 13
